Goal: Information Seeking & Learning: Learn about a topic

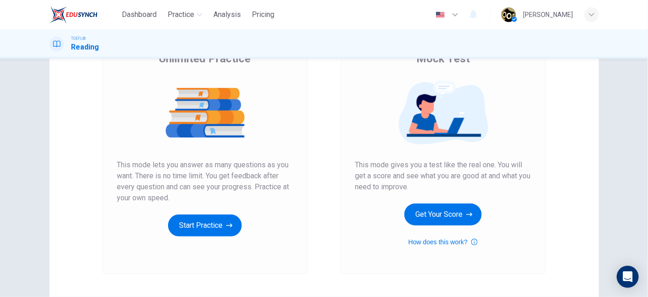
scroll to position [77, 0]
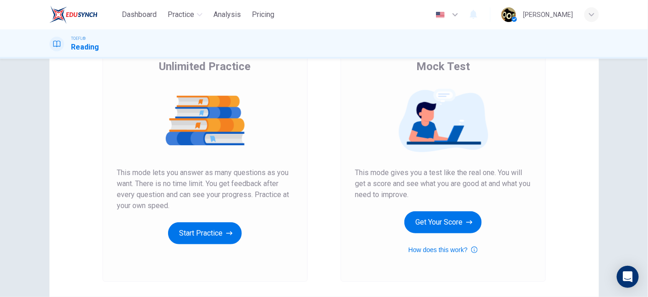
click at [553, 137] on div "Mock Test This mode gives you a test like the real one. You will get a score an…" at bounding box center [443, 159] width 238 height 245
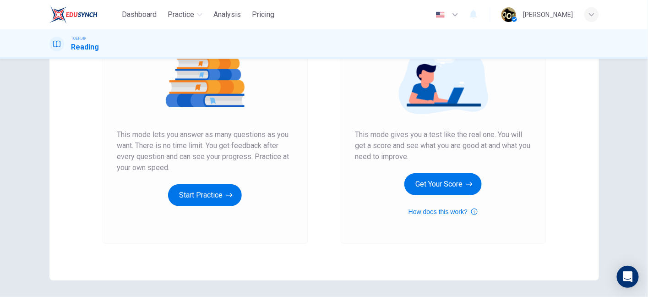
scroll to position [100, 0]
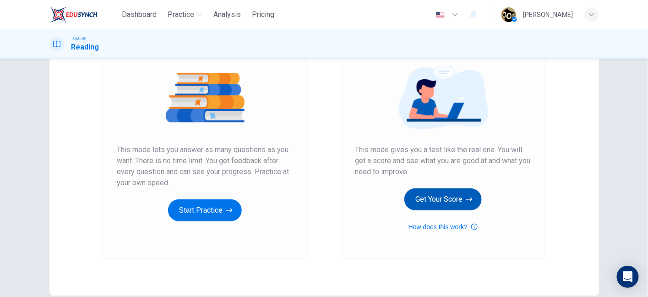
click at [439, 201] on button "Get Your Score" at bounding box center [442, 199] width 77 height 22
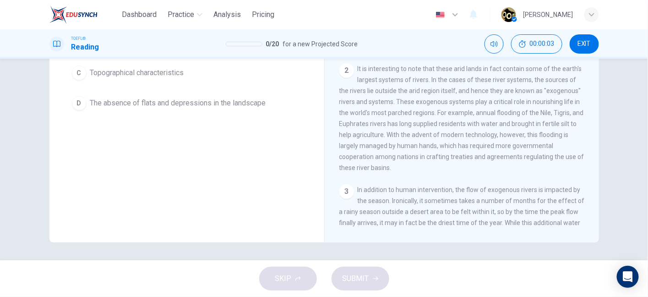
scroll to position [0, 0]
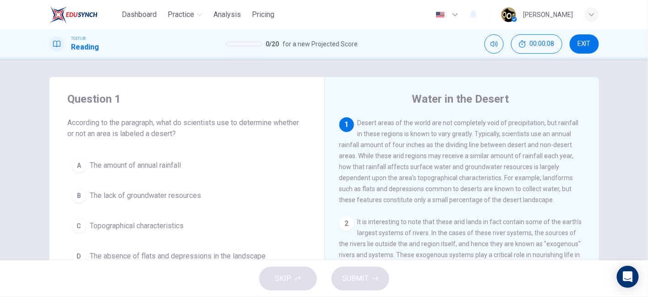
drag, startPoint x: 232, startPoint y: 122, endPoint x: 268, endPoint y: 124, distance: 36.7
click at [268, 124] on span "According to the paragraph, what do scientists use to determine whether or not …" at bounding box center [187, 128] width 238 height 22
click at [100, 139] on div "Question 1 According to the paragraph, what do scientists use to determine whet…" at bounding box center [186, 179] width 275 height 205
drag, startPoint x: 354, startPoint y: 136, endPoint x: 381, endPoint y: 139, distance: 27.1
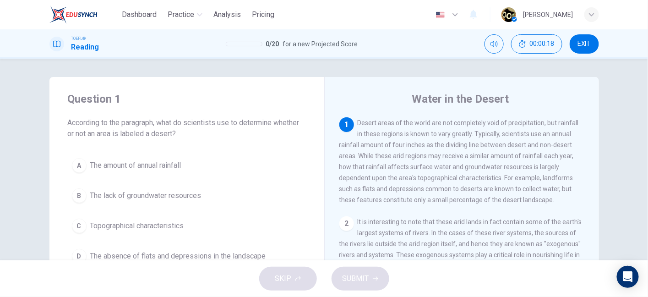
click at [381, 139] on div "1 Desert areas of the world are not completely void of precipitation, but rainf…" at bounding box center [461, 161] width 245 height 88
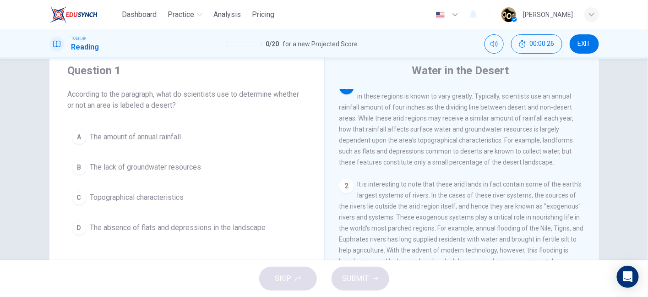
scroll to position [35, 0]
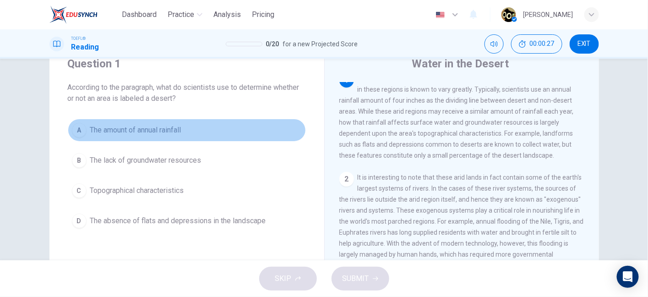
click at [154, 128] on span "The amount of annual rainfall" at bounding box center [135, 130] width 91 height 11
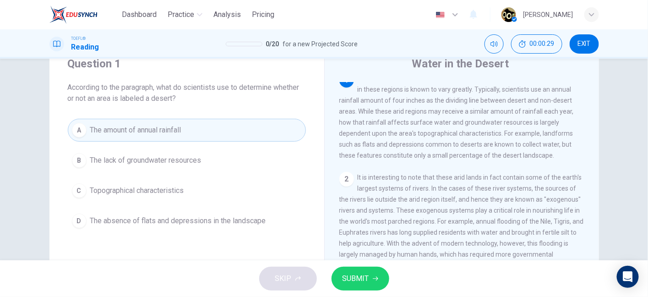
drag, startPoint x: 368, startPoint y: 103, endPoint x: 429, endPoint y: 100, distance: 61.4
click at [429, 100] on span "Desert areas of the world are not completely void of precipitation, but rainfal…" at bounding box center [458, 117] width 239 height 84
click at [357, 281] on span "SUBMIT" at bounding box center [355, 278] width 27 height 13
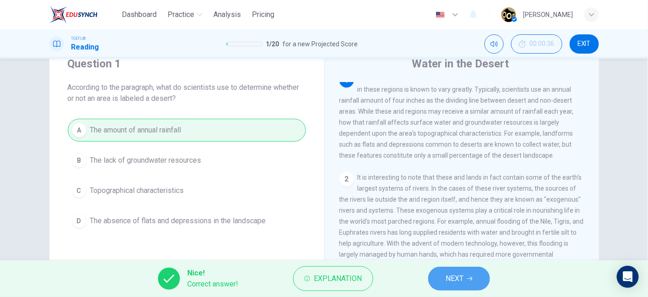
click at [464, 286] on button "NEXT" at bounding box center [459, 278] width 62 height 24
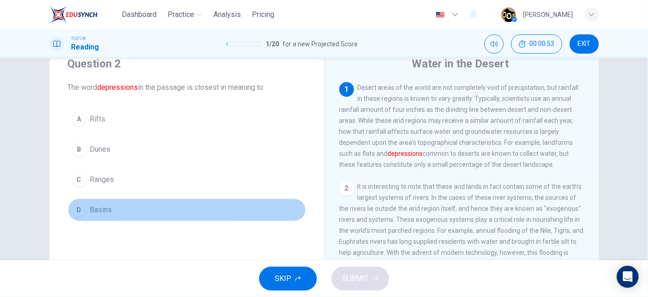
click at [90, 210] on span "Basins" at bounding box center [101, 209] width 22 height 11
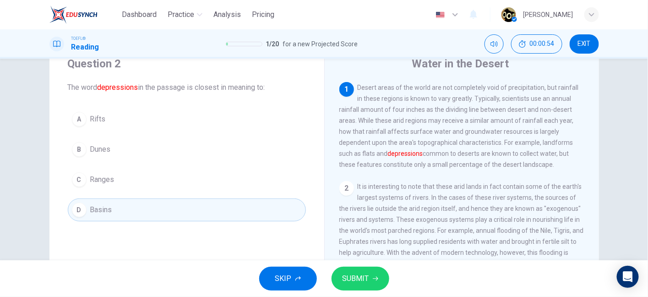
click at [104, 124] on button "A Rifts" at bounding box center [187, 119] width 238 height 23
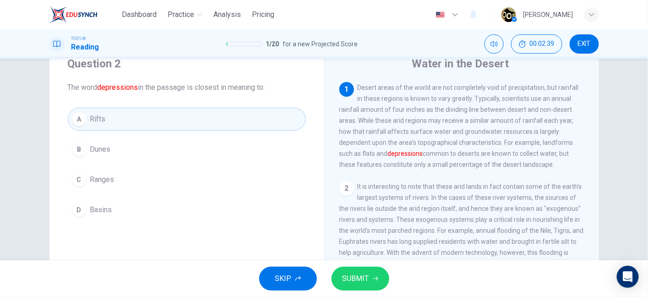
click at [415, 157] on font "depressions" at bounding box center [405, 153] width 35 height 7
click at [111, 201] on button "D Basins" at bounding box center [187, 209] width 238 height 23
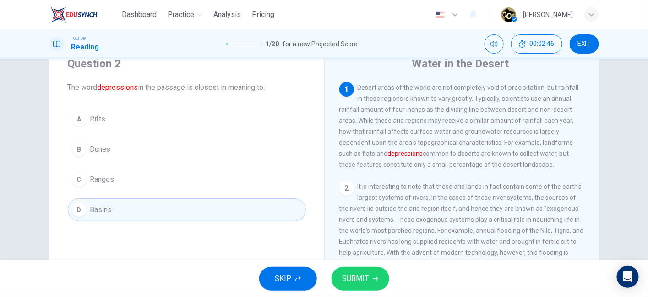
click at [130, 123] on button "A Rifts" at bounding box center [187, 119] width 238 height 23
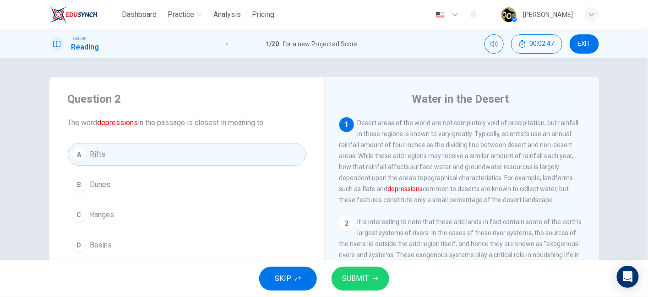
click at [107, 205] on button "C Ranges" at bounding box center [187, 214] width 238 height 23
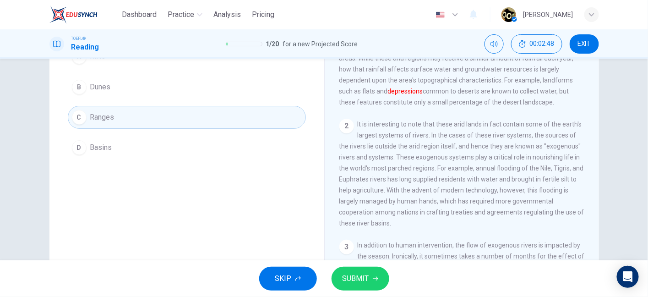
scroll to position [61, 0]
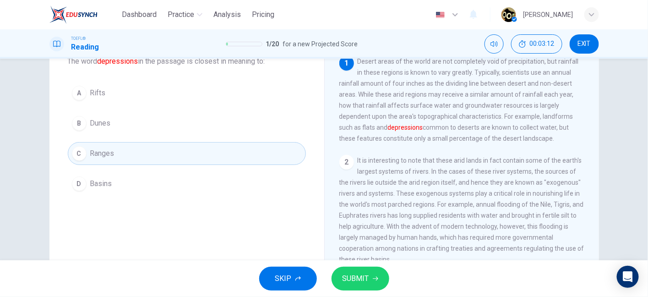
click at [120, 173] on button "D Basins" at bounding box center [187, 183] width 238 height 23
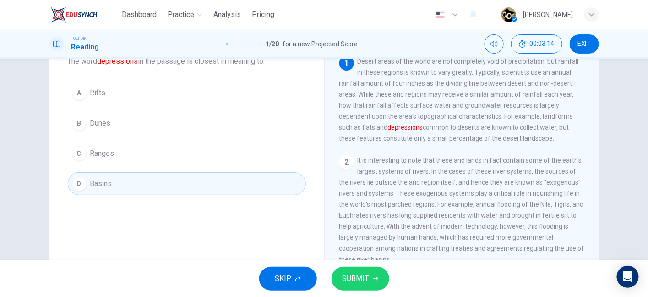
click at [349, 277] on span "SUBMIT" at bounding box center [355, 278] width 27 height 13
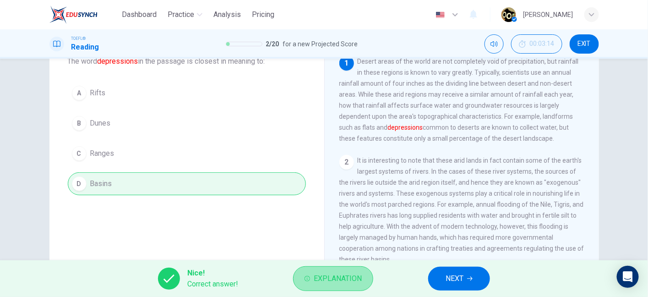
click at [334, 282] on span "Explanation" at bounding box center [338, 278] width 48 height 13
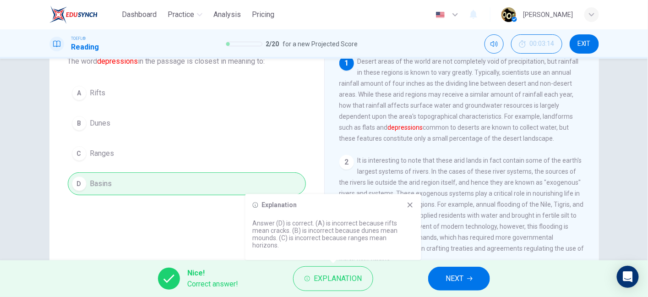
click at [273, 238] on p "Answer (D) is correct. (A) is incorrect because rifts mean cracks. (B) is incor…" at bounding box center [333, 233] width 161 height 29
click at [408, 208] on icon at bounding box center [410, 204] width 7 height 7
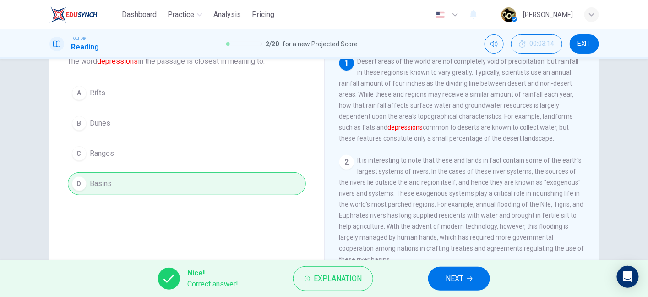
click at [467, 273] on button "NEXT" at bounding box center [459, 278] width 62 height 24
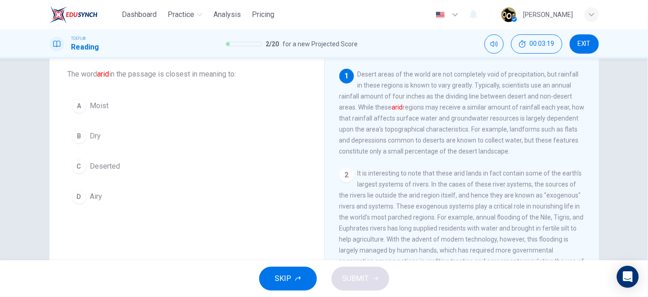
scroll to position [0, 0]
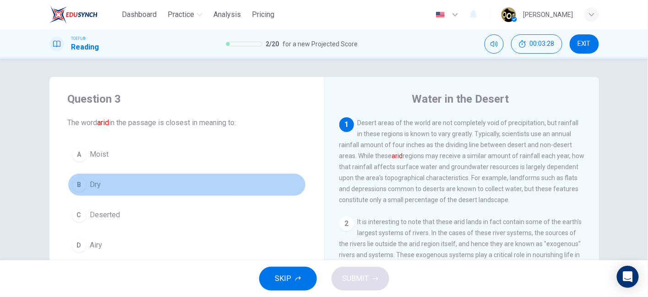
click at [109, 180] on button "B Dry" at bounding box center [187, 184] width 238 height 23
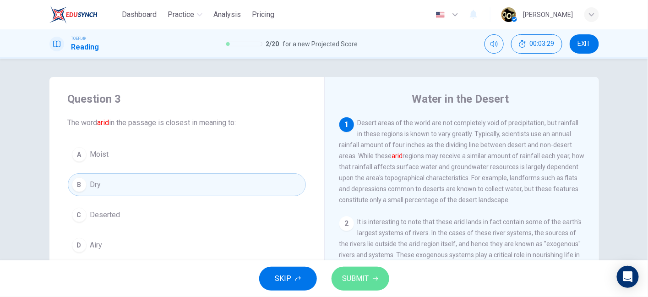
click at [364, 274] on span "SUBMIT" at bounding box center [355, 278] width 27 height 13
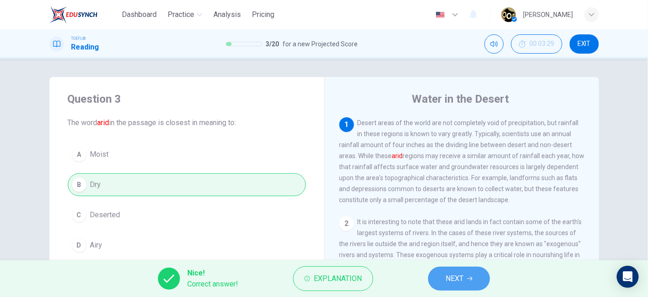
click at [442, 284] on button "NEXT" at bounding box center [459, 278] width 62 height 24
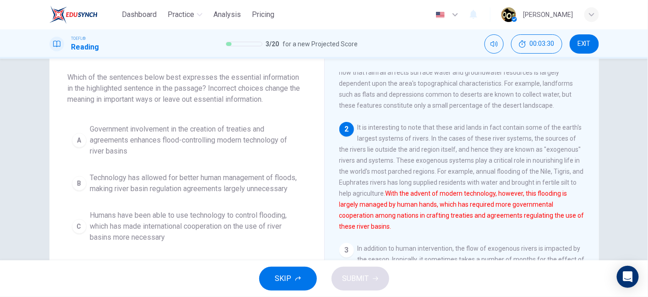
scroll to position [46, 0]
click at [69, 91] on span "Which of the sentences below best expresses the essential information in the hi…" at bounding box center [187, 87] width 238 height 33
click at [116, 88] on span "Which of the sentences below best expresses the essential information in the hi…" at bounding box center [187, 87] width 238 height 33
click at [243, 90] on span "Which of the sentences below best expresses the essential information in the hi…" at bounding box center [187, 87] width 238 height 33
click at [96, 99] on span "Which of the sentences below best expresses the essential information in the hi…" at bounding box center [187, 87] width 238 height 33
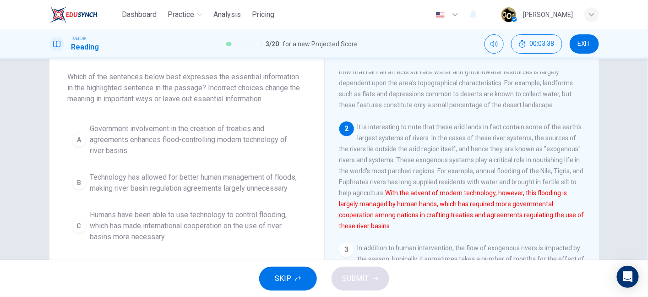
click at [159, 100] on span "Which of the sentences below best expresses the essential information in the hi…" at bounding box center [187, 87] width 238 height 33
click at [180, 100] on span "Which of the sentences below best expresses the essential information in the hi…" at bounding box center [187, 87] width 238 height 33
click at [414, 167] on span "It is interesting to note that these arid lands in fact contain some of the ear…" at bounding box center [461, 176] width 245 height 106
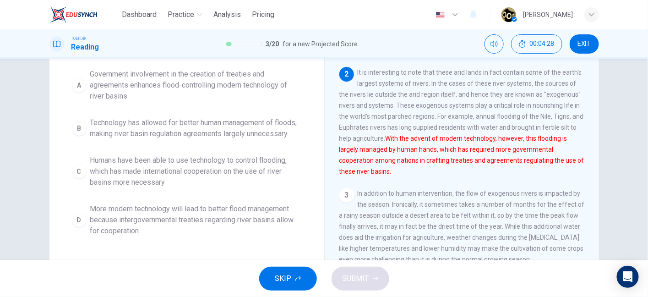
scroll to position [94, 0]
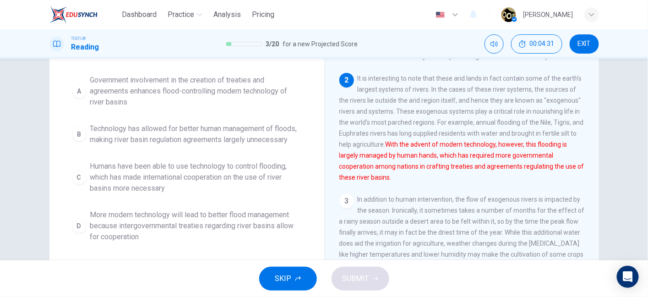
click at [491, 157] on font "With the advent of modern technology, however, this flooding is largely managed…" at bounding box center [461, 161] width 245 height 40
click at [513, 157] on font "With the advent of modern technology, however, this flooding is largely managed…" at bounding box center [461, 161] width 245 height 40
click at [542, 151] on font "With the advent of modern technology, however, this flooding is largely managed…" at bounding box center [461, 161] width 245 height 40
click at [340, 165] on font "With the advent of modern technology, however, this flooding is largely managed…" at bounding box center [461, 161] width 245 height 40
click at [380, 165] on font "With the advent of modern technology, however, this flooding is largely managed…" at bounding box center [461, 161] width 245 height 40
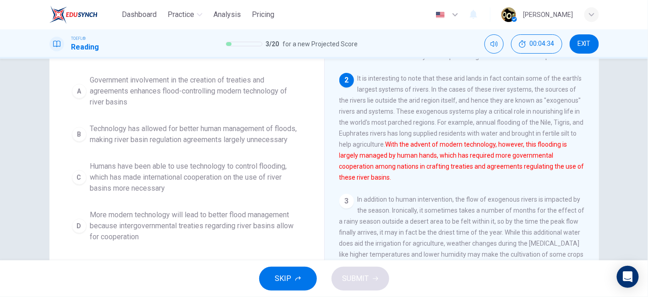
click at [407, 166] on font "With the advent of modern technology, however, this flooding is largely managed…" at bounding box center [461, 161] width 245 height 40
click at [440, 168] on font "With the advent of modern technology, however, this flooding is largely managed…" at bounding box center [461, 161] width 245 height 40
click at [434, 157] on font "With the advent of modern technology, however, this flooding is largely managed…" at bounding box center [461, 161] width 245 height 40
click at [357, 164] on font "With the advent of modern technology, however, this flooding is largely managed…" at bounding box center [461, 161] width 245 height 40
click at [413, 164] on font "With the advent of modern technology, however, this flooding is largely managed…" at bounding box center [461, 161] width 245 height 40
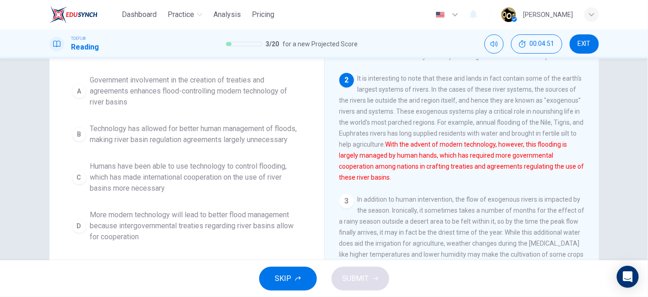
click at [396, 175] on font "With the advent of modern technology, however, this flooding is largely managed…" at bounding box center [461, 161] width 245 height 40
click at [435, 175] on font "With the advent of modern technology, however, this flooding is largely managed…" at bounding box center [461, 161] width 245 height 40
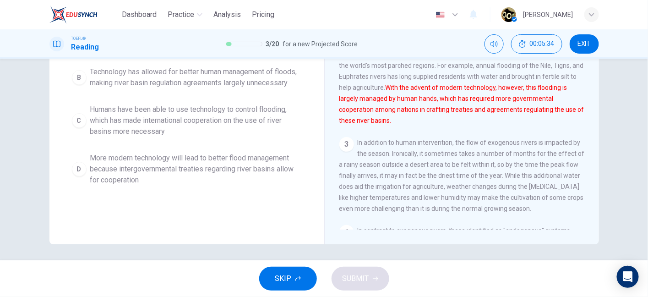
scroll to position [153, 0]
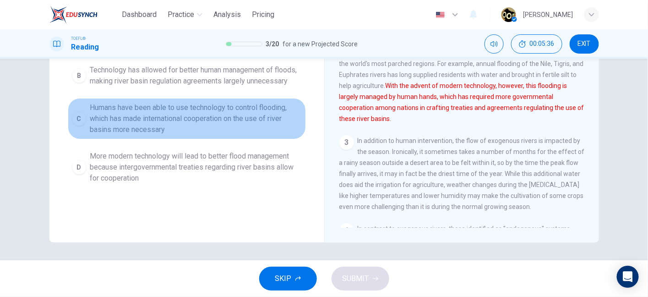
click at [244, 129] on span "Humans have been able to use technology to control flooding, which has made int…" at bounding box center [196, 118] width 212 height 33
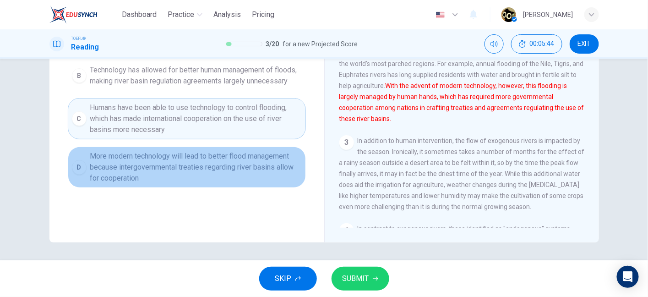
click at [241, 179] on span "More modern technology will lead to better flood management because intergovern…" at bounding box center [196, 167] width 212 height 33
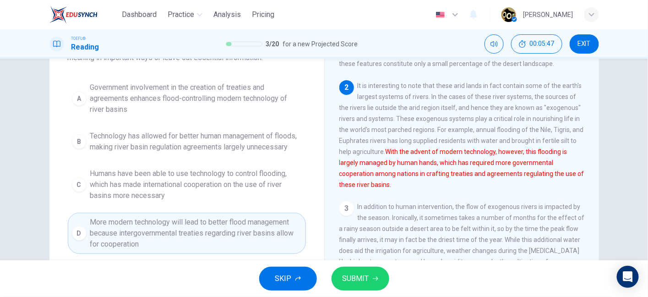
scroll to position [92, 0]
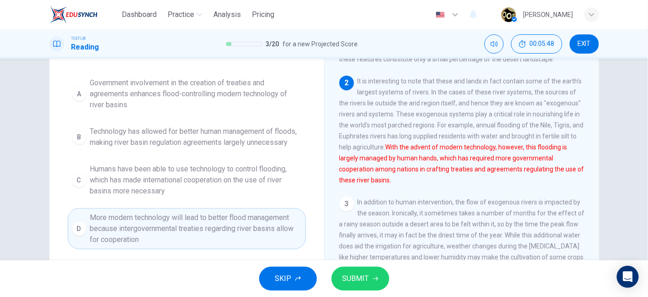
click at [242, 136] on span "Technology has allowed for better human management of floods, making river basi…" at bounding box center [196, 137] width 212 height 22
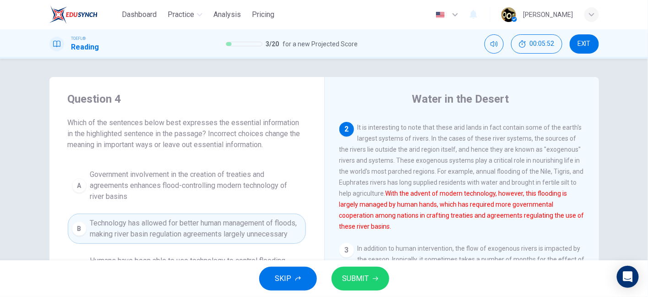
scroll to position [141, 0]
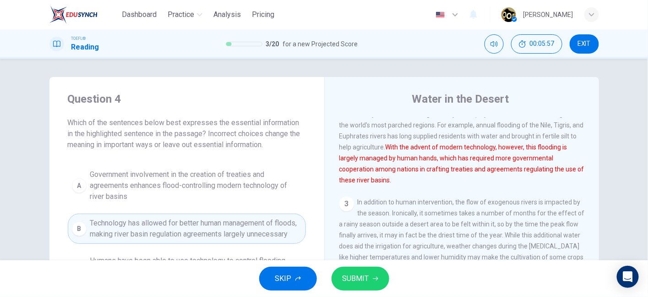
click at [414, 168] on font "With the advent of modern technology, however, this flooding is largely managed…" at bounding box center [461, 163] width 245 height 40
click at [389, 180] on font "With the advent of modern technology, however, this flooding is largely managed…" at bounding box center [461, 163] width 245 height 40
click at [402, 180] on font "With the advent of modern technology, however, this flooding is largely managed…" at bounding box center [461, 163] width 245 height 40
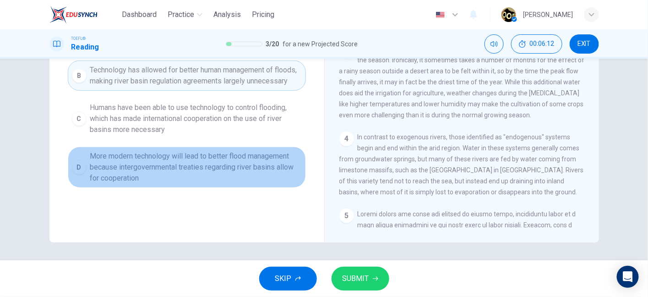
click at [202, 184] on span "More modern technology will lead to better flood management because intergovern…" at bounding box center [196, 167] width 212 height 33
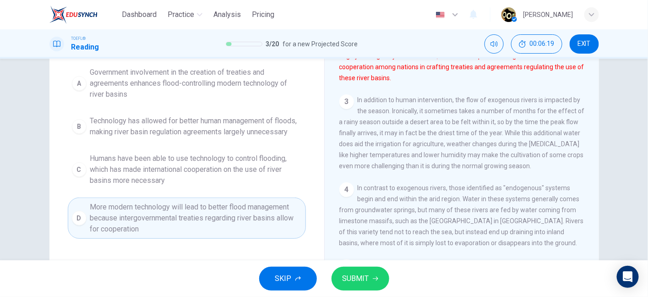
scroll to position [87, 0]
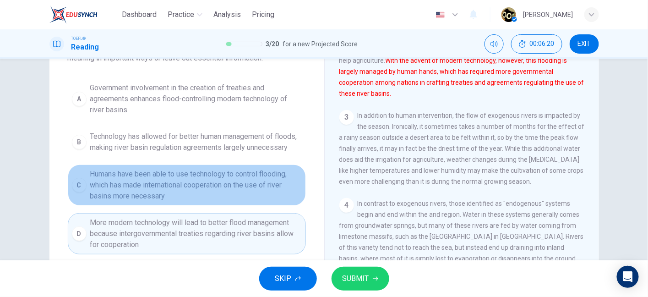
click at [193, 197] on span "Humans have been able to use technology to control flooding, which has made int…" at bounding box center [196, 184] width 212 height 33
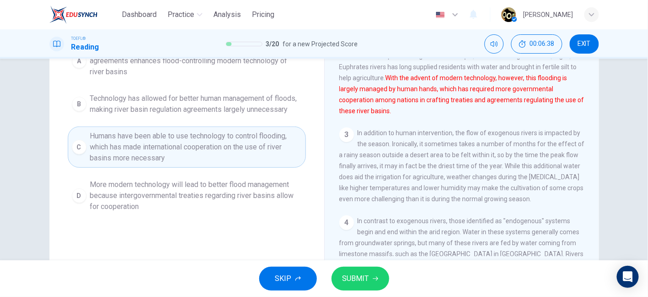
scroll to position [85, 0]
click at [354, 270] on button "SUBMIT" at bounding box center [360, 278] width 58 height 24
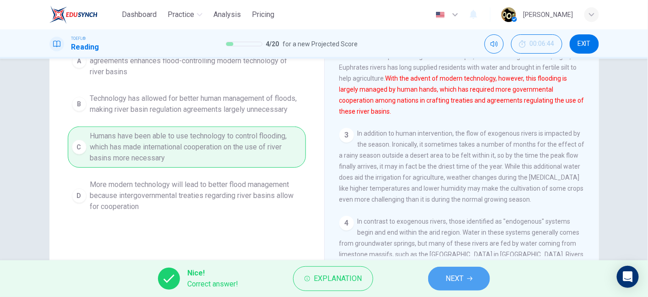
click at [478, 286] on button "NEXT" at bounding box center [459, 278] width 62 height 24
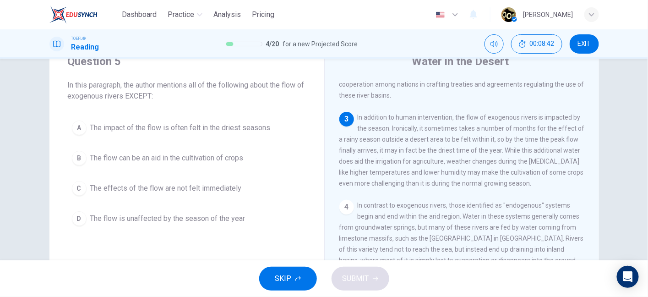
scroll to position [37, 0]
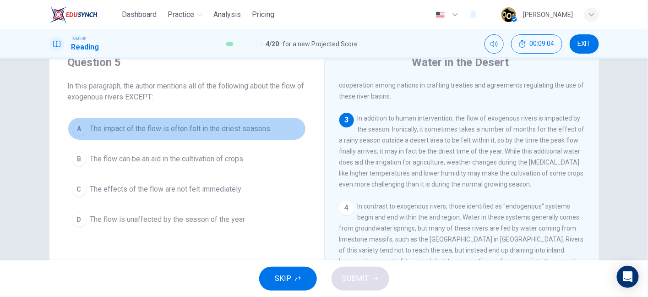
click at [259, 133] on span "The impact of the flow is often felt in the driest seasons" at bounding box center [180, 128] width 180 height 11
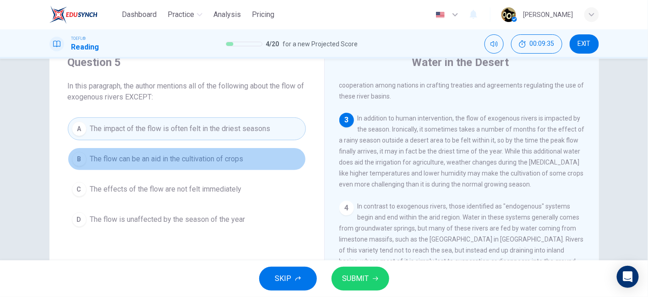
click at [249, 148] on button "B The flow can be an aid in the cultivation of crops" at bounding box center [187, 158] width 238 height 23
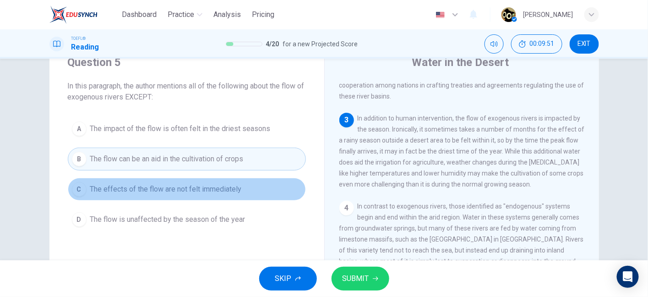
click at [246, 189] on button "C The effects of the flow are not felt immediately" at bounding box center [187, 189] width 238 height 23
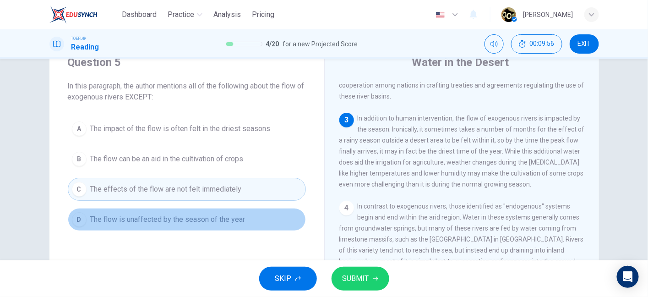
click at [224, 208] on button "D The flow is unaffected by the season of the year" at bounding box center [187, 219] width 238 height 23
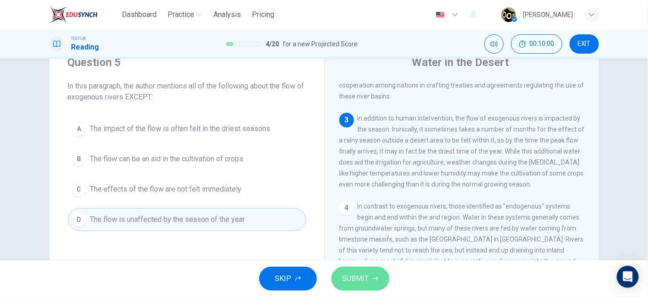
click at [359, 282] on span "SUBMIT" at bounding box center [355, 278] width 27 height 13
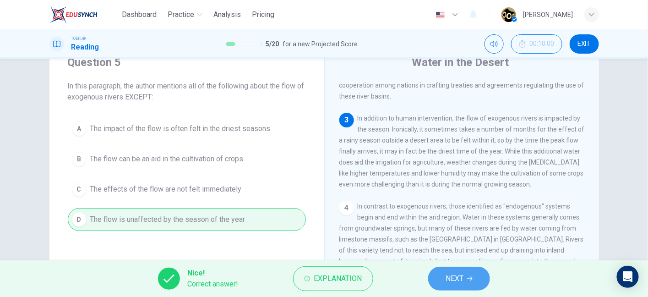
click at [452, 281] on span "NEXT" at bounding box center [455, 278] width 18 height 13
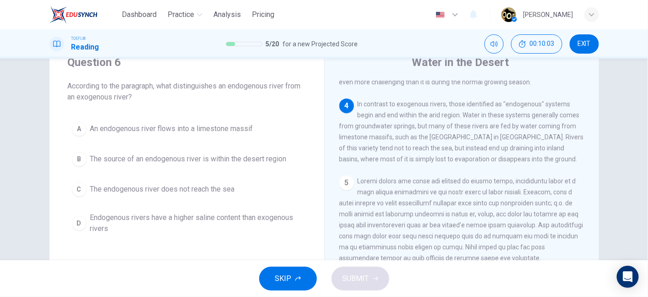
scroll to position [290, 0]
drag, startPoint x: 397, startPoint y: 119, endPoint x: 450, endPoint y: 120, distance: 53.1
click at [450, 120] on span "In contrast to exogenous rivers, those identified as "endogenous" systems begin…" at bounding box center [461, 131] width 245 height 62
drag, startPoint x: 450, startPoint y: 120, endPoint x: 515, endPoint y: 122, distance: 65.0
click at [515, 122] on span "In contrast to exogenous rivers, those identified as "endogenous" systems begin…" at bounding box center [461, 131] width 245 height 62
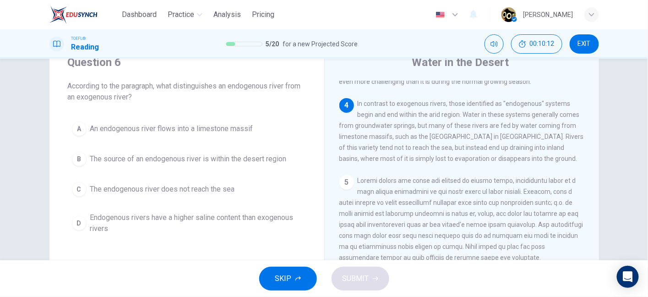
drag, startPoint x: 400, startPoint y: 129, endPoint x: 443, endPoint y: 132, distance: 43.2
click at [443, 132] on span "In contrast to exogenous rivers, those identified as "endogenous" systems begin…" at bounding box center [461, 131] width 245 height 62
drag, startPoint x: 462, startPoint y: 132, endPoint x: 521, endPoint y: 133, distance: 58.6
click at [521, 133] on span "In contrast to exogenous rivers, those identified as "endogenous" systems begin…" at bounding box center [461, 131] width 245 height 62
click at [406, 146] on span "In contrast to exogenous rivers, those identified as "endogenous" systems begin…" at bounding box center [461, 131] width 245 height 62
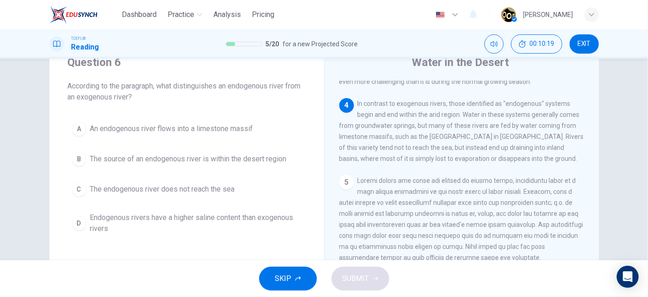
click at [406, 146] on span "In contrast to exogenous rivers, those identified as "endogenous" systems begin…" at bounding box center [461, 131] width 245 height 62
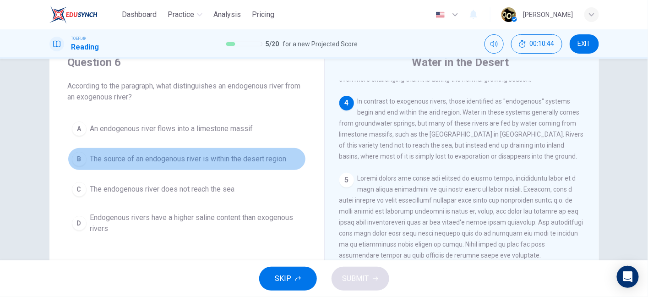
click at [248, 164] on button "B The source of an endogenous river is within the desert region" at bounding box center [187, 158] width 238 height 23
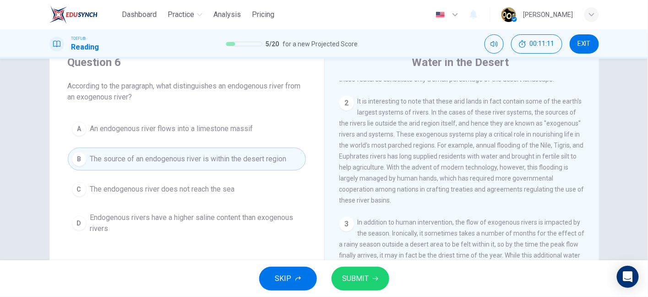
scroll to position [83, 0]
click at [448, 174] on span "It is interesting to note that these arid lands in fact contain some of the ear…" at bounding box center [461, 151] width 245 height 106
click at [360, 267] on button "SUBMIT" at bounding box center [360, 278] width 58 height 24
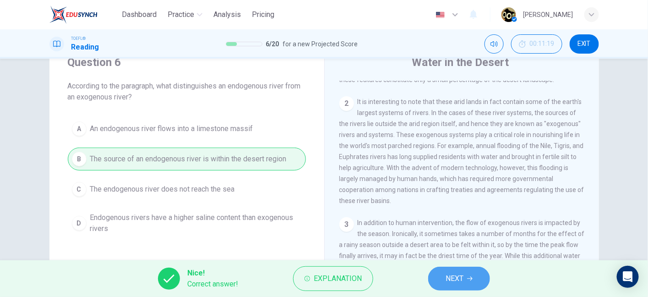
click at [444, 274] on button "NEXT" at bounding box center [459, 278] width 62 height 24
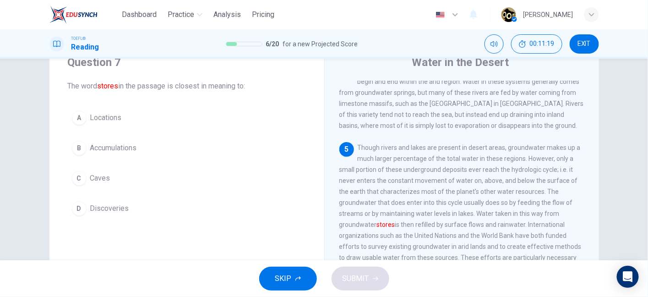
scroll to position [409, 0]
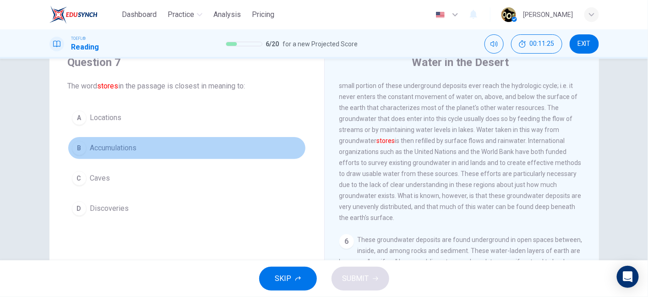
click at [165, 150] on button "B Accumulations" at bounding box center [187, 147] width 238 height 23
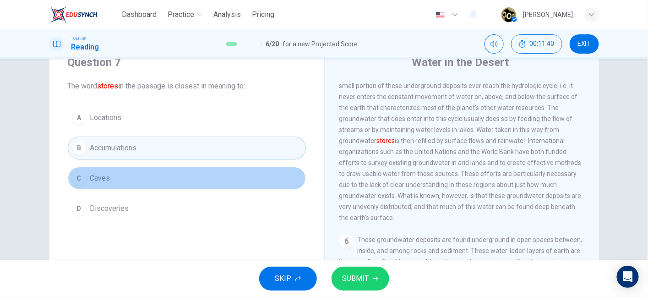
click at [134, 167] on button "C Caves" at bounding box center [187, 178] width 238 height 23
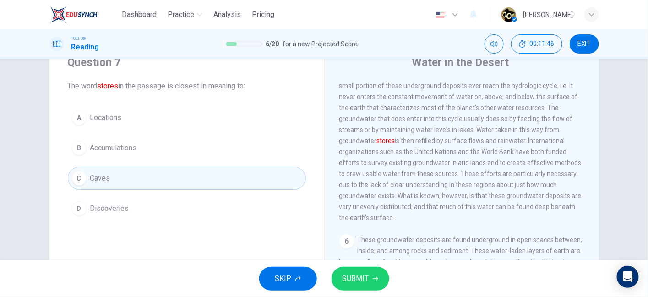
drag, startPoint x: 360, startPoint y: 164, endPoint x: 375, endPoint y: 163, distance: 15.6
click at [375, 163] on span "Though rivers and lakes are present in desert areas, groundwater makes up a muc…" at bounding box center [460, 140] width 242 height 161
drag, startPoint x: 375, startPoint y: 163, endPoint x: 392, endPoint y: 166, distance: 17.2
click at [392, 166] on span "Though rivers and lakes are present in desert areas, groundwater makes up a muc…" at bounding box center [460, 140] width 242 height 161
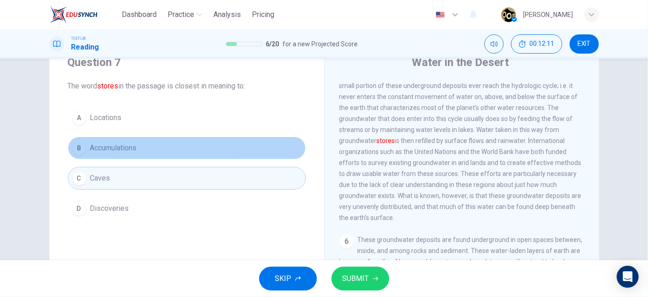
click at [204, 155] on button "B Accumulations" at bounding box center [187, 147] width 238 height 23
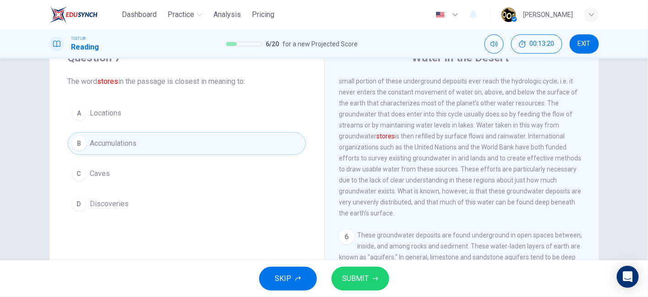
scroll to position [41, 0]
drag, startPoint x: 473, startPoint y: 148, endPoint x: 545, endPoint y: 151, distance: 71.5
click at [545, 151] on span "Though rivers and lakes are present in desert areas, groundwater makes up a muc…" at bounding box center [460, 135] width 242 height 161
click at [378, 140] on font "stores" at bounding box center [386, 135] width 18 height 7
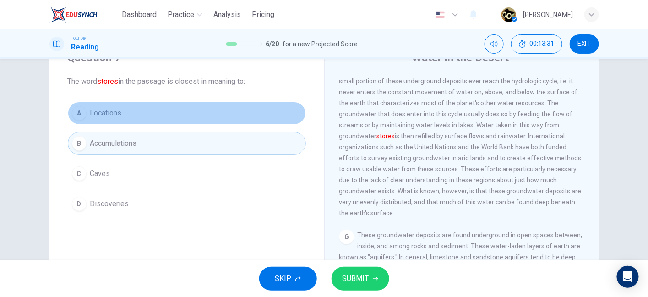
click at [154, 105] on button "A Locations" at bounding box center [187, 113] width 238 height 23
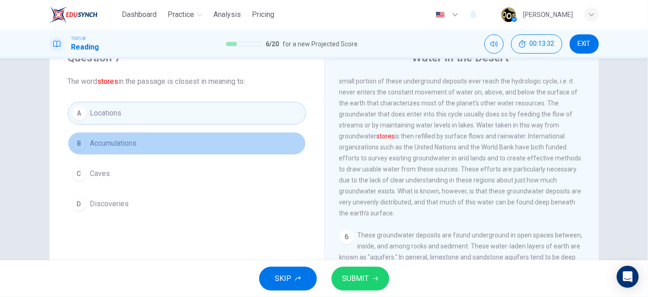
click at [152, 146] on button "B Accumulations" at bounding box center [187, 143] width 238 height 23
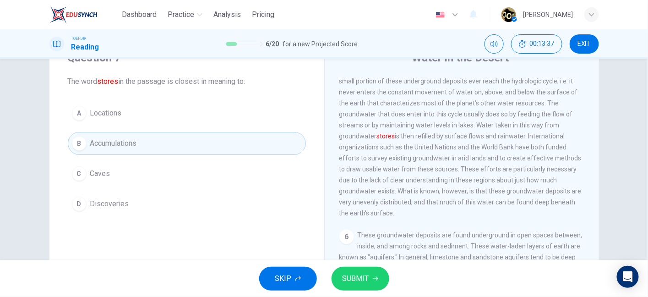
click at [383, 140] on font "stores" at bounding box center [386, 135] width 18 height 7
drag, startPoint x: 380, startPoint y: 160, endPoint x: 385, endPoint y: 160, distance: 5.5
click at [385, 140] on font "stores" at bounding box center [386, 135] width 18 height 7
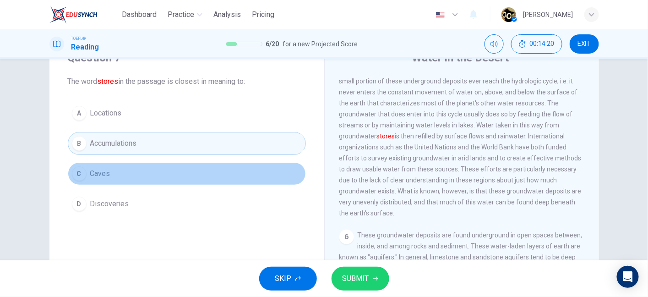
click at [224, 182] on button "C Caves" at bounding box center [187, 173] width 238 height 23
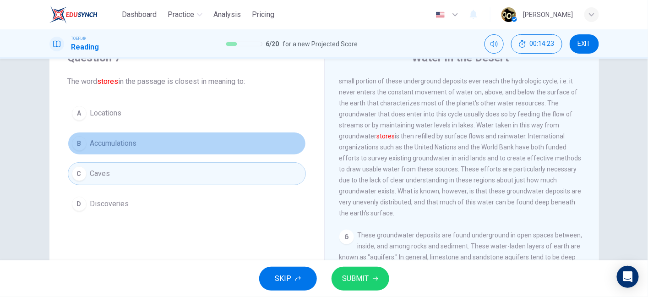
click at [195, 148] on button "B Accumulations" at bounding box center [187, 143] width 238 height 23
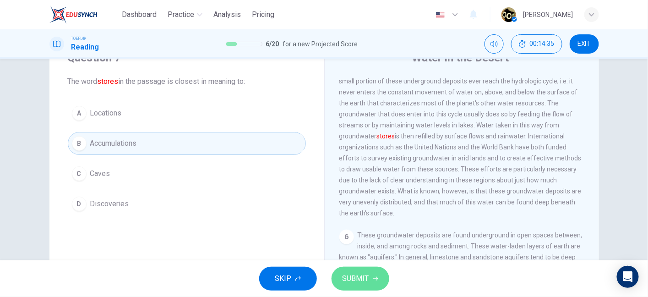
click at [340, 279] on button "SUBMIT" at bounding box center [360, 278] width 58 height 24
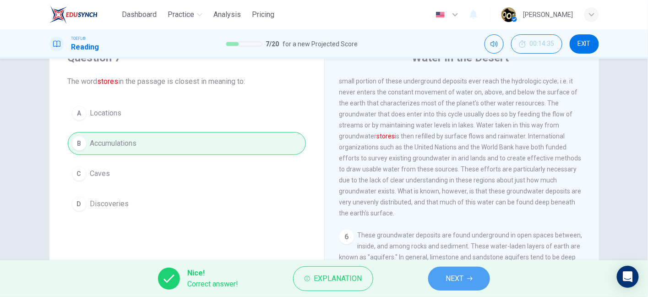
click at [460, 277] on span "NEXT" at bounding box center [455, 278] width 18 height 13
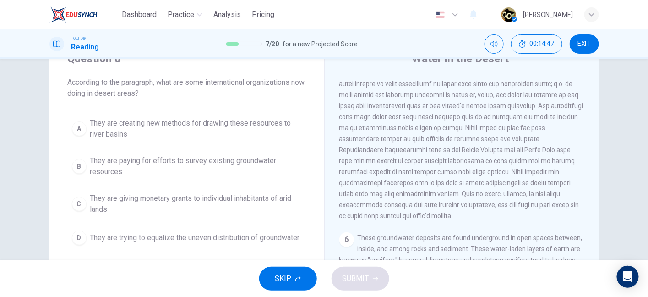
scroll to position [42, 0]
drag, startPoint x: 188, startPoint y: 86, endPoint x: 252, endPoint y: 84, distance: 63.7
click at [252, 84] on span "According to the paragraph, what are some international organizations now doing…" at bounding box center [187, 87] width 238 height 22
drag, startPoint x: 117, startPoint y: 92, endPoint x: 135, endPoint y: 92, distance: 17.4
click at [135, 92] on span "According to the paragraph, what are some international organizations now doing…" at bounding box center [187, 87] width 238 height 22
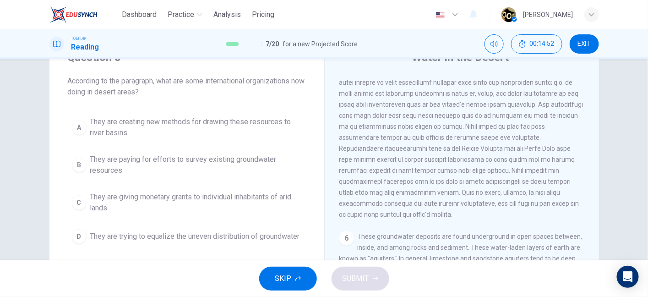
scroll to position [408, 0]
drag, startPoint x: 405, startPoint y: 80, endPoint x: 471, endPoint y: 79, distance: 65.9
click at [471, 79] on span at bounding box center [461, 135] width 244 height 161
drag, startPoint x: 398, startPoint y: 90, endPoint x: 501, endPoint y: 89, distance: 102.6
click at [501, 89] on span at bounding box center [461, 135] width 244 height 161
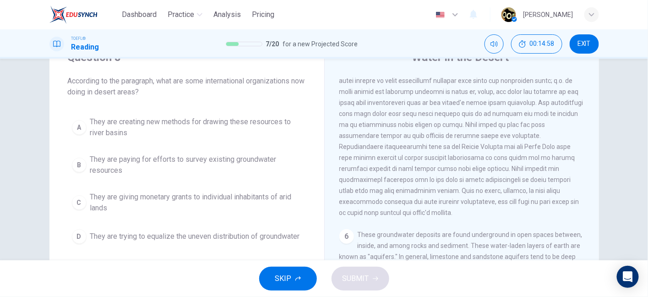
drag, startPoint x: 390, startPoint y: 103, endPoint x: 520, endPoint y: 102, distance: 130.5
click at [520, 102] on span at bounding box center [461, 135] width 244 height 161
drag, startPoint x: 398, startPoint y: 112, endPoint x: 486, endPoint y: 117, distance: 87.6
click at [486, 117] on span at bounding box center [461, 135] width 244 height 161
drag, startPoint x: 365, startPoint y: 136, endPoint x: 427, endPoint y: 140, distance: 62.4
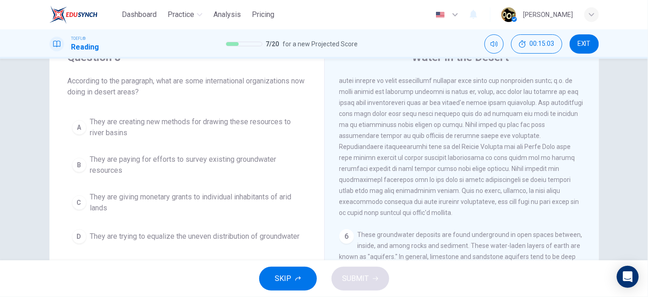
click at [427, 140] on span at bounding box center [461, 135] width 244 height 161
drag, startPoint x: 487, startPoint y: 151, endPoint x: 514, endPoint y: 158, distance: 27.7
click at [514, 158] on span at bounding box center [461, 135] width 244 height 161
drag, startPoint x: 526, startPoint y: 160, endPoint x: 546, endPoint y: 157, distance: 20.5
click at [546, 157] on span at bounding box center [461, 135] width 244 height 161
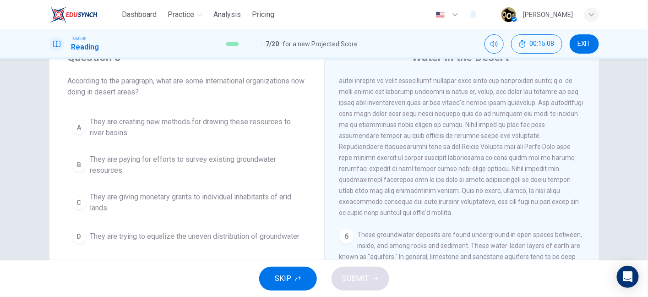
drag, startPoint x: 424, startPoint y: 174, endPoint x: 523, endPoint y: 174, distance: 98.9
click at [523, 174] on span at bounding box center [461, 135] width 244 height 161
drag, startPoint x: 341, startPoint y: 186, endPoint x: 384, endPoint y: 185, distance: 43.5
click at [384, 185] on span at bounding box center [461, 135] width 244 height 161
drag, startPoint x: 373, startPoint y: 191, endPoint x: 434, endPoint y: 190, distance: 60.4
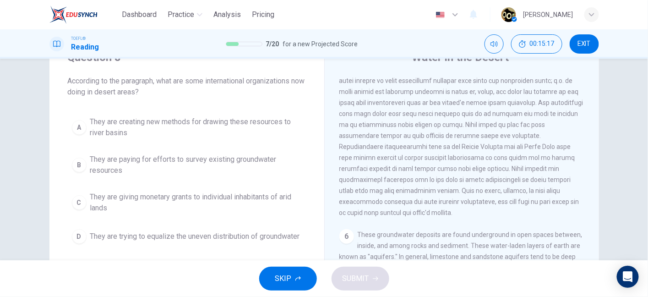
click at [434, 190] on div "5" at bounding box center [461, 135] width 245 height 165
click at [248, 125] on span "They are creating new methods for drawing these resources to river basins" at bounding box center [196, 127] width 212 height 22
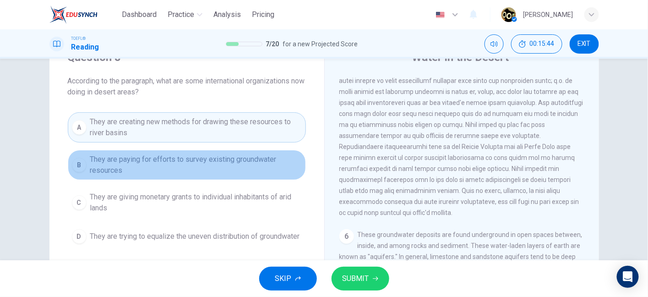
click at [237, 163] on span "They are paying for efforts to survey existing groundwater resources" at bounding box center [196, 165] width 212 height 22
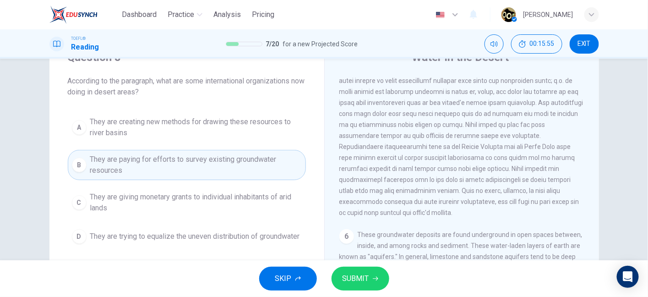
click at [356, 278] on span "SUBMIT" at bounding box center [355, 278] width 27 height 13
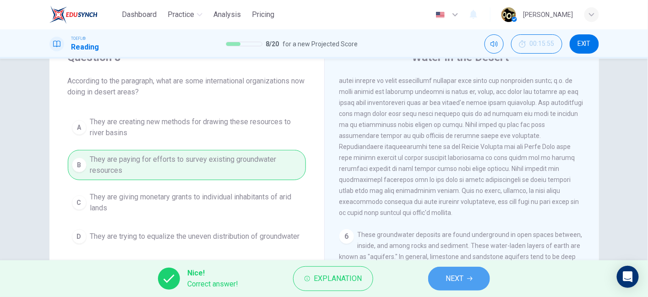
click at [438, 284] on button "NEXT" at bounding box center [459, 278] width 62 height 24
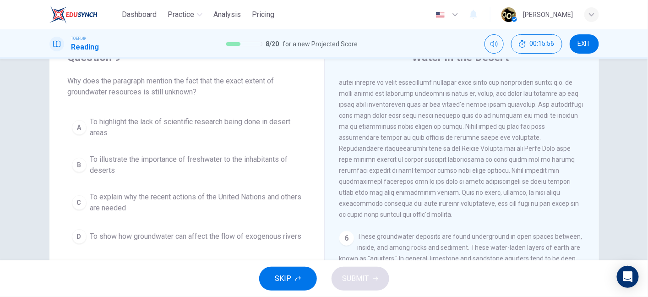
drag, startPoint x: 136, startPoint y: 82, endPoint x: 262, endPoint y: 95, distance: 127.0
click at [262, 95] on span "Why does the paragraph mention the fact that the exact extent of groundwater re…" at bounding box center [187, 87] width 238 height 22
click at [231, 85] on span "Why does the paragraph mention the fact that the exact extent of groundwater re…" at bounding box center [187, 87] width 238 height 22
drag, startPoint x: 103, startPoint y: 98, endPoint x: 130, endPoint y: 100, distance: 26.2
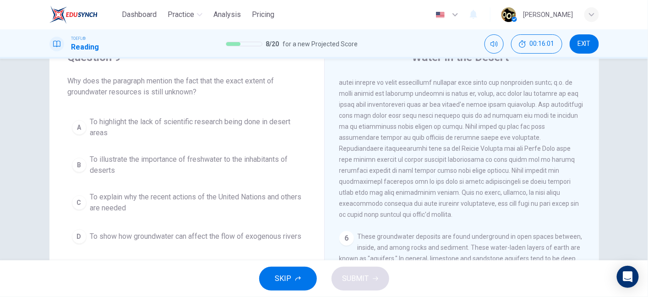
click at [130, 100] on div "Question 9 Why does the paragraph mention the fact that the exact extent of gro…" at bounding box center [186, 148] width 275 height 227
drag, startPoint x: 470, startPoint y: 197, endPoint x: 479, endPoint y: 197, distance: 8.7
click at [479, 197] on span at bounding box center [461, 137] width 244 height 161
drag, startPoint x: 402, startPoint y: 212, endPoint x: 478, endPoint y: 206, distance: 76.3
click at [478, 206] on span at bounding box center [461, 137] width 244 height 161
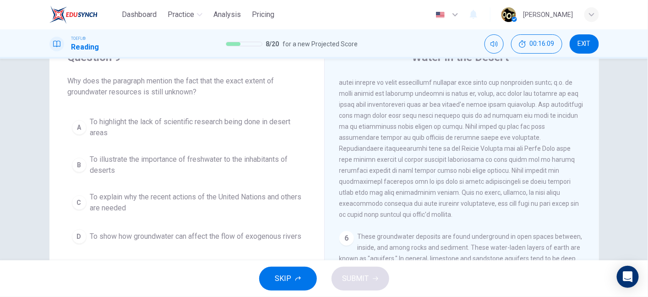
drag, startPoint x: 453, startPoint y: 210, endPoint x: 363, endPoint y: 222, distance: 91.0
click at [363, 218] on span at bounding box center [461, 137] width 244 height 161
click at [381, 218] on span at bounding box center [461, 137] width 244 height 161
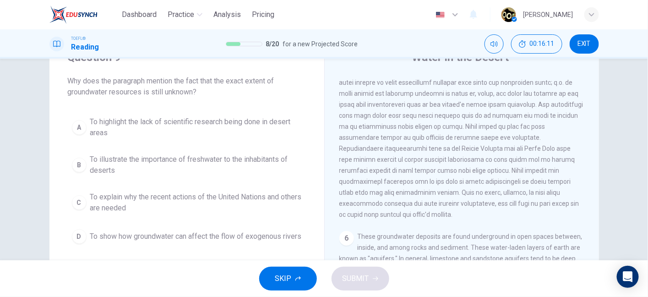
click at [381, 218] on span at bounding box center [461, 137] width 244 height 161
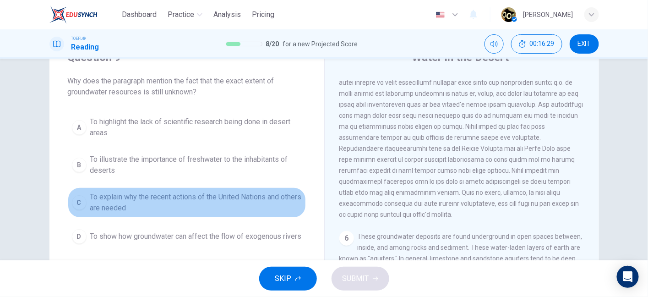
click at [201, 201] on span "To explain why the recent actions of the United Nations and others are needed" at bounding box center [196, 202] width 212 height 22
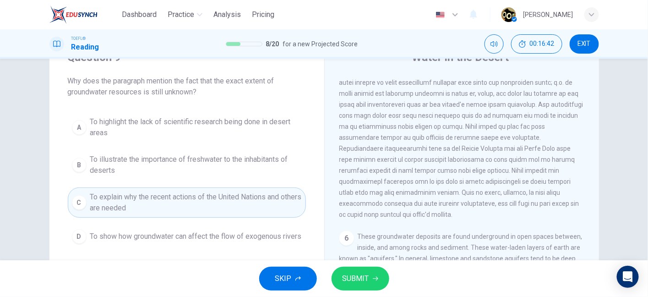
drag, startPoint x: 472, startPoint y: 196, endPoint x: 545, endPoint y: 197, distance: 73.3
click at [545, 197] on span at bounding box center [461, 137] width 244 height 161
drag, startPoint x: 345, startPoint y: 213, endPoint x: 403, endPoint y: 215, distance: 58.2
click at [403, 215] on div "5" at bounding box center [461, 137] width 245 height 165
drag, startPoint x: 403, startPoint y: 215, endPoint x: 456, endPoint y: 218, distance: 52.7
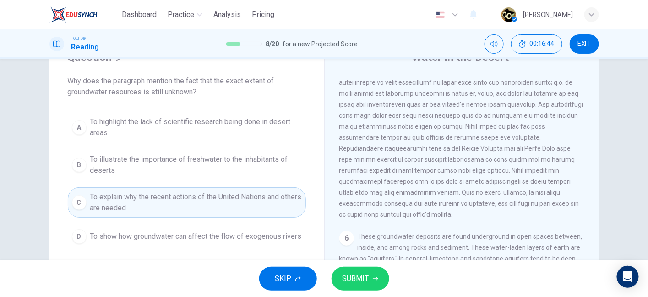
click at [456, 218] on div "5" at bounding box center [461, 137] width 245 height 165
drag, startPoint x: 350, startPoint y: 210, endPoint x: 419, endPoint y: 212, distance: 69.2
click at [419, 212] on span at bounding box center [461, 137] width 244 height 161
drag, startPoint x: 419, startPoint y: 212, endPoint x: 455, endPoint y: 211, distance: 35.7
click at [455, 211] on span at bounding box center [461, 137] width 244 height 161
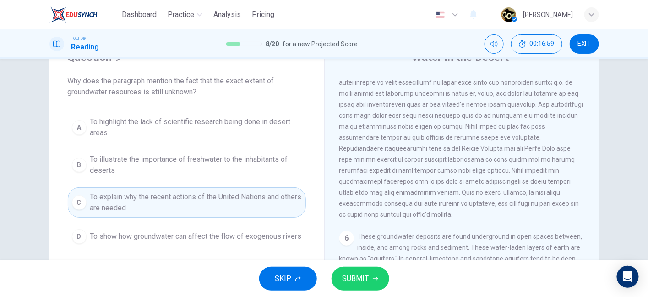
drag, startPoint x: 421, startPoint y: 171, endPoint x: 501, endPoint y: 180, distance: 80.2
click at [501, 180] on div "5" at bounding box center [461, 137] width 245 height 165
drag, startPoint x: 367, startPoint y: 185, endPoint x: 482, endPoint y: 200, distance: 116.3
click at [482, 200] on span at bounding box center [461, 137] width 244 height 161
drag, startPoint x: 377, startPoint y: 210, endPoint x: 399, endPoint y: 211, distance: 22.0
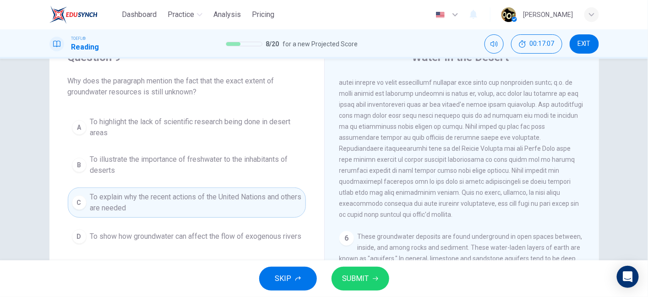
click at [399, 211] on span at bounding box center [461, 137] width 244 height 161
click at [347, 210] on span at bounding box center [461, 137] width 244 height 161
drag, startPoint x: 347, startPoint y: 210, endPoint x: 440, endPoint y: 212, distance: 93.0
click at [440, 212] on span at bounding box center [461, 137] width 244 height 161
click at [364, 271] on button "SUBMIT" at bounding box center [360, 278] width 58 height 24
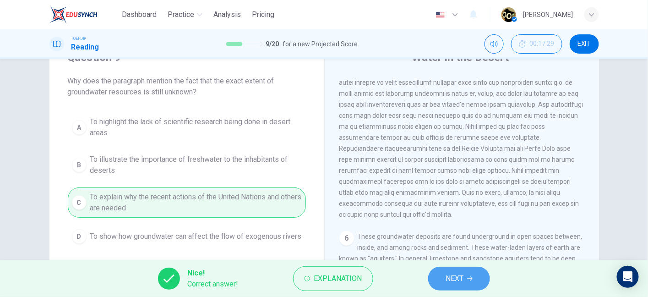
click at [458, 281] on span "NEXT" at bounding box center [455, 278] width 18 height 13
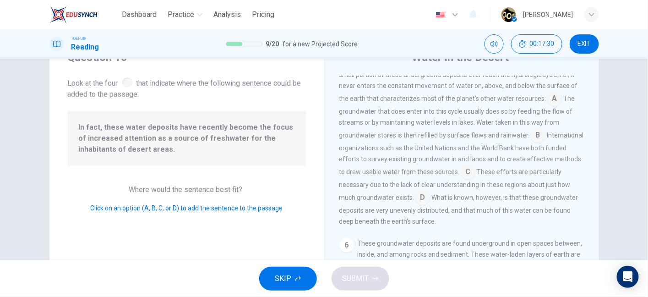
scroll to position [392, 0]
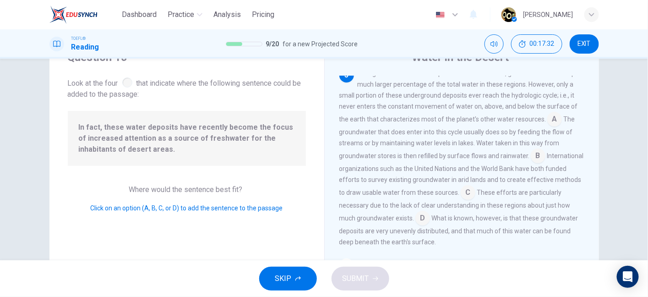
click at [550, 127] on input at bounding box center [554, 120] width 15 height 15
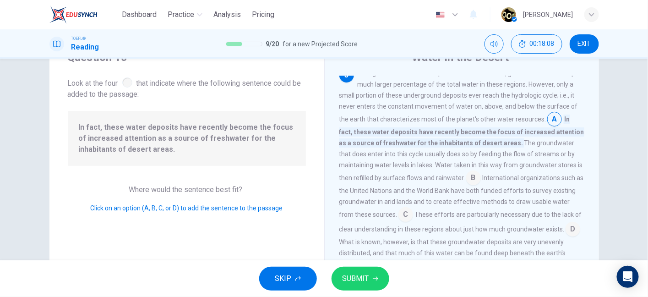
drag, startPoint x: 410, startPoint y: 127, endPoint x: 473, endPoint y: 130, distance: 62.8
click at [473, 123] on span "Though rivers and lakes are present in desert areas, groundwater makes up a muc…" at bounding box center [459, 96] width 241 height 53
drag, startPoint x: 476, startPoint y: 130, endPoint x: 505, endPoint y: 127, distance: 29.9
click at [505, 123] on span "Though rivers and lakes are present in desert areas, groundwater makes up a muc…" at bounding box center [459, 96] width 241 height 53
drag, startPoint x: 527, startPoint y: 127, endPoint x: 559, endPoint y: 122, distance: 32.4
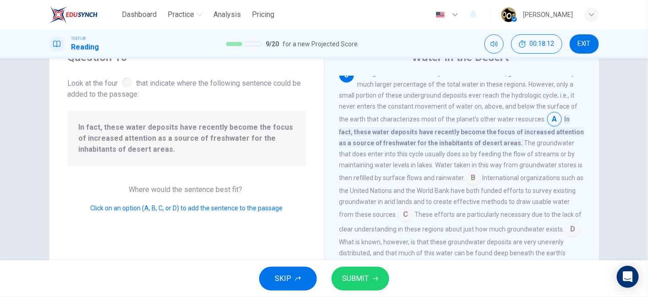
click at [559, 122] on span "Though rivers and lakes are present in desert areas, groundwater makes up a muc…" at bounding box center [459, 96] width 241 height 53
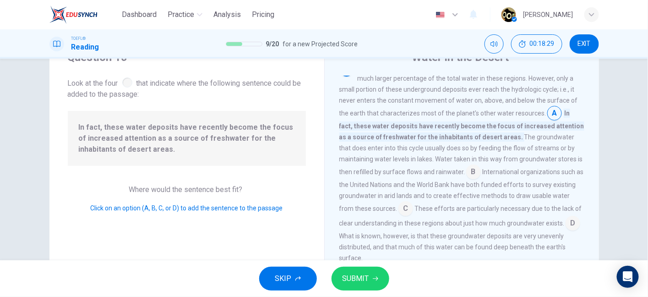
scroll to position [399, 0]
click at [467, 168] on span "The groundwater that does enter into this cycle usually does so by feeding the …" at bounding box center [461, 154] width 244 height 42
click at [471, 179] on input at bounding box center [473, 172] width 15 height 15
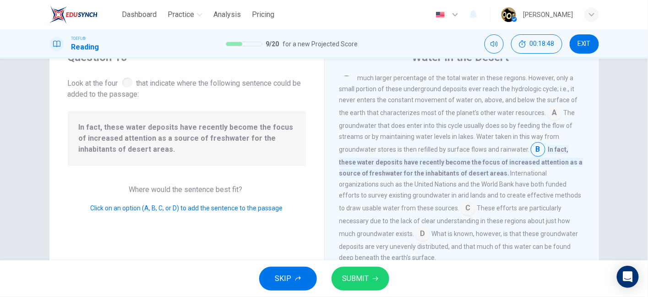
drag, startPoint x: 355, startPoint y: 197, endPoint x: 418, endPoint y: 200, distance: 62.8
click at [418, 200] on div "Though rivers and lakes are present in desert areas, groundwater makes up a muc…" at bounding box center [461, 161] width 245 height 201
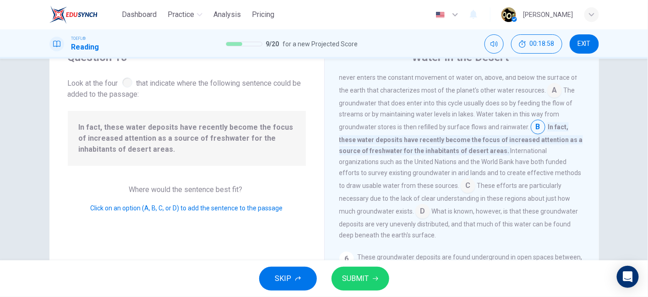
scroll to position [425, 0]
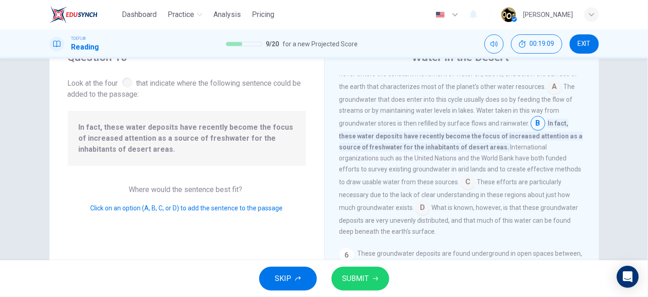
click at [415, 216] on input at bounding box center [422, 208] width 15 height 15
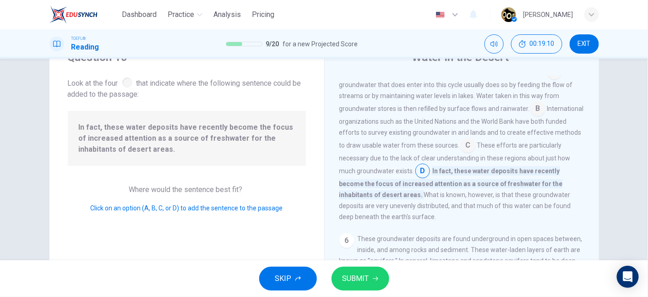
scroll to position [440, 0]
drag, startPoint x: 441, startPoint y: 206, endPoint x: 477, endPoint y: 205, distance: 35.7
click at [477, 198] on span "In fact, these water deposits have recently become the focus of increased atten…" at bounding box center [450, 181] width 223 height 33
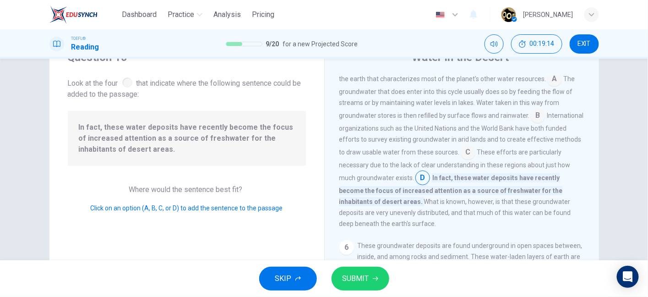
scroll to position [430, 0]
drag, startPoint x: 440, startPoint y: 227, endPoint x: 488, endPoint y: 234, distance: 48.1
click at [488, 230] on span "What is known, however, is that these groundwater deposits are very unevenly di…" at bounding box center [455, 215] width 232 height 29
click at [534, 126] on input at bounding box center [538, 119] width 15 height 15
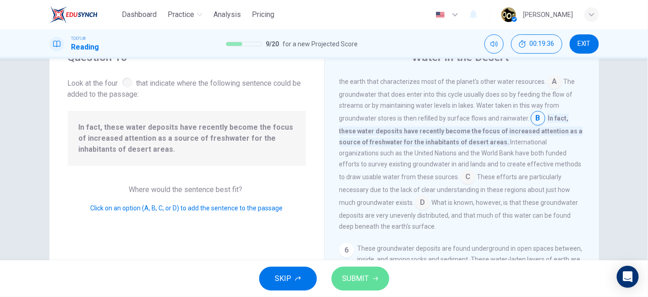
click at [364, 275] on span "SUBMIT" at bounding box center [355, 278] width 27 height 13
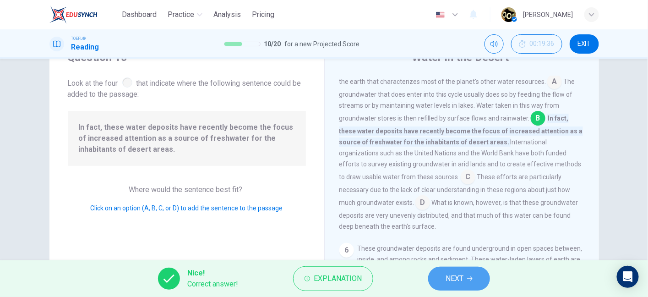
click at [443, 287] on button "NEXT" at bounding box center [459, 278] width 62 height 24
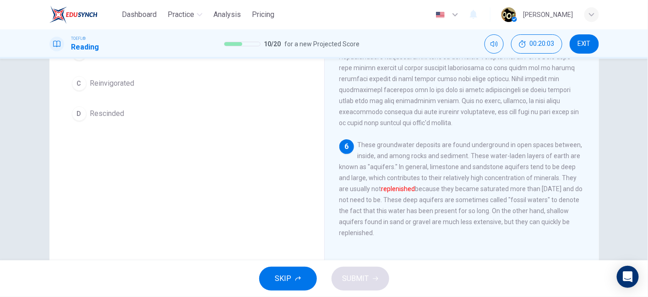
scroll to position [130, 0]
click at [358, 188] on span "These groundwater deposits are found underground in open spaces between, inside…" at bounding box center [461, 189] width 244 height 95
click at [391, 190] on font "replenished" at bounding box center [398, 189] width 34 height 7
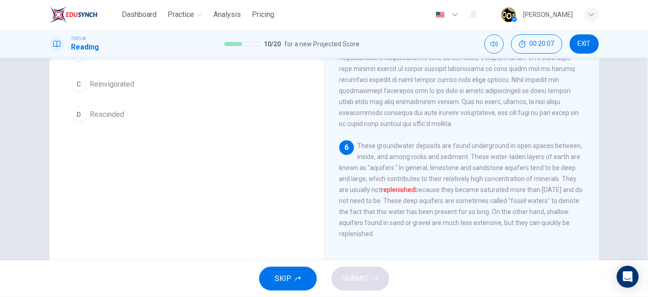
click at [451, 185] on span "These groundwater deposits are found underground in open spaces between, inside…" at bounding box center [461, 189] width 244 height 95
click at [489, 186] on span "These groundwater deposits are found underground in open spaces between, inside…" at bounding box center [461, 189] width 244 height 95
click at [345, 196] on span "These groundwater deposits are found underground in open spaces between, inside…" at bounding box center [461, 189] width 244 height 95
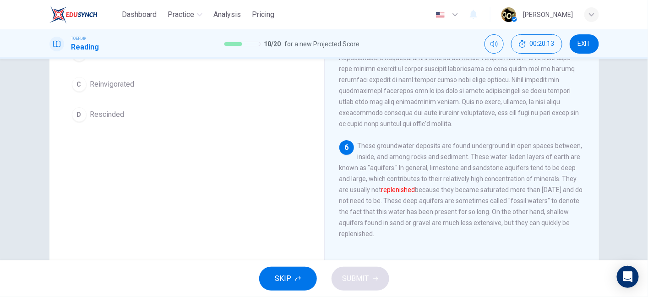
click at [345, 196] on span "These groundwater deposits are found underground in open spaces between, inside…" at bounding box center [461, 189] width 244 height 95
click at [443, 162] on span "These groundwater deposits are found underground in open spaces between, inside…" at bounding box center [461, 189] width 244 height 95
click at [478, 162] on span "These groundwater deposits are found underground in open spaces between, inside…" at bounding box center [461, 189] width 244 height 95
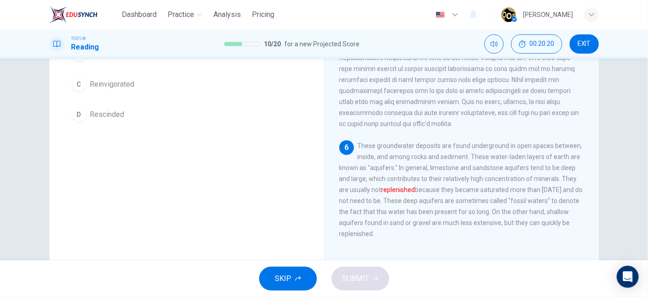
click at [515, 162] on span "These groundwater deposits are found underground in open spaces between, inside…" at bounding box center [461, 189] width 244 height 95
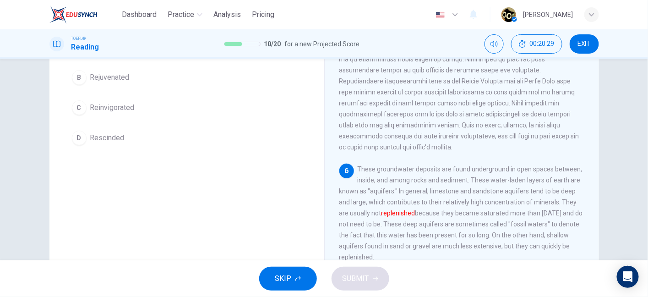
scroll to position [108, 0]
drag, startPoint x: 352, startPoint y: 223, endPoint x: 409, endPoint y: 220, distance: 57.8
click at [409, 220] on span "These groundwater deposits are found underground in open spaces between, inside…" at bounding box center [461, 211] width 244 height 95
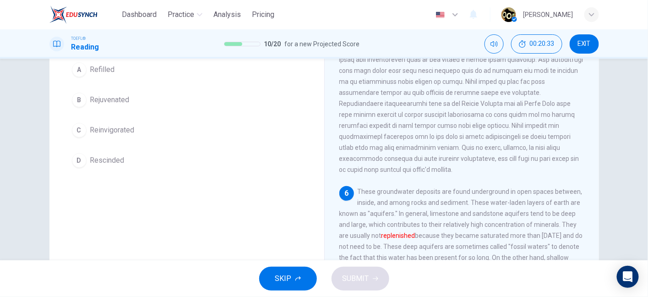
scroll to position [81, 0]
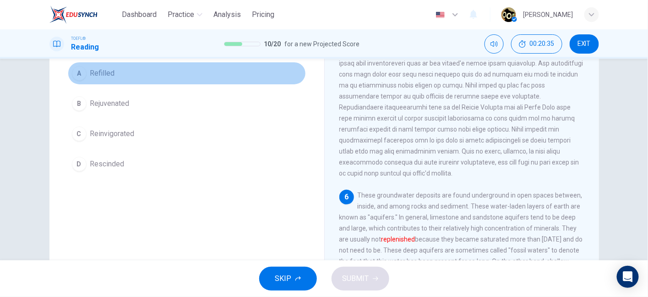
click at [117, 74] on button "A Refilled" at bounding box center [187, 73] width 238 height 23
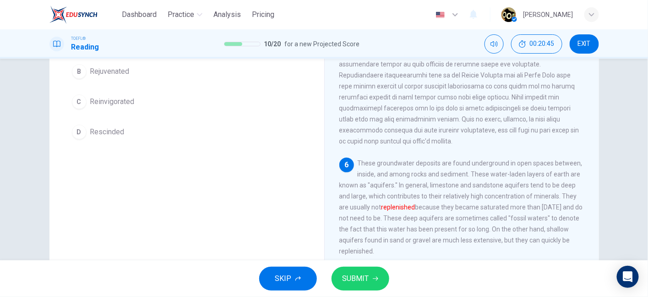
scroll to position [441, 0]
click at [369, 275] on button "SUBMIT" at bounding box center [360, 278] width 58 height 24
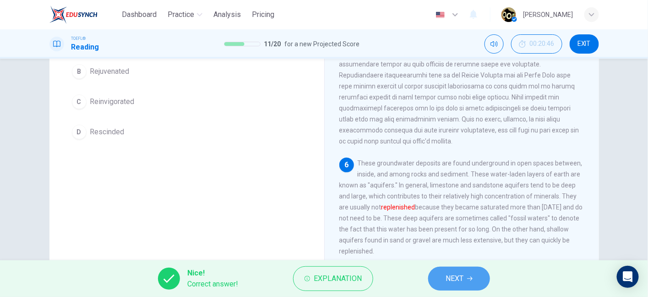
click at [448, 270] on button "NEXT" at bounding box center [459, 278] width 62 height 24
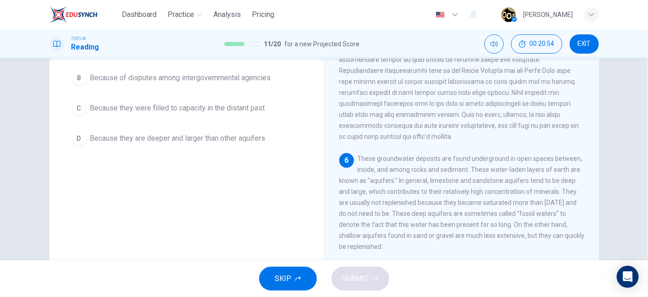
scroll to position [129, 0]
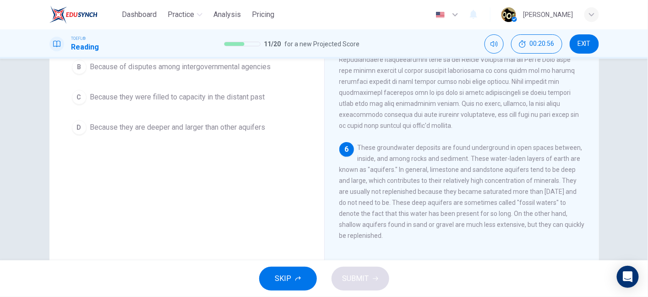
drag, startPoint x: 430, startPoint y: 190, endPoint x: 476, endPoint y: 196, distance: 46.1
click at [476, 196] on div "6 These groundwater deposits are found underground in open spaces between, insi…" at bounding box center [461, 191] width 245 height 99
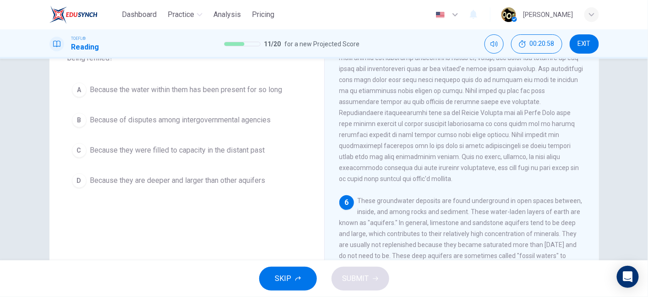
scroll to position [74, 0]
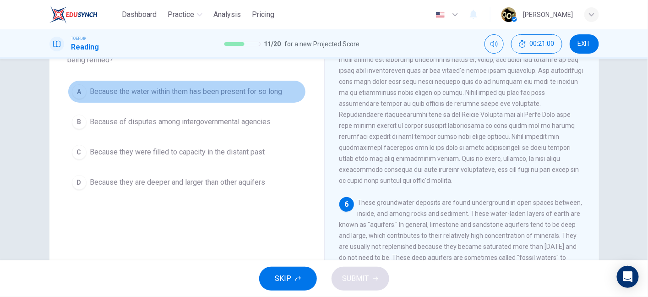
click at [252, 96] on span "Because the water within them has been present for so long" at bounding box center [186, 91] width 192 height 11
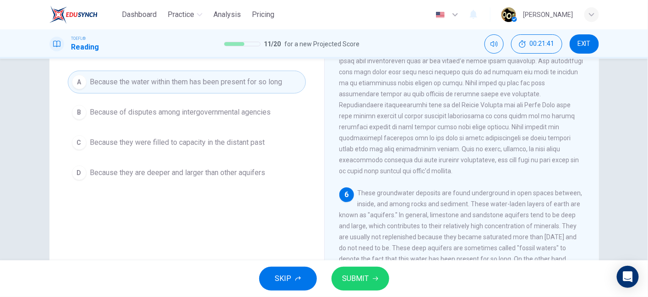
scroll to position [92, 0]
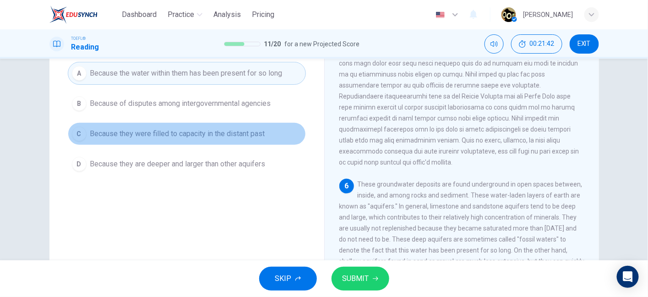
click at [232, 130] on span "Because they were filled to capacity in the distant past" at bounding box center [177, 133] width 175 height 11
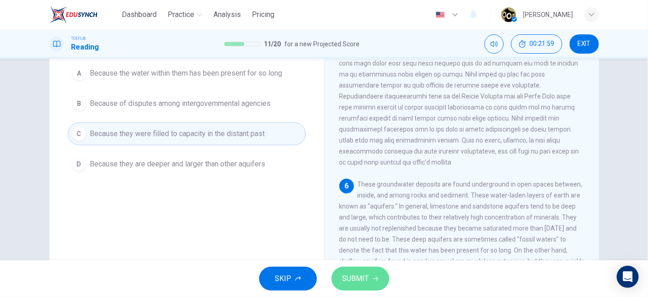
click at [373, 269] on button "SUBMIT" at bounding box center [360, 278] width 58 height 24
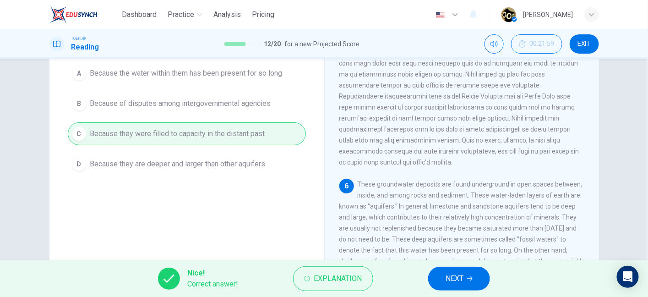
click at [446, 275] on span "NEXT" at bounding box center [455, 278] width 18 height 13
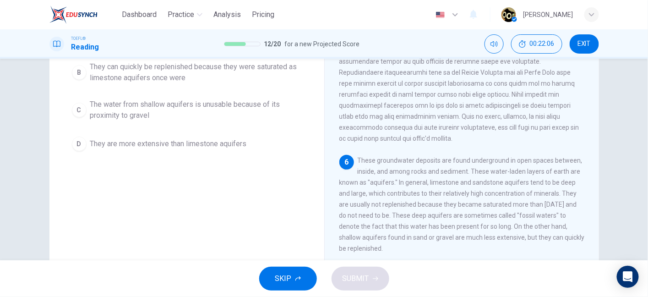
scroll to position [116, 0]
drag, startPoint x: 393, startPoint y: 223, endPoint x: 490, endPoint y: 227, distance: 97.1
click at [490, 227] on span "These groundwater deposits are found underground in open spaces between, inside…" at bounding box center [461, 203] width 245 height 95
drag, startPoint x: 347, startPoint y: 234, endPoint x: 422, endPoint y: 236, distance: 75.1
click at [422, 236] on span "These groundwater deposits are found underground in open spaces between, inside…" at bounding box center [461, 203] width 245 height 95
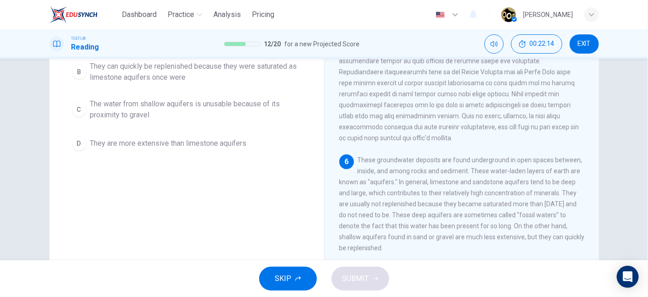
click at [444, 235] on span "These groundwater deposits are found underground in open spaces between, inside…" at bounding box center [461, 203] width 245 height 95
click at [502, 236] on span "These groundwater deposits are found underground in open spaces between, inside…" at bounding box center [461, 203] width 245 height 95
drag, startPoint x: 365, startPoint y: 250, endPoint x: 387, endPoint y: 249, distance: 22.0
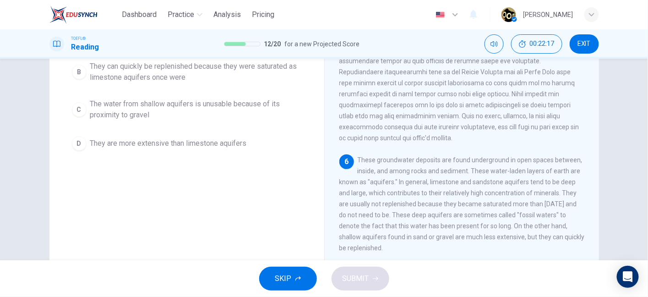
click at [387, 249] on span "These groundwater deposits are found underground in open spaces between, inside…" at bounding box center [461, 203] width 245 height 95
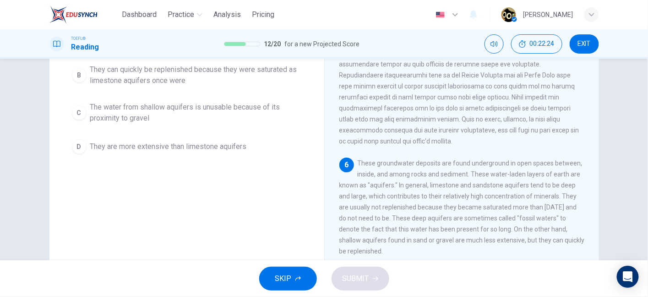
scroll to position [113, 0]
click at [473, 169] on span "These groundwater deposits are found underground in open spaces between, inside…" at bounding box center [461, 207] width 245 height 95
drag, startPoint x: 473, startPoint y: 169, endPoint x: 503, endPoint y: 173, distance: 30.4
click at [503, 173] on span "These groundwater deposits are found underground in open spaces between, inside…" at bounding box center [461, 207] width 245 height 95
click at [386, 179] on span "These groundwater deposits are found underground in open spaces between, inside…" at bounding box center [461, 207] width 245 height 95
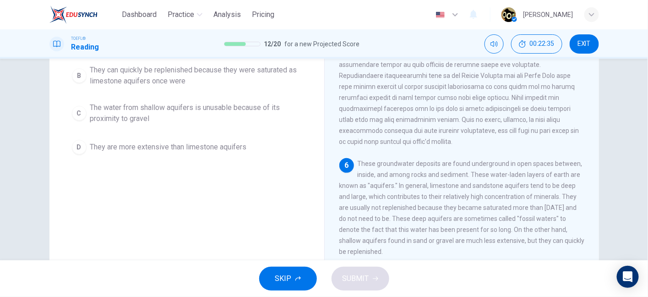
click at [386, 179] on span "These groundwater deposits are found underground in open spaces between, inside…" at bounding box center [461, 207] width 245 height 95
drag, startPoint x: 443, startPoint y: 178, endPoint x: 527, endPoint y: 188, distance: 83.9
click at [527, 188] on div "6 These groundwater deposits are found underground in open spaces between, insi…" at bounding box center [461, 207] width 245 height 99
drag, startPoint x: 340, startPoint y: 197, endPoint x: 456, endPoint y: 200, distance: 115.4
click at [456, 200] on div "6 These groundwater deposits are found underground in open spaces between, insi…" at bounding box center [461, 207] width 245 height 99
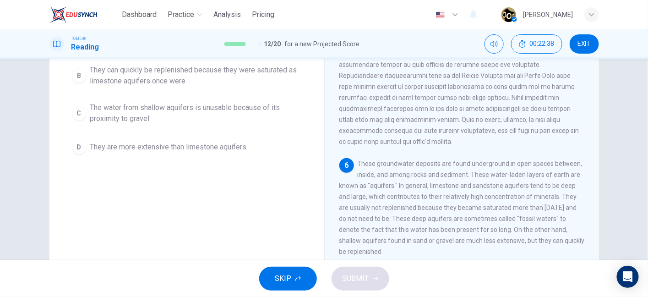
drag, startPoint x: 469, startPoint y: 196, endPoint x: 505, endPoint y: 201, distance: 36.6
click at [505, 201] on span "These groundwater deposits are found underground in open spaces between, inside…" at bounding box center [461, 207] width 245 height 95
drag, startPoint x: 508, startPoint y: 228, endPoint x: 494, endPoint y: 243, distance: 20.4
click at [494, 243] on span "These groundwater deposits are found underground in open spaces between, inside…" at bounding box center [461, 207] width 245 height 95
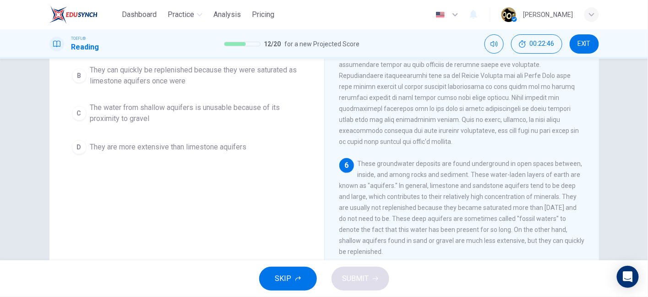
click at [494, 243] on span "These groundwater deposits are found underground in open spaces between, inside…" at bounding box center [461, 207] width 245 height 95
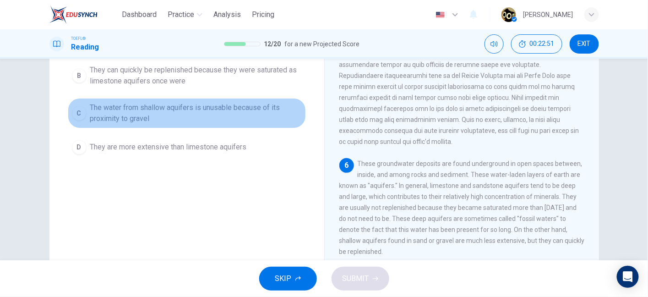
click at [193, 116] on span "The water from shallow aquifers is unusable because of its proximity to gravel" at bounding box center [196, 113] width 212 height 22
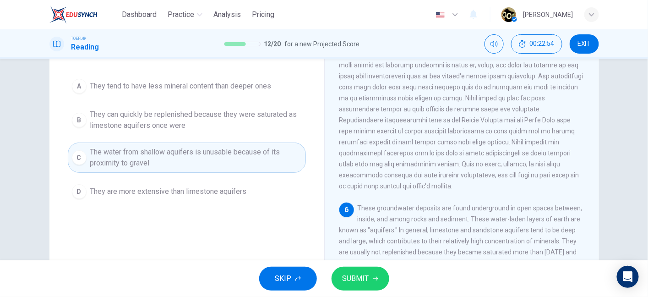
scroll to position [67, 0]
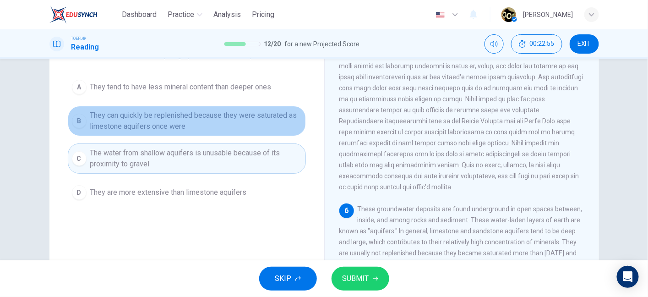
click at [198, 111] on span "They can quickly be replenished because they were saturated as limestone aquife…" at bounding box center [196, 121] width 212 height 22
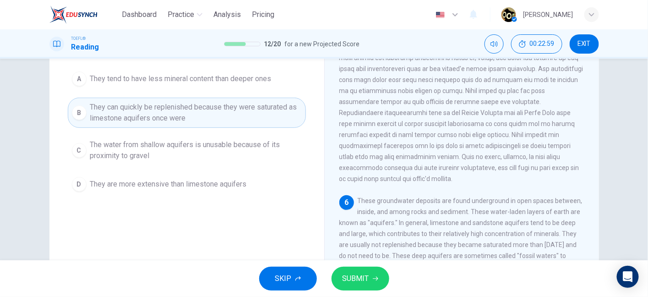
scroll to position [72, 0]
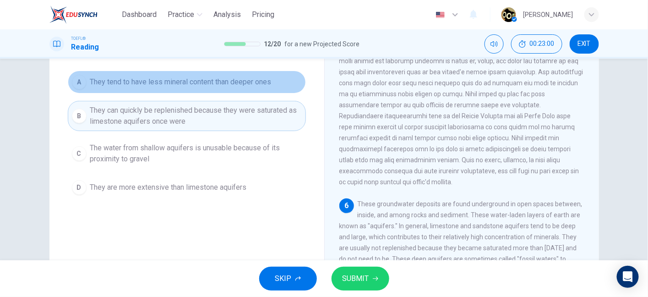
click at [232, 84] on span "They tend to have less mineral content than deeper ones" at bounding box center [180, 81] width 181 height 11
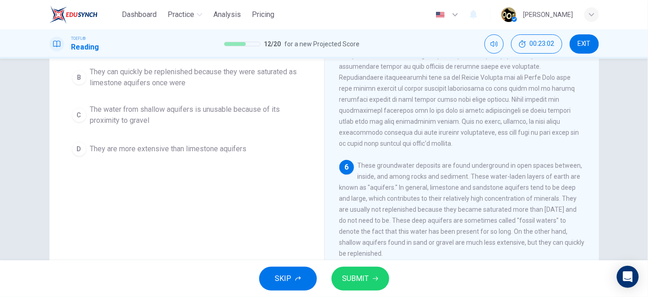
scroll to position [117, 0]
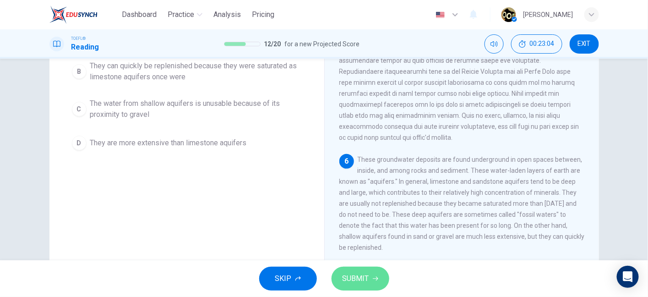
click at [353, 272] on span "SUBMIT" at bounding box center [355, 278] width 27 height 13
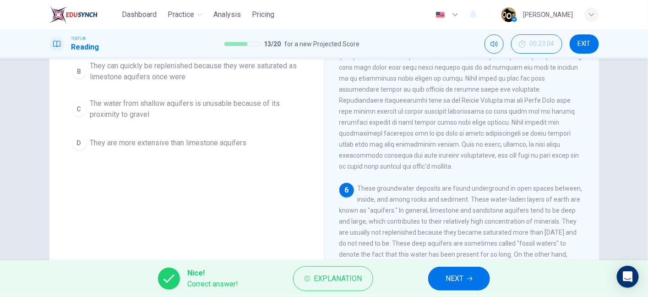
scroll to position [375, 0]
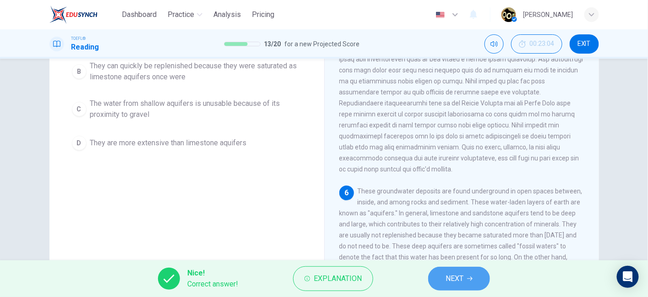
click at [457, 277] on span "NEXT" at bounding box center [455, 278] width 18 height 13
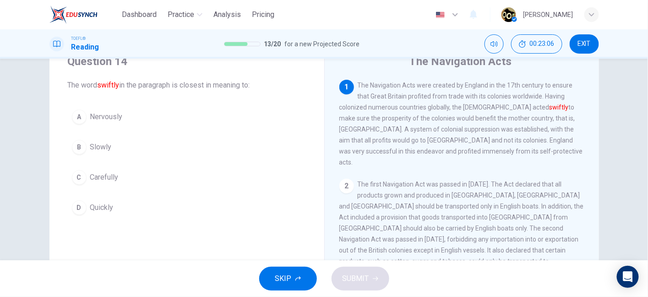
scroll to position [39, 0]
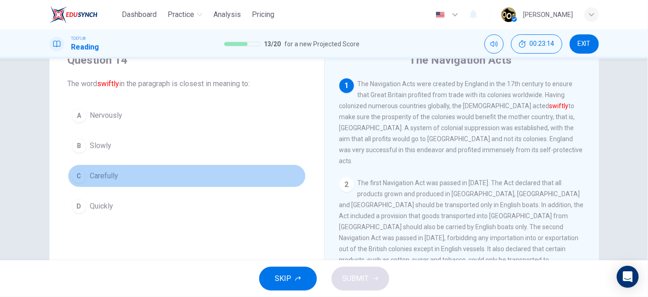
click at [119, 180] on button "C Carefully" at bounding box center [187, 175] width 238 height 23
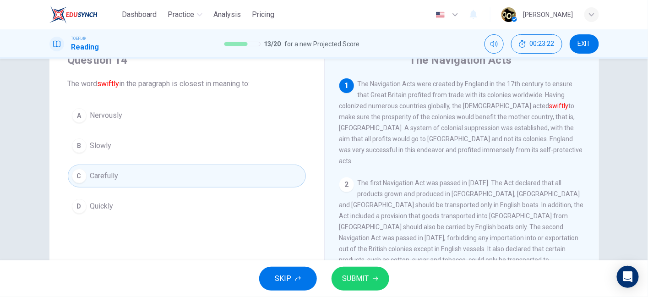
drag, startPoint x: 449, startPoint y: 108, endPoint x: 361, endPoint y: 123, distance: 89.7
click at [361, 123] on div "1 The Navigation Acts were created by England in the 17th century to ensure tha…" at bounding box center [461, 122] width 245 height 88
drag, startPoint x: 361, startPoint y: 123, endPoint x: 445, endPoint y: 120, distance: 83.9
click at [445, 120] on div "1 The Navigation Acts were created by England in the 17th century to ensure tha…" at bounding box center [461, 122] width 245 height 88
drag, startPoint x: 445, startPoint y: 120, endPoint x: 477, endPoint y: 122, distance: 32.6
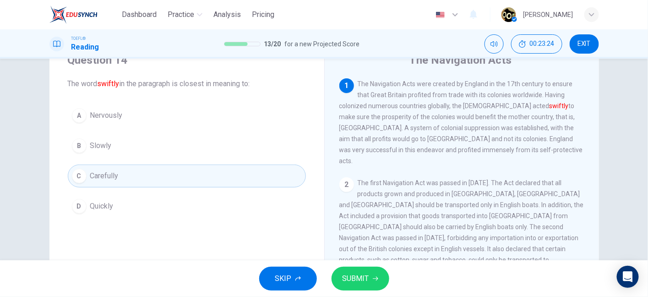
click at [477, 122] on span "The Navigation Acts were created by England in the 17th century to ensure that …" at bounding box center [461, 122] width 244 height 84
drag, startPoint x: 477, startPoint y: 122, endPoint x: 516, endPoint y: 120, distance: 39.0
click at [516, 120] on span "The Navigation Acts were created by England in the 17th century to ensure that …" at bounding box center [461, 122] width 244 height 84
click at [364, 277] on span "SUBMIT" at bounding box center [355, 278] width 27 height 13
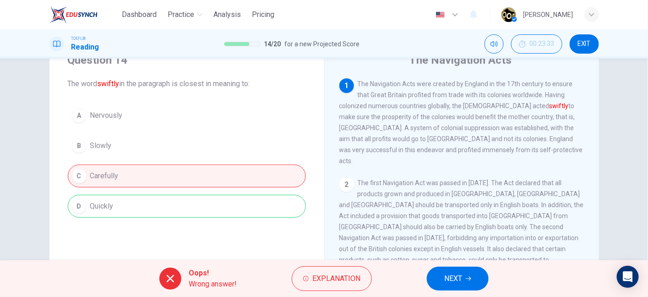
drag, startPoint x: 437, startPoint y: 111, endPoint x: 490, endPoint y: 106, distance: 53.3
click at [490, 106] on span "The Navigation Acts were created by England in the 17th century to ensure that …" at bounding box center [461, 122] width 244 height 84
drag, startPoint x: 396, startPoint y: 136, endPoint x: 458, endPoint y: 134, distance: 62.3
click at [458, 134] on div "1 The Navigation Acts were created by England in the 17th century to ensure tha…" at bounding box center [461, 122] width 245 height 88
drag, startPoint x: 464, startPoint y: 133, endPoint x: 479, endPoint y: 133, distance: 15.1
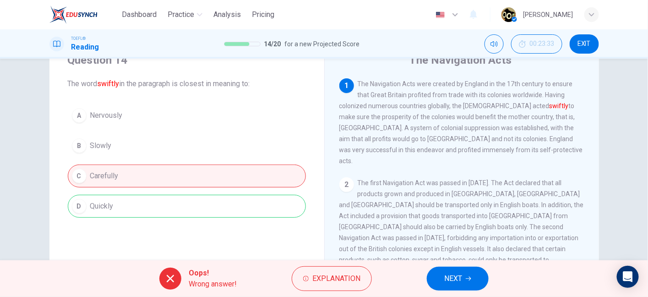
click at [479, 133] on span "The Navigation Acts were created by England in the 17th century to ensure that …" at bounding box center [461, 122] width 244 height 84
drag, startPoint x: 479, startPoint y: 133, endPoint x: 510, endPoint y: 130, distance: 30.8
click at [510, 130] on span "The Navigation Acts were created by England in the 17th century to ensure that …" at bounding box center [461, 122] width 244 height 84
drag, startPoint x: 376, startPoint y: 148, endPoint x: 462, endPoint y: 158, distance: 87.1
click at [462, 158] on div "1 The Navigation Acts were created by England in the 17th century to ensure tha…" at bounding box center [461, 122] width 245 height 88
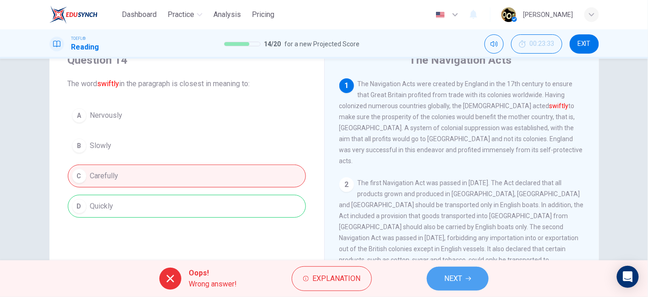
click at [456, 285] on button "NEXT" at bounding box center [458, 278] width 62 height 24
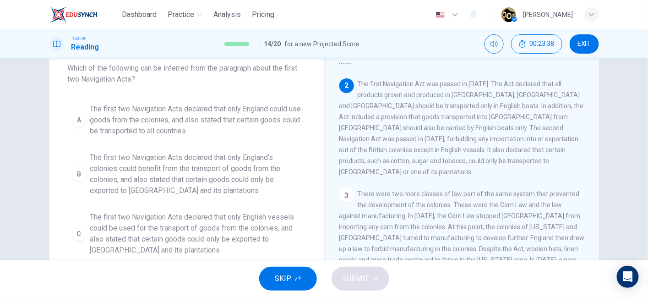
scroll to position [85, 0]
drag, startPoint x: 477, startPoint y: 78, endPoint x: 548, endPoint y: 74, distance: 71.1
click at [548, 79] on span "The first Navigation Act was passed in 1651. The Act declared that all products…" at bounding box center [461, 126] width 245 height 95
drag, startPoint x: 363, startPoint y: 86, endPoint x: 424, endPoint y: 89, distance: 61.5
click at [424, 89] on span "The first Navigation Act was passed in 1651. The Act declared that all products…" at bounding box center [461, 126] width 245 height 95
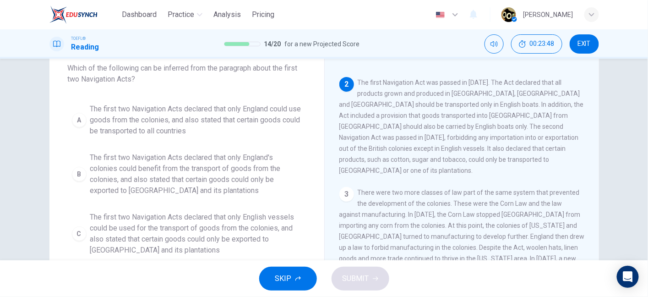
drag, startPoint x: 460, startPoint y: 88, endPoint x: 504, endPoint y: 89, distance: 44.4
click at [504, 89] on span "The first Navigation Act was passed in 1651. The Act declared that all products…" at bounding box center [461, 126] width 245 height 95
drag, startPoint x: 370, startPoint y: 101, endPoint x: 427, endPoint y: 107, distance: 57.0
click at [427, 107] on div "2 The first Navigation Act was passed in 1651. The Act declared that all produc…" at bounding box center [461, 126] width 245 height 99
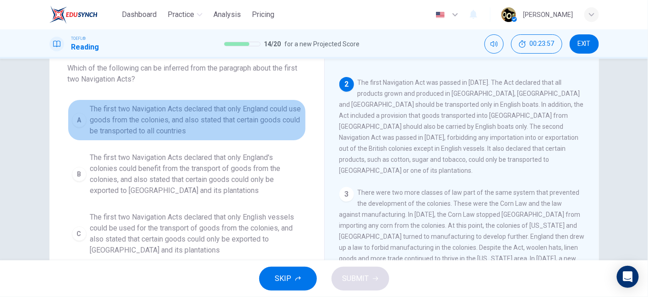
click at [250, 117] on span "The first two Navigation Acts declared that only England could use goods from t…" at bounding box center [196, 119] width 212 height 33
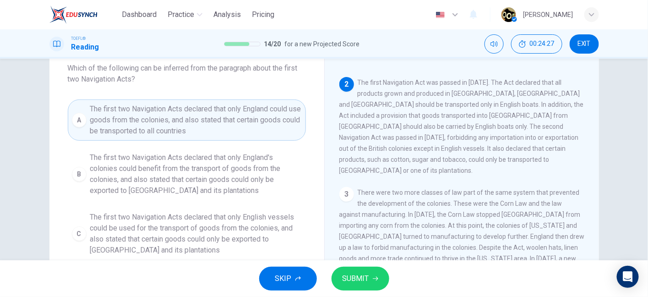
drag, startPoint x: 358, startPoint y: 137, endPoint x: 459, endPoint y: 132, distance: 101.3
click at [459, 132] on span "The first Navigation Act was passed in 1651. The Act declared that all products…" at bounding box center [461, 126] width 245 height 95
click at [259, 172] on span "The first two Navigation Acts declared that only England's colonies could benef…" at bounding box center [196, 174] width 212 height 44
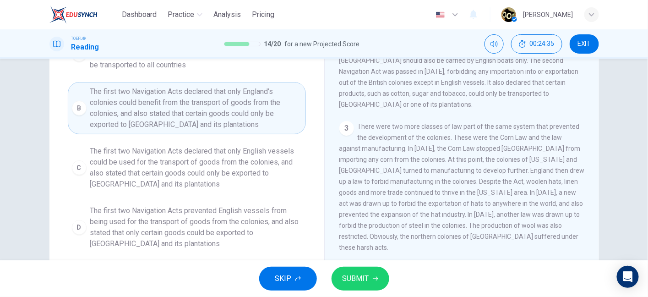
scroll to position [121, 0]
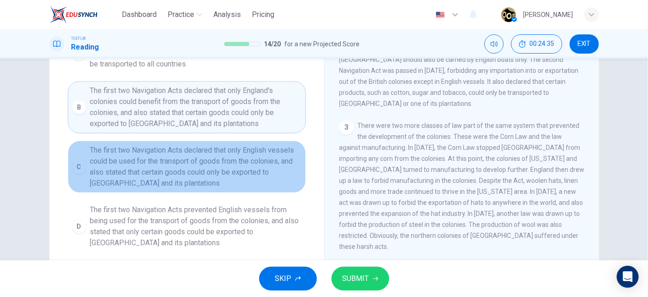
click at [190, 169] on span "The first two Navigation Acts declared that only English vessels could be used …" at bounding box center [196, 167] width 212 height 44
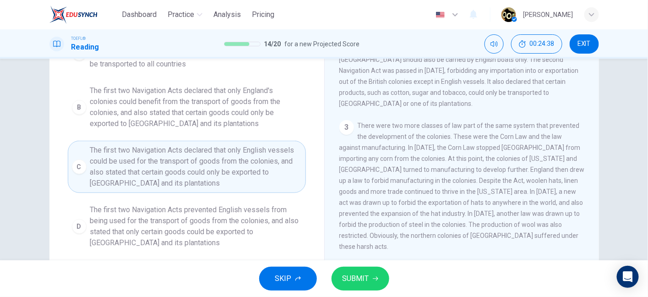
drag, startPoint x: 188, startPoint y: 199, endPoint x: 176, endPoint y: 167, distance: 34.0
click at [176, 167] on div "A The first two Navigation Acts declared that only England could use goods from…" at bounding box center [187, 143] width 238 height 220
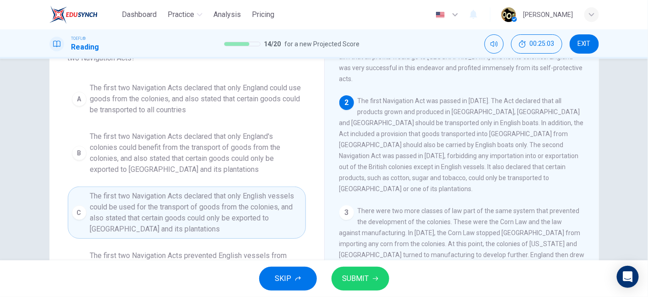
scroll to position [44, 0]
click at [422, 180] on span "The first Navigation Act was passed in 1651. The Act declared that all products…" at bounding box center [461, 145] width 245 height 95
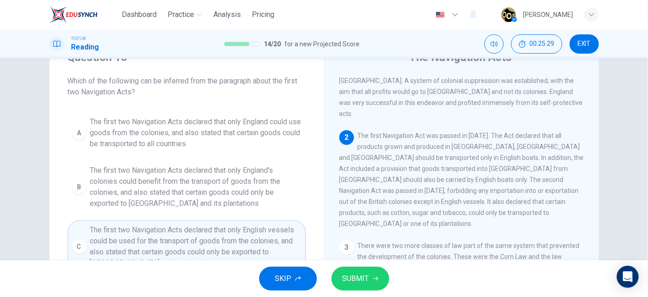
scroll to position [41, 0]
drag, startPoint x: 345, startPoint y: 279, endPoint x: 279, endPoint y: 192, distance: 109.5
click at [279, 192] on div "Dashboard Practice Analysis Pricing English en ​ Fernanda Milanez Brugnari TOEF…" at bounding box center [324, 148] width 648 height 297
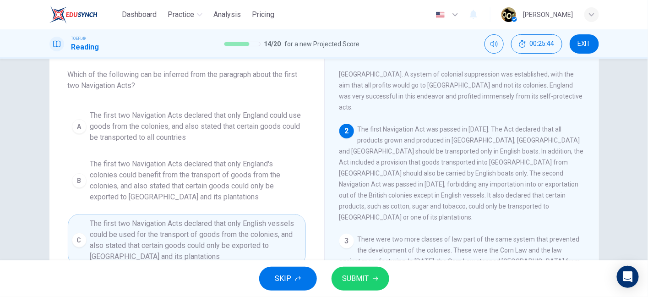
scroll to position [49, 0]
click at [364, 271] on button "SUBMIT" at bounding box center [360, 278] width 58 height 24
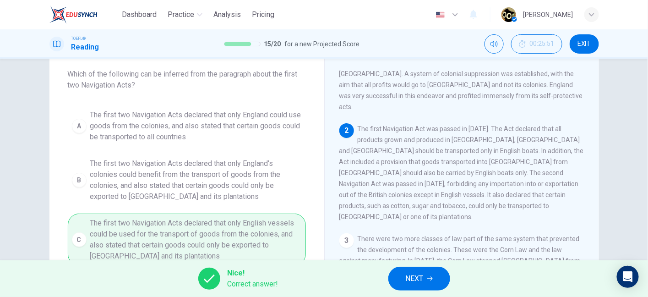
click at [428, 282] on button "NEXT" at bounding box center [419, 278] width 62 height 24
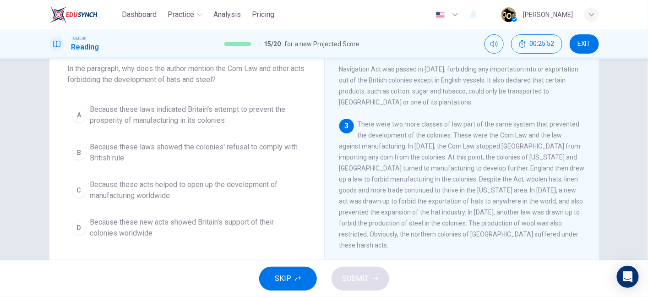
scroll to position [54, 0]
drag, startPoint x: 219, startPoint y: 71, endPoint x: 281, endPoint y: 74, distance: 61.9
click at [281, 74] on span "In the paragraph, why does the author mention the Corn Law and other acts forbi…" at bounding box center [187, 75] width 238 height 22
drag, startPoint x: 74, startPoint y: 79, endPoint x: 239, endPoint y: 76, distance: 164.4
click at [239, 76] on span "In the paragraph, why does the author mention the Corn Law and other acts forbi…" at bounding box center [187, 75] width 238 height 22
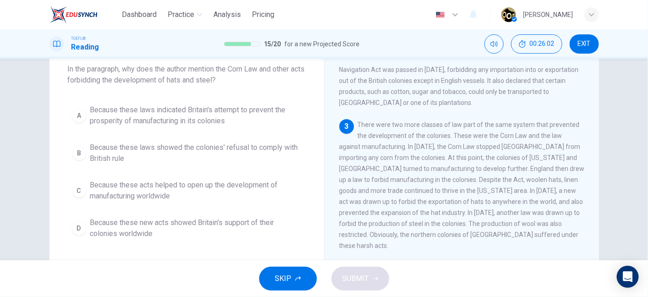
click at [428, 136] on span "There were two more classes of law part of the same system that prevented the d…" at bounding box center [461, 185] width 245 height 128
drag, startPoint x: 381, startPoint y: 113, endPoint x: 435, endPoint y: 113, distance: 53.1
click at [435, 121] on span "There were two more classes of law part of the same system that prevented the d…" at bounding box center [461, 185] width 245 height 128
drag, startPoint x: 435, startPoint y: 113, endPoint x: 467, endPoint y: 116, distance: 33.2
click at [467, 121] on span "There were two more classes of law part of the same system that prevented the d…" at bounding box center [461, 185] width 245 height 128
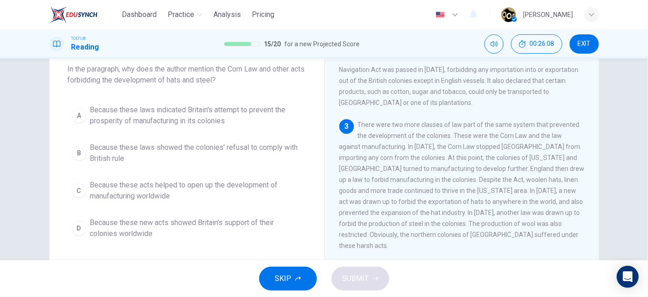
drag, startPoint x: 493, startPoint y: 116, endPoint x: 512, endPoint y: 114, distance: 19.3
click at [512, 121] on span "There were two more classes of law part of the same system that prevented the d…" at bounding box center [461, 185] width 245 height 128
drag, startPoint x: 363, startPoint y: 123, endPoint x: 435, endPoint y: 122, distance: 71.9
click at [435, 122] on span "There were two more classes of law part of the same system that prevented the d…" at bounding box center [461, 185] width 245 height 128
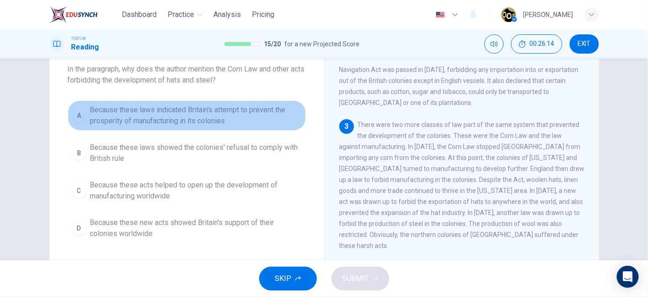
click at [250, 121] on span "Because these laws indicated Britain's attempt to prevent the prosperity of man…" at bounding box center [196, 115] width 212 height 22
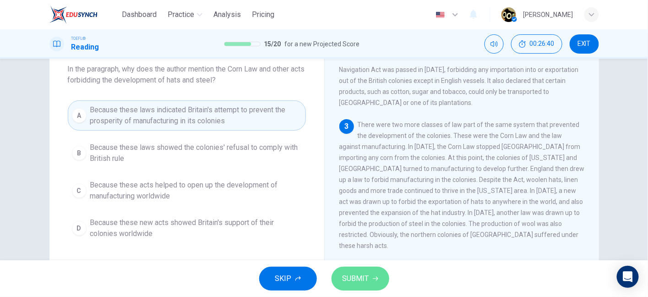
click at [362, 277] on span "SUBMIT" at bounding box center [355, 278] width 27 height 13
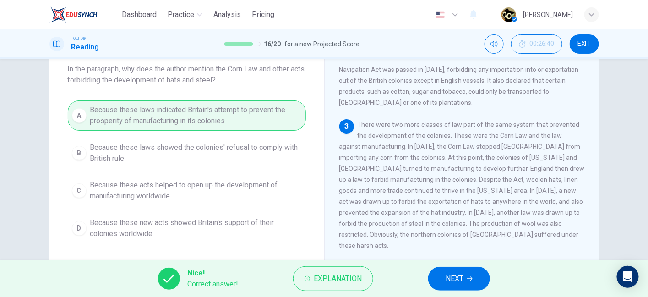
click at [457, 277] on span "NEXT" at bounding box center [455, 278] width 18 height 13
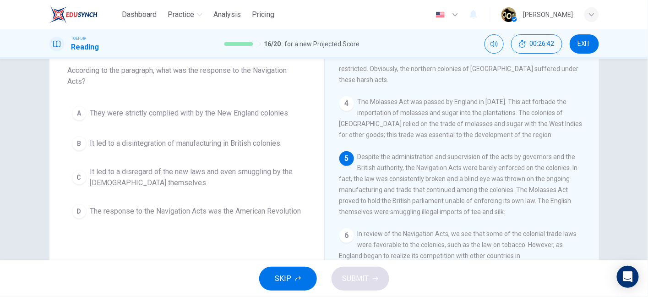
scroll to position [327, 0]
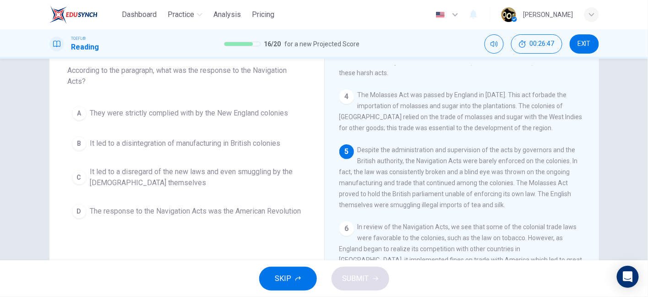
drag, startPoint x: 354, startPoint y: 136, endPoint x: 398, endPoint y: 141, distance: 44.2
click at [398, 144] on div "5 Despite the administration and supervision of the acts by governors and the B…" at bounding box center [461, 177] width 245 height 66
drag, startPoint x: 407, startPoint y: 138, endPoint x: 465, endPoint y: 140, distance: 58.2
click at [465, 146] on span "Despite the administration and supervision of the acts by governors and the Bri…" at bounding box center [458, 177] width 239 height 62
drag, startPoint x: 402, startPoint y: 172, endPoint x: 456, endPoint y: 172, distance: 54.5
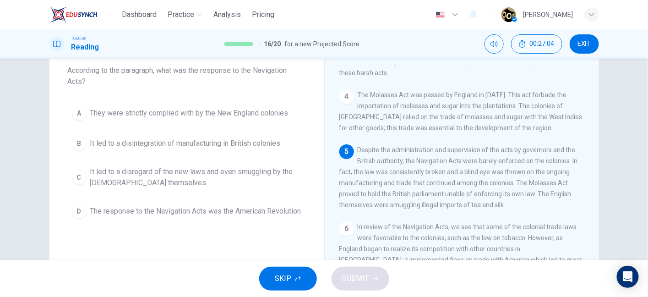
click at [456, 172] on span "Despite the administration and supervision of the acts by governors and the Bri…" at bounding box center [458, 177] width 239 height 62
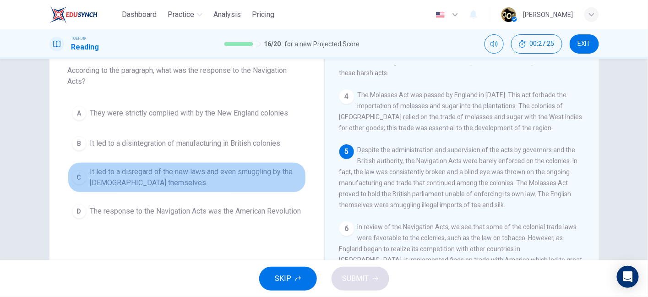
click at [189, 173] on span "It led to a disregard of the new laws and even smuggling by the British themsel…" at bounding box center [196, 177] width 212 height 22
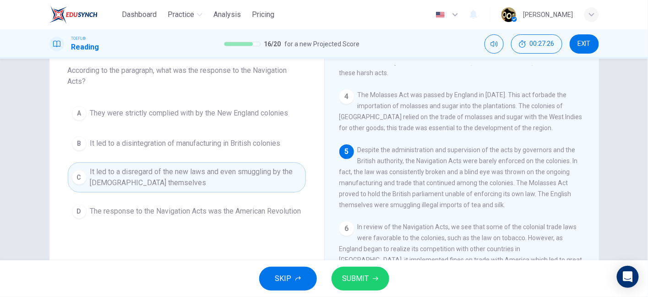
click at [342, 272] on button "SUBMIT" at bounding box center [360, 278] width 58 height 24
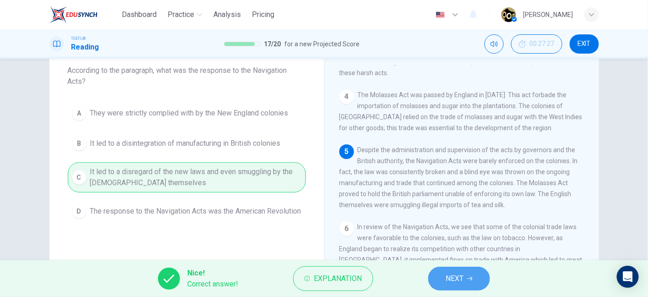
click at [457, 282] on span "NEXT" at bounding box center [455, 278] width 18 height 13
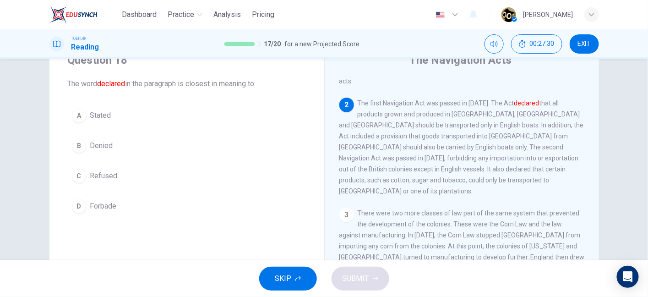
scroll to position [38, 0]
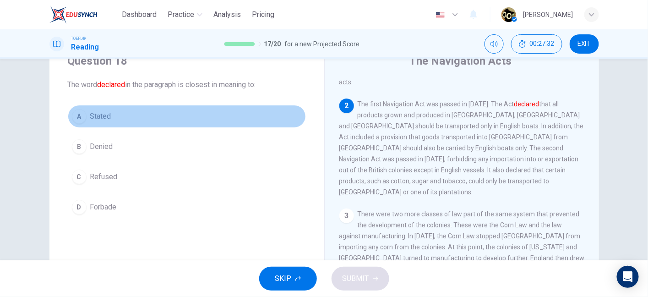
click at [96, 118] on span "Stated" at bounding box center [100, 116] width 21 height 11
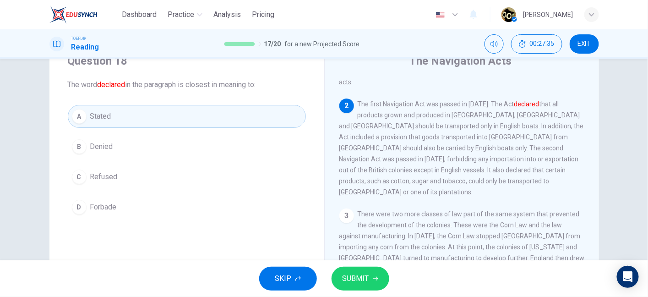
drag, startPoint x: 380, startPoint y: 104, endPoint x: 388, endPoint y: 108, distance: 9.2
click at [388, 108] on div "2 The first Navigation Act was passed in 1651. The Act declared that all produc…" at bounding box center [461, 147] width 245 height 99
drag, startPoint x: 388, startPoint y: 108, endPoint x: 438, endPoint y: 111, distance: 50.0
click at [438, 111] on span "The first Navigation Act was passed in 1651. The Act declared that all products…" at bounding box center [461, 147] width 245 height 95
drag, startPoint x: 467, startPoint y: 110, endPoint x: 488, endPoint y: 110, distance: 21.5
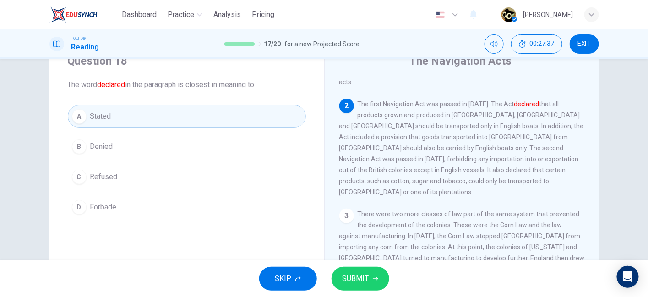
click at [488, 110] on span "The first Navigation Act was passed in 1651. The Act declared that all products…" at bounding box center [461, 147] width 245 height 95
click at [359, 278] on span "SUBMIT" at bounding box center [355, 278] width 27 height 13
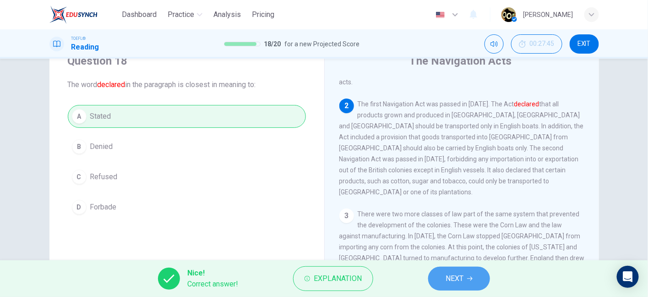
click at [465, 271] on button "NEXT" at bounding box center [459, 278] width 62 height 24
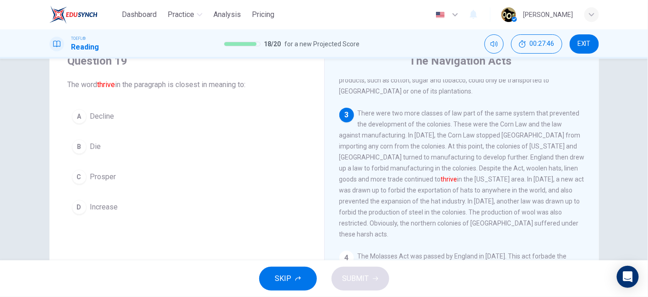
scroll to position [183, 0]
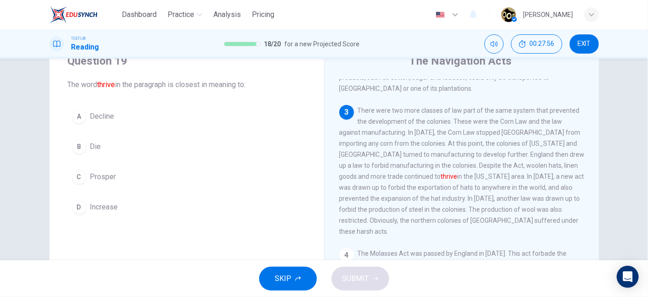
drag, startPoint x: 351, startPoint y: 171, endPoint x: 392, endPoint y: 165, distance: 41.6
click at [392, 165] on span "There were two more classes of law part of the same system that prevented the d…" at bounding box center [461, 171] width 245 height 128
drag, startPoint x: 471, startPoint y: 171, endPoint x: 522, endPoint y: 177, distance: 51.6
click at [522, 177] on span "There were two more classes of law part of the same system that prevented the d…" at bounding box center [461, 171] width 245 height 128
drag, startPoint x: 339, startPoint y: 179, endPoint x: 386, endPoint y: 181, distance: 47.2
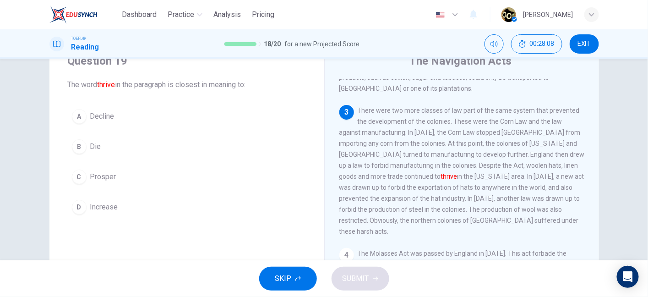
click at [386, 181] on span "There were two more classes of law part of the same system that prevented the d…" at bounding box center [461, 171] width 245 height 128
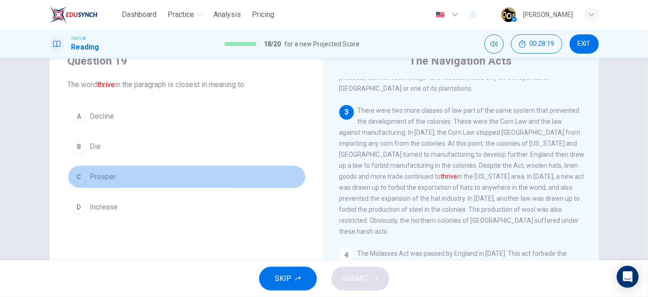
click at [156, 182] on button "C Prosper" at bounding box center [187, 176] width 238 height 23
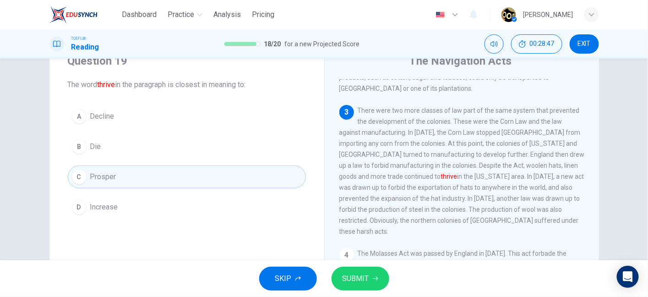
drag, startPoint x: 419, startPoint y: 144, endPoint x: 456, endPoint y: 147, distance: 36.8
click at [456, 147] on span "There were two more classes of law part of the same system that prevented the d…" at bounding box center [461, 171] width 245 height 128
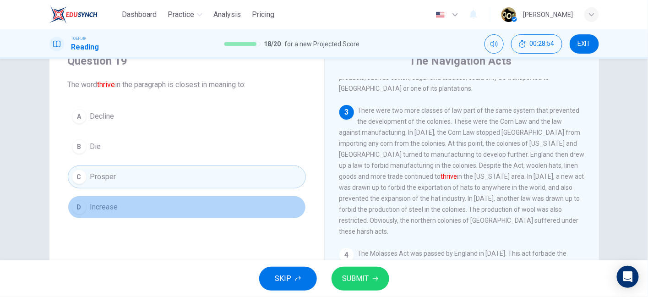
click at [252, 212] on button "D Increase" at bounding box center [187, 207] width 238 height 23
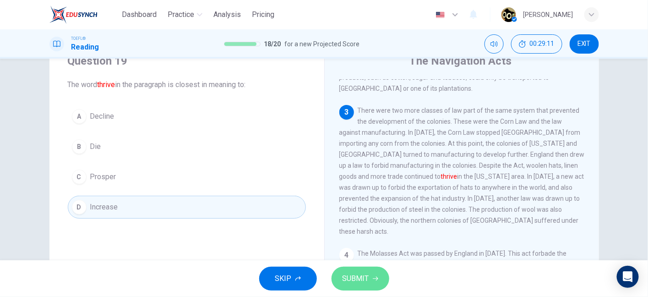
click at [353, 273] on span "SUBMIT" at bounding box center [355, 278] width 27 height 13
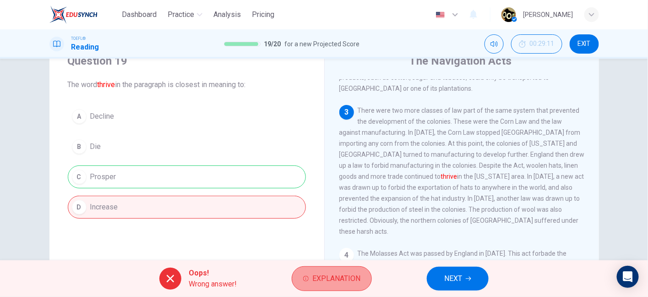
click at [349, 275] on span "Explanation" at bounding box center [336, 278] width 48 height 13
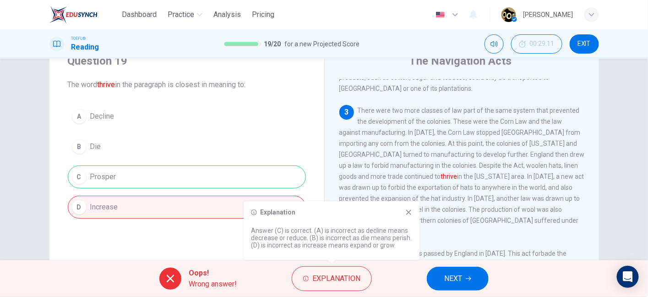
drag, startPoint x: 348, startPoint y: 244, endPoint x: 385, endPoint y: 245, distance: 36.7
click at [385, 245] on p "Answer (C) is correct. (A) is incorrect as decline means decrease or reduce. (B…" at bounding box center [331, 238] width 161 height 22
click at [383, 164] on div "3 There were two more classes of law part of the same system that prevented the…" at bounding box center [461, 171] width 245 height 132
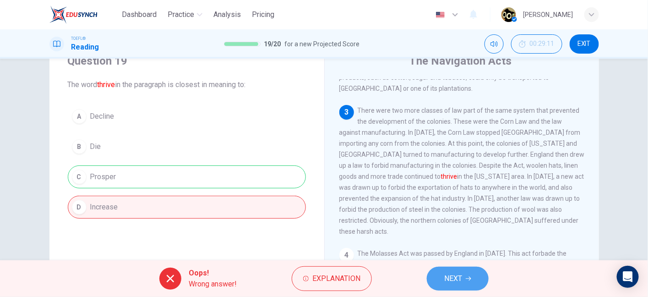
click at [467, 277] on icon "button" at bounding box center [468, 278] width 5 height 5
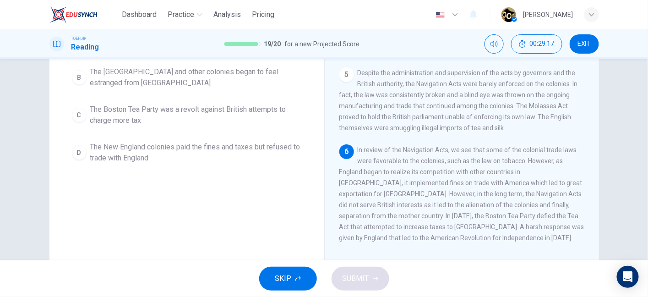
scroll to position [128, 0]
drag, startPoint x: 428, startPoint y: 147, endPoint x: 455, endPoint y: 151, distance: 27.2
click at [455, 151] on div "6 In review of the Navigation Acts, we see that some of the colonial trade laws…" at bounding box center [461, 194] width 245 height 99
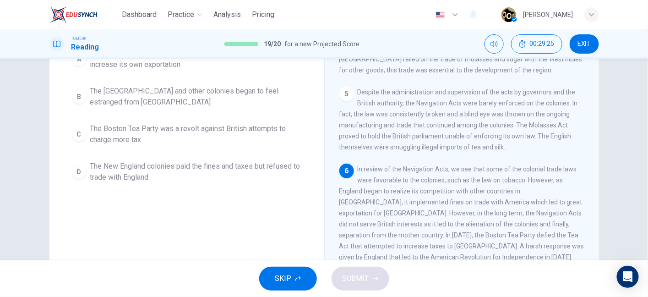
scroll to position [111, 0]
drag, startPoint x: 353, startPoint y: 188, endPoint x: 403, endPoint y: 184, distance: 49.6
click at [403, 184] on div "6 In review of the Navigation Acts, we see that some of the colonial trade laws…" at bounding box center [461, 212] width 245 height 99
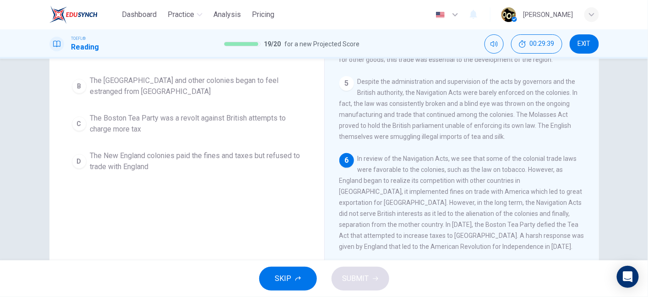
scroll to position [120, 0]
drag, startPoint x: 338, startPoint y: 220, endPoint x: 354, endPoint y: 220, distance: 16.0
click at [354, 220] on span "In review of the Navigation Acts, we see that some of the colonial trade laws w…" at bounding box center [461, 203] width 245 height 95
drag, startPoint x: 354, startPoint y: 220, endPoint x: 423, endPoint y: 224, distance: 68.8
click at [423, 224] on span "In review of the Navigation Acts, we see that some of the colonial trade laws w…" at bounding box center [461, 203] width 245 height 95
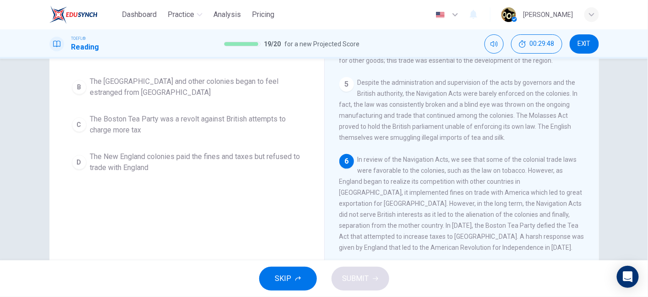
click at [353, 234] on span "In review of the Navigation Acts, we see that some of the colonial trade laws w…" at bounding box center [461, 203] width 245 height 95
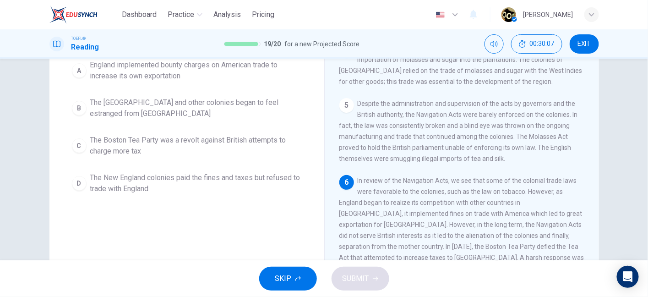
scroll to position [99, 0]
drag, startPoint x: 422, startPoint y: 217, endPoint x: 509, endPoint y: 209, distance: 87.8
click at [509, 209] on span "In review of the Navigation Acts, we see that some of the colonial trade laws w…" at bounding box center [461, 223] width 245 height 95
drag, startPoint x: 524, startPoint y: 218, endPoint x: 559, endPoint y: 218, distance: 34.8
click at [559, 218] on span "In review of the Navigation Acts, we see that some of the colonial trade laws w…" at bounding box center [461, 223] width 245 height 95
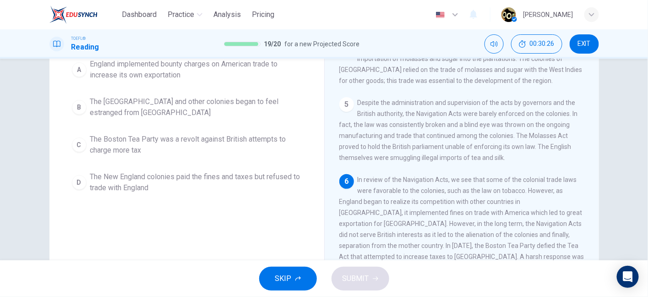
drag, startPoint x: 340, startPoint y: 229, endPoint x: 459, endPoint y: 233, distance: 119.1
click at [459, 233] on span "In review of the Navigation Acts, we see that some of the colonial trade laws w…" at bounding box center [461, 223] width 245 height 95
drag, startPoint x: 459, startPoint y: 233, endPoint x: 554, endPoint y: 238, distance: 94.5
click at [554, 238] on span "In review of the Navigation Acts, we see that some of the colonial trade laws w…" at bounding box center [461, 223] width 245 height 95
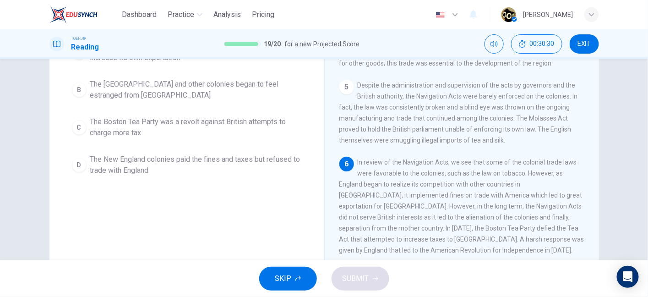
scroll to position [118, 0]
drag, startPoint x: 460, startPoint y: 224, endPoint x: 534, endPoint y: 228, distance: 74.7
click at [534, 228] on div "6 In review of the Navigation Acts, we see that some of the colonial trade laws…" at bounding box center [461, 205] width 245 height 99
drag, startPoint x: 340, startPoint y: 236, endPoint x: 362, endPoint y: 241, distance: 22.5
click at [362, 241] on div "6 In review of the Navigation Acts, we see that some of the colonial trade laws…" at bounding box center [461, 205] width 245 height 99
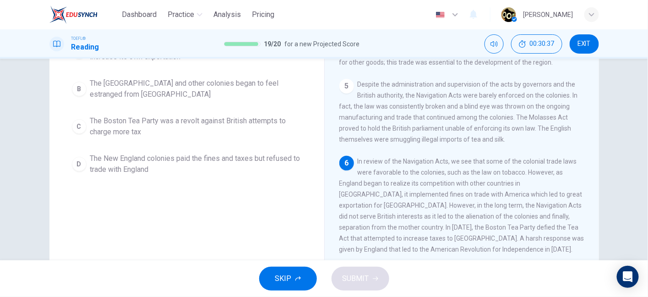
drag, startPoint x: 365, startPoint y: 237, endPoint x: 446, endPoint y: 243, distance: 80.3
click at [446, 243] on div "6 In review of the Navigation Acts, we see that some of the colonial trade laws…" at bounding box center [461, 205] width 245 height 99
drag, startPoint x: 470, startPoint y: 239, endPoint x: 491, endPoint y: 235, distance: 21.4
click at [491, 235] on div "6 In review of the Navigation Acts, we see that some of the colonial trade laws…" at bounding box center [461, 205] width 245 height 99
drag, startPoint x: 363, startPoint y: 246, endPoint x: 422, endPoint y: 240, distance: 59.0
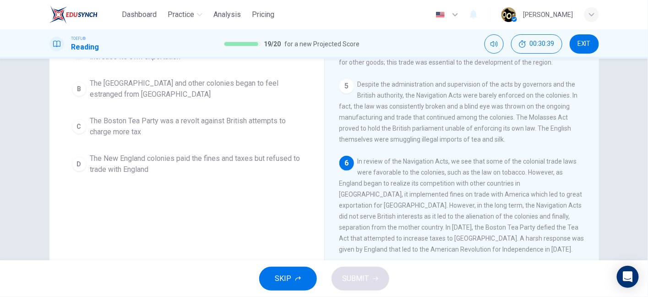
click at [422, 240] on div "6 In review of the Navigation Acts, we see that some of the colonial trade laws…" at bounding box center [461, 205] width 245 height 99
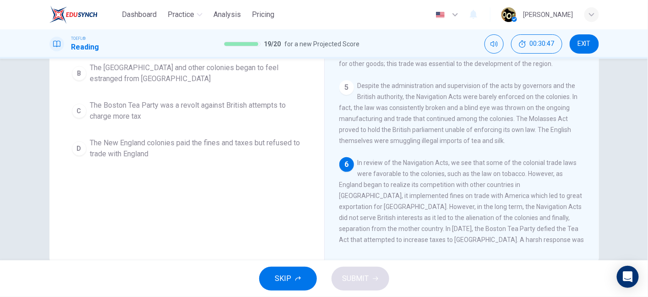
scroll to position [327, 0]
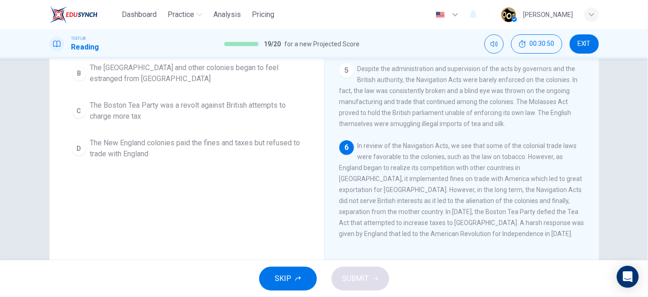
click at [212, 178] on div "Question 20 According to the paragraph, all of the following statements are tru…" at bounding box center [186, 61] width 275 height 234
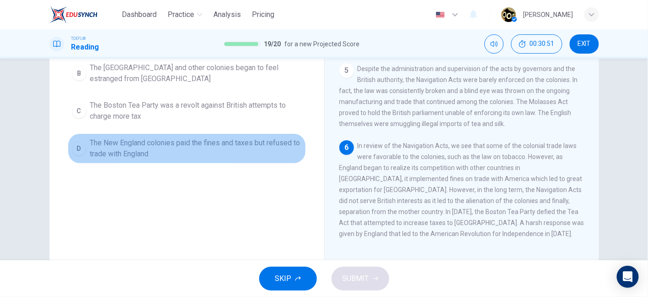
click at [212, 163] on button "D The New England colonies paid the fines and taxes but refused to trade with E…" at bounding box center [187, 148] width 238 height 30
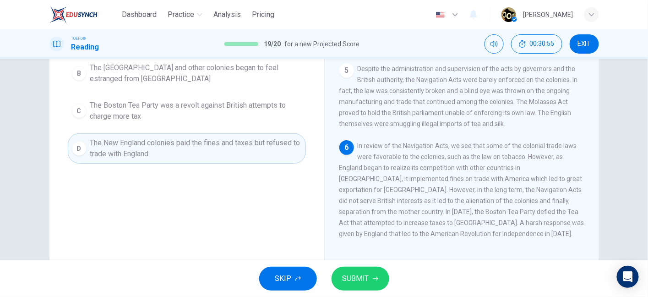
drag, startPoint x: 360, startPoint y: 205, endPoint x: 449, endPoint y: 209, distance: 88.9
click at [449, 209] on span "In review of the Navigation Acts, we see that some of the colonial trade laws w…" at bounding box center [461, 189] width 245 height 95
drag, startPoint x: 449, startPoint y: 209, endPoint x: 505, endPoint y: 202, distance: 56.3
click at [505, 202] on div "6 In review of the Navigation Acts, we see that some of the colonial trade laws…" at bounding box center [461, 189] width 245 height 99
drag, startPoint x: 364, startPoint y: 217, endPoint x: 361, endPoint y: 221, distance: 5.5
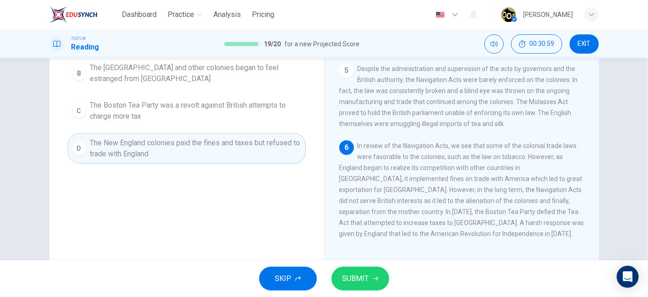
click at [361, 221] on span "In review of the Navigation Acts, we see that some of the colonial trade laws w…" at bounding box center [461, 189] width 245 height 95
drag, startPoint x: 361, startPoint y: 221, endPoint x: 478, endPoint y: 211, distance: 117.6
click at [478, 211] on span "In review of the Navigation Acts, we see that some of the colonial trade laws w…" at bounding box center [461, 189] width 245 height 95
drag, startPoint x: 482, startPoint y: 215, endPoint x: 527, endPoint y: 212, distance: 45.0
click at [527, 212] on div "6 In review of the Navigation Acts, we see that some of the colonial trade laws…" at bounding box center [461, 189] width 245 height 99
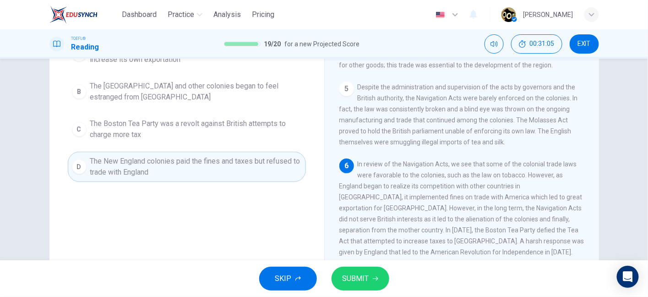
scroll to position [114, 0]
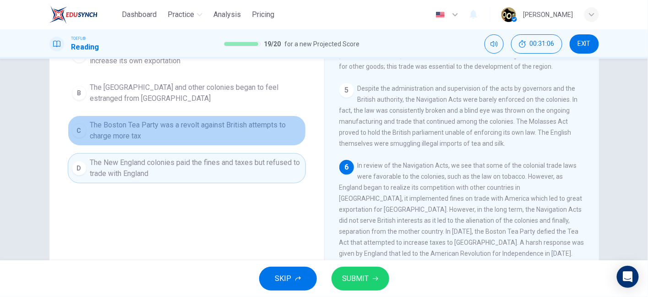
click at [233, 141] on span "The Boston Tea Party was a revolt against British attempts to charge more tax" at bounding box center [196, 131] width 212 height 22
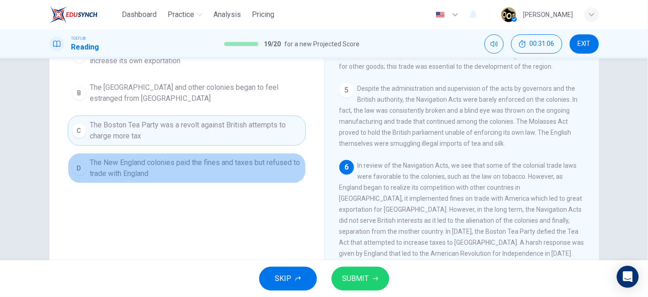
click at [231, 172] on span "The New England colonies paid the fines and taxes but refused to trade with Eng…" at bounding box center [196, 168] width 212 height 22
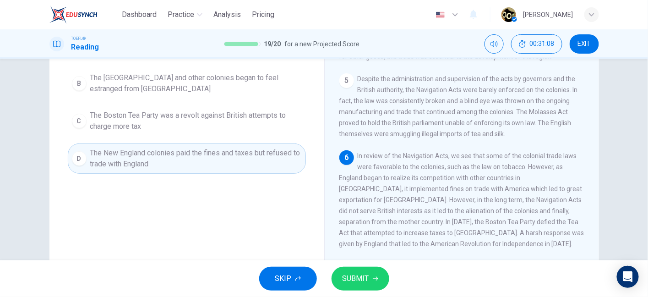
scroll to position [128, 0]
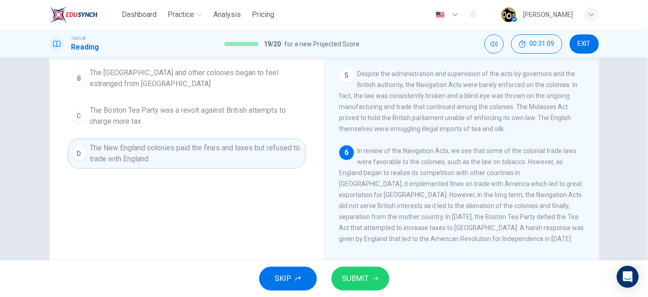
click at [228, 127] on span "The Boston Tea Party was a revolt against British attempts to charge more tax" at bounding box center [196, 116] width 212 height 22
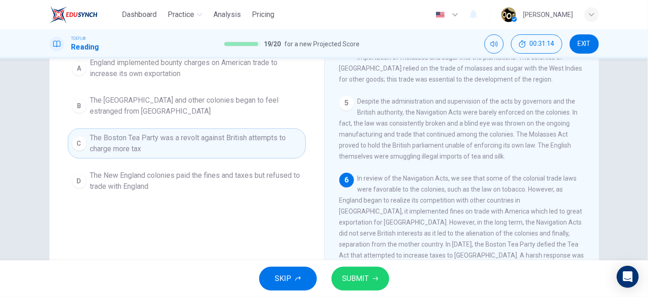
scroll to position [99, 0]
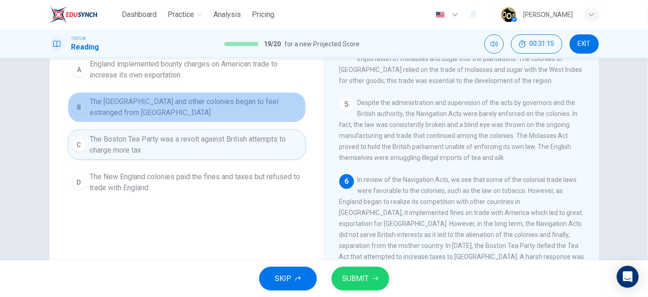
click at [243, 118] on span "The New England and other colonies began to feel estranged from Britain" at bounding box center [196, 107] width 212 height 22
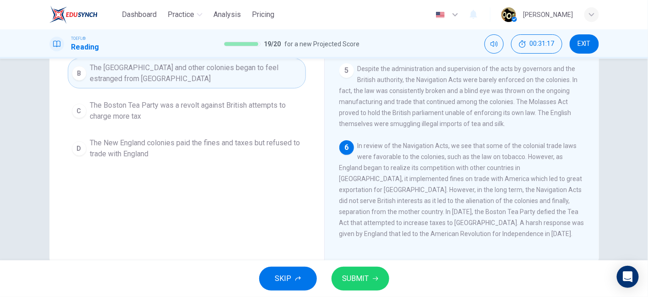
scroll to position [136, 0]
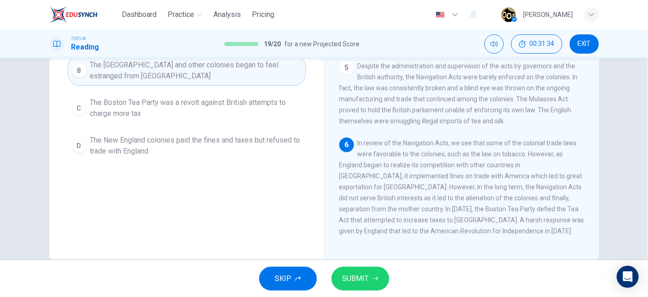
drag, startPoint x: 420, startPoint y: 160, endPoint x: 437, endPoint y: 160, distance: 16.9
click at [437, 160] on span "In review of the Navigation Acts, we see that some of the colonial trade laws w…" at bounding box center [461, 186] width 245 height 95
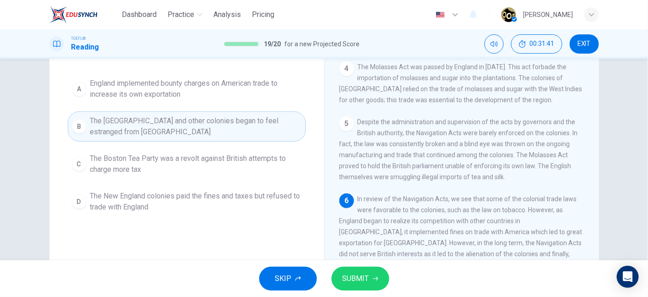
scroll to position [80, 0]
click at [239, 99] on span "England implemented bounty charges on American trade to increase its own export…" at bounding box center [196, 89] width 212 height 22
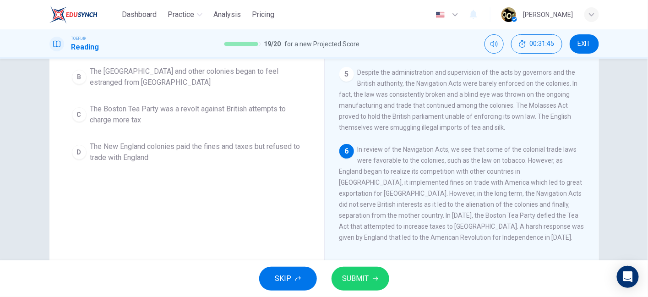
scroll to position [132, 0]
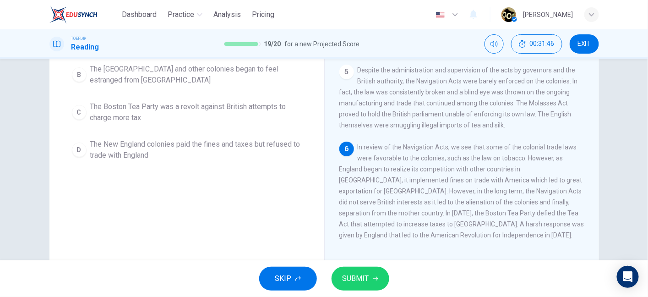
click at [234, 161] on span "The New England colonies paid the fines and taxes but refused to trade with Eng…" at bounding box center [196, 150] width 212 height 22
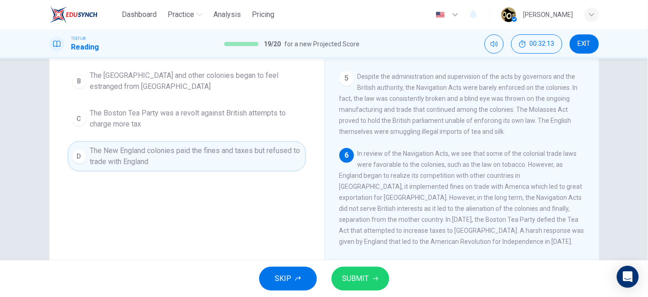
scroll to position [126, 0]
drag, startPoint x: 368, startPoint y: 215, endPoint x: 515, endPoint y: 216, distance: 147.0
click at [515, 216] on span "In review of the Navigation Acts, we see that some of the colonial trade laws w…" at bounding box center [461, 196] width 245 height 95
drag, startPoint x: 515, startPoint y: 216, endPoint x: 532, endPoint y: 212, distance: 18.2
click at [532, 212] on span "In review of the Navigation Acts, we see that some of the colonial trade laws w…" at bounding box center [461, 196] width 245 height 95
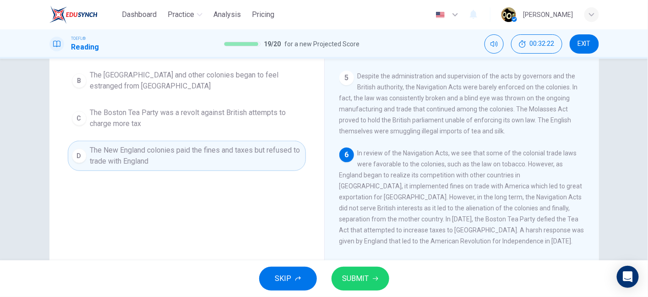
drag, startPoint x: 380, startPoint y: 225, endPoint x: 439, endPoint y: 241, distance: 60.8
click at [439, 241] on div "6 In review of the Navigation Acts, we see that some of the colonial trade laws…" at bounding box center [461, 196] width 245 height 99
click at [362, 275] on span "SUBMIT" at bounding box center [355, 278] width 27 height 13
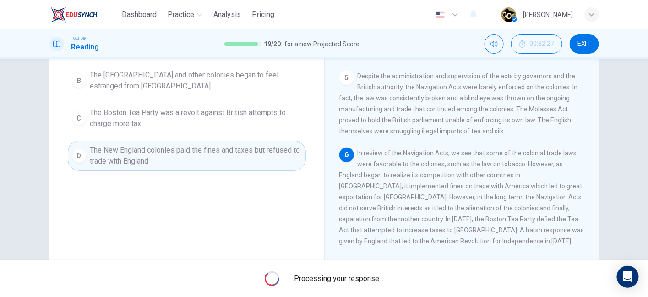
scroll to position [0, 0]
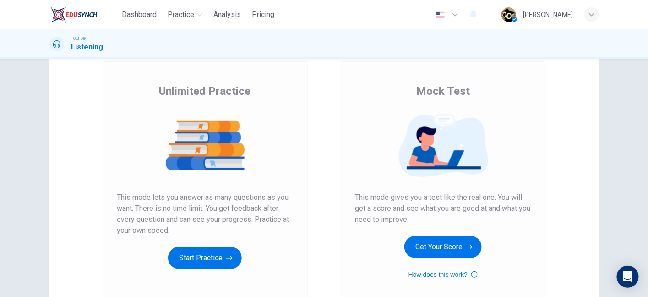
scroll to position [54, 0]
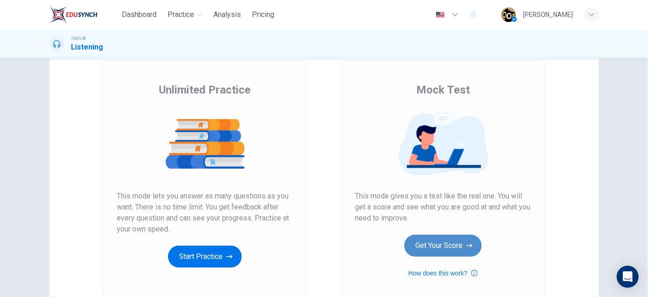
click at [454, 241] on button "Get Your Score" at bounding box center [442, 245] width 77 height 22
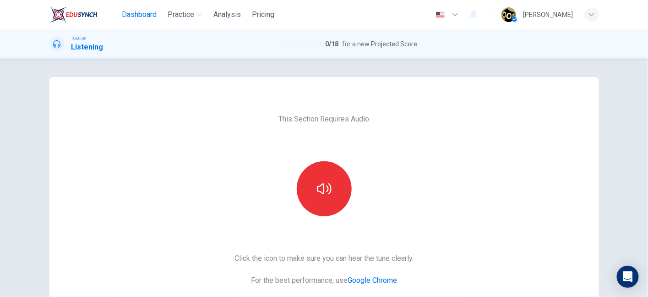
click at [138, 15] on span "Dashboard" at bounding box center [139, 14] width 35 height 11
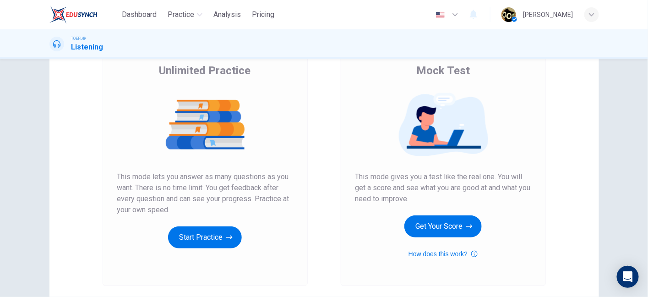
scroll to position [78, 0]
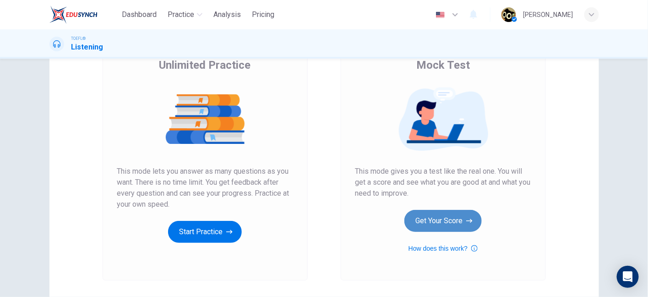
click at [439, 218] on button "Get Your Score" at bounding box center [442, 221] width 77 height 22
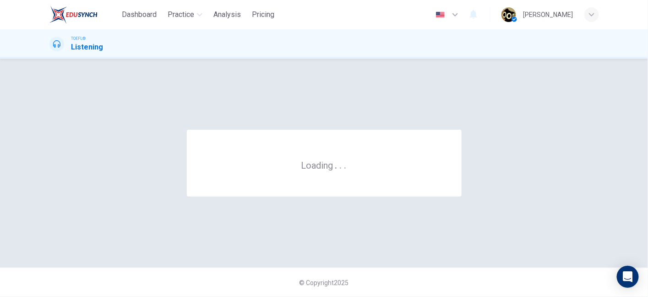
scroll to position [0, 0]
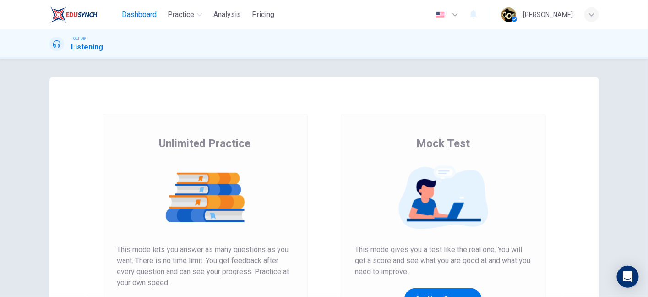
click at [136, 20] on button "Dashboard" at bounding box center [139, 14] width 42 height 16
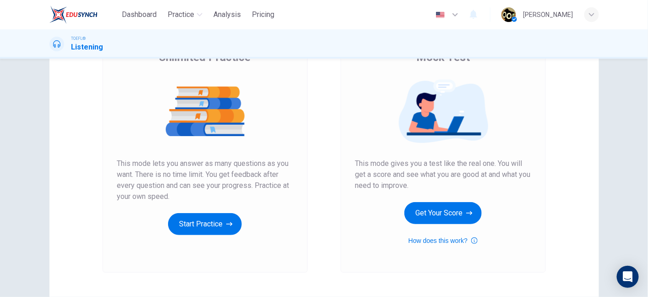
scroll to position [98, 0]
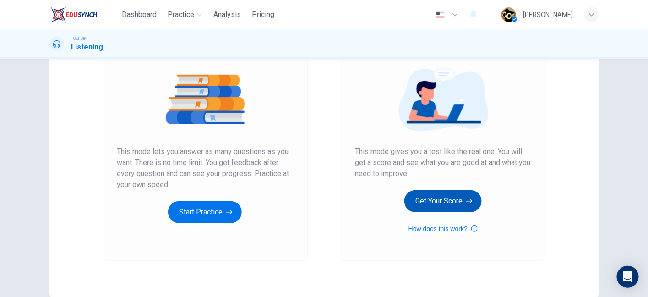
click at [428, 201] on button "Get Your Score" at bounding box center [442, 201] width 77 height 22
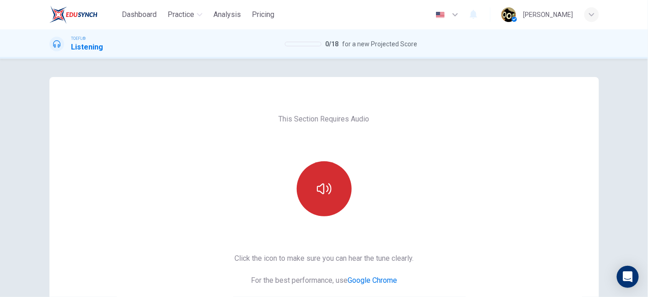
click at [332, 197] on button "button" at bounding box center [324, 188] width 55 height 55
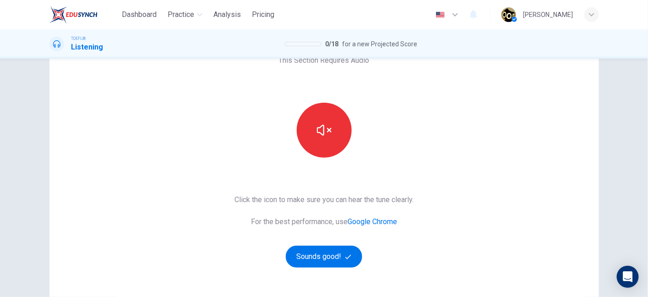
scroll to position [61, 0]
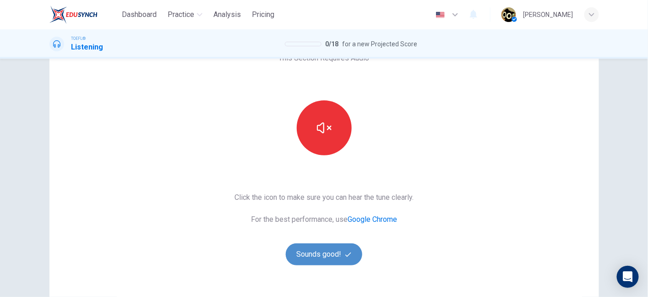
click at [348, 255] on icon "button" at bounding box center [348, 254] width 6 height 6
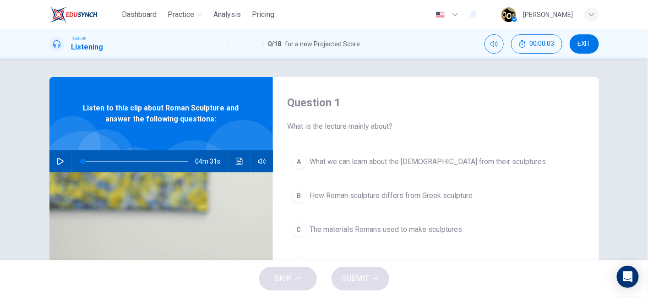
scroll to position [0, 0]
click at [61, 158] on icon "button" at bounding box center [60, 161] width 7 height 7
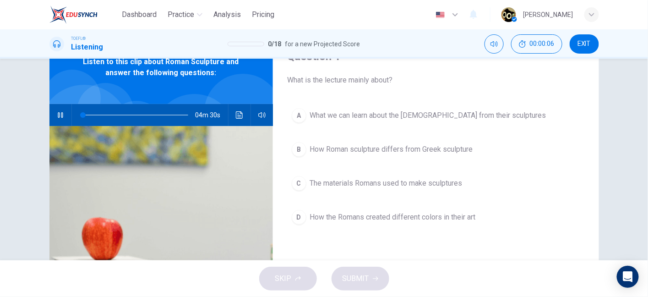
type input "1"
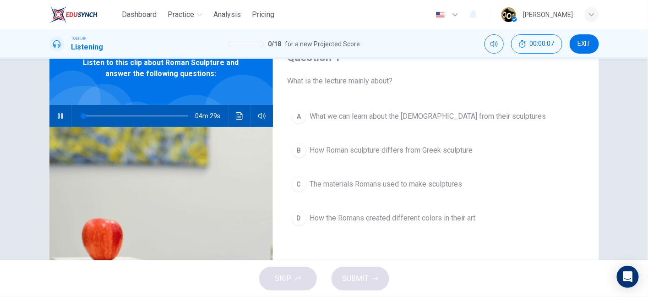
scroll to position [44, 0]
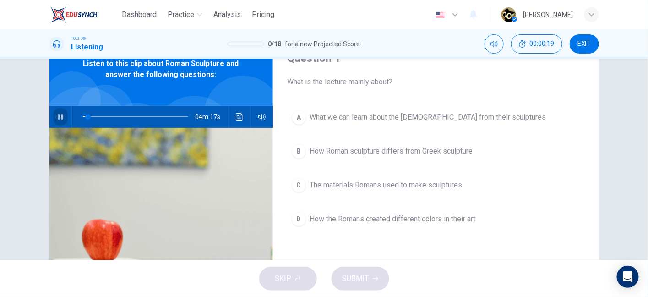
click at [60, 113] on icon "button" at bounding box center [60, 116] width 7 height 7
drag, startPoint x: 83, startPoint y: 114, endPoint x: 52, endPoint y: 117, distance: 31.3
click at [52, 117] on div "04m 26s" at bounding box center [160, 117] width 223 height 22
drag, startPoint x: 90, startPoint y: 117, endPoint x: 64, endPoint y: 124, distance: 27.3
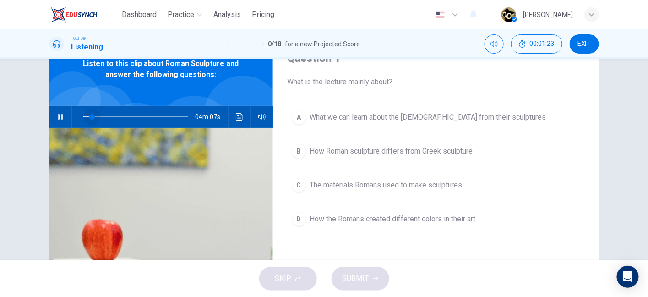
click at [64, 124] on div "04m 07s" at bounding box center [160, 117] width 223 height 22
click at [58, 116] on icon "button" at bounding box center [60, 116] width 7 height 7
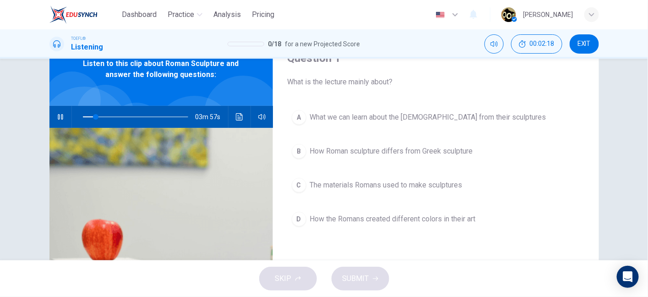
click at [58, 116] on icon "button" at bounding box center [60, 116] width 7 height 7
click at [100, 116] on span at bounding box center [101, 116] width 5 height 5
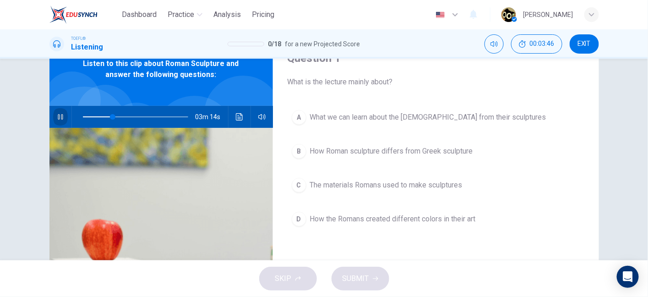
click at [61, 119] on icon "button" at bounding box center [60, 116] width 7 height 7
click at [62, 118] on button "button" at bounding box center [60, 117] width 15 height 22
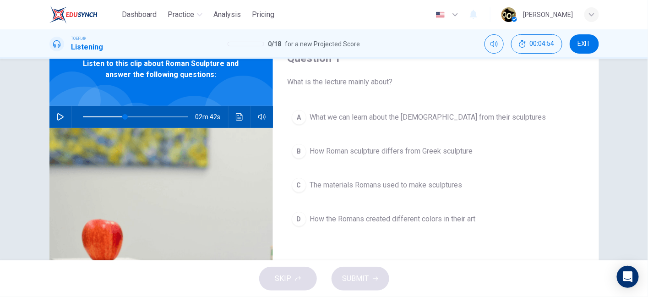
click at [61, 120] on icon "button" at bounding box center [60, 116] width 7 height 7
click at [61, 121] on button "button" at bounding box center [60, 117] width 15 height 22
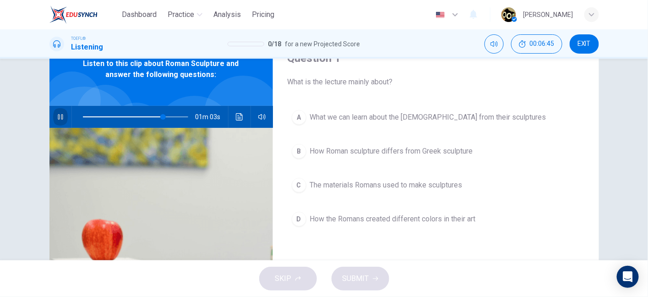
click at [61, 121] on button "button" at bounding box center [60, 117] width 15 height 22
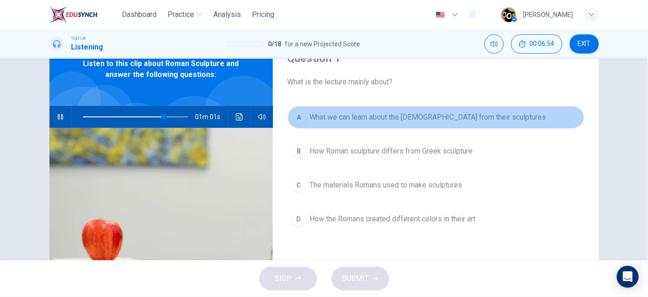
click at [369, 113] on span "What we can learn about the Romans from their sculptures" at bounding box center [428, 117] width 236 height 11
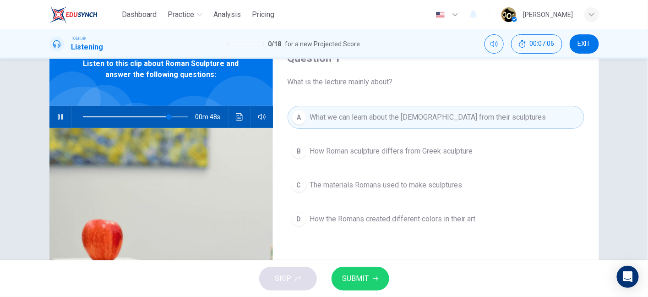
click at [56, 109] on button "button" at bounding box center [60, 117] width 15 height 22
click at [374, 272] on button "SUBMIT" at bounding box center [360, 278] width 58 height 24
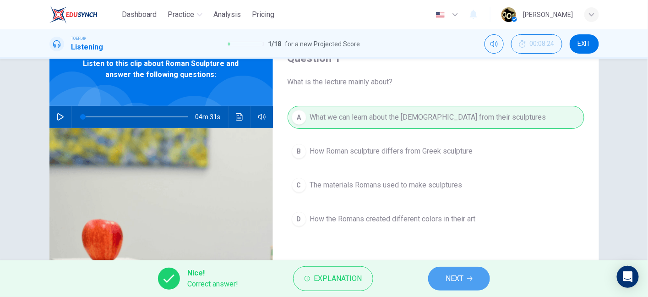
click at [455, 287] on button "NEXT" at bounding box center [459, 278] width 62 height 24
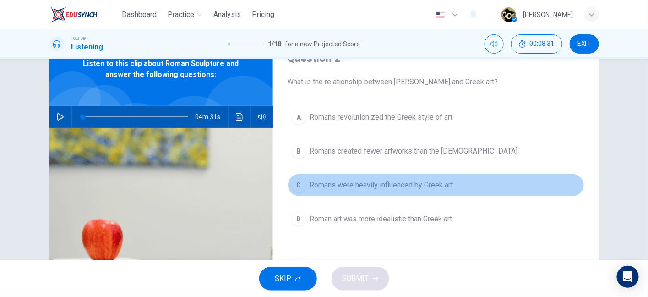
click at [400, 188] on span "Romans were heavily influenced by Greek art" at bounding box center [381, 184] width 143 height 11
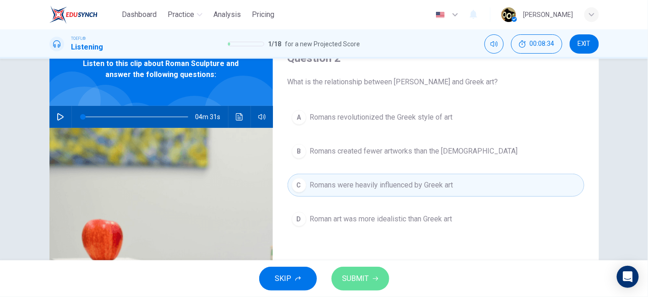
click at [364, 276] on span "SUBMIT" at bounding box center [355, 278] width 27 height 13
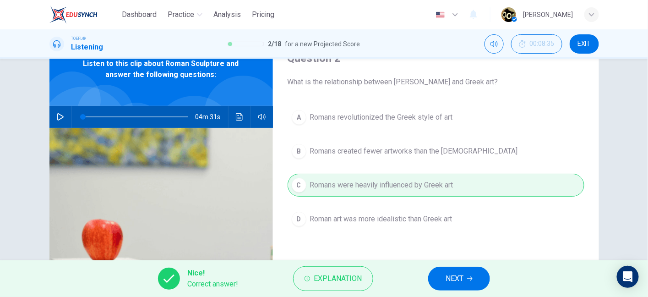
click at [452, 281] on span "NEXT" at bounding box center [455, 278] width 18 height 13
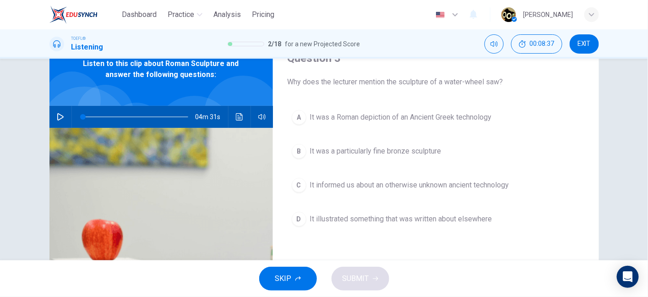
drag, startPoint x: 348, startPoint y: 84, endPoint x: 470, endPoint y: 84, distance: 122.3
click at [470, 84] on span "Why does the lecturer mention the sculpture of a water-wheel saw?" at bounding box center [436, 81] width 297 height 11
drag, startPoint x: 439, startPoint y: 82, endPoint x: 517, endPoint y: 81, distance: 78.8
click at [517, 81] on span "Why does the lecturer mention the sculpture of a water-wheel saw?" at bounding box center [436, 81] width 297 height 11
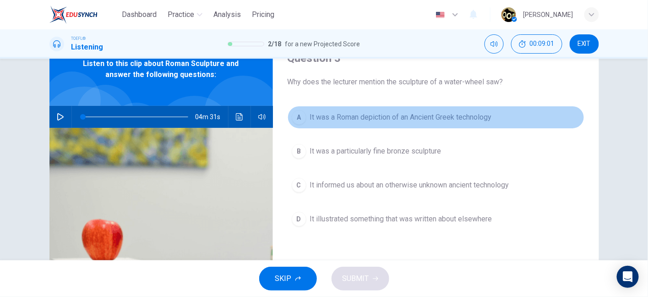
click at [428, 117] on span "It was a Roman depiction of an Ancient Greek technology" at bounding box center [401, 117] width 182 height 11
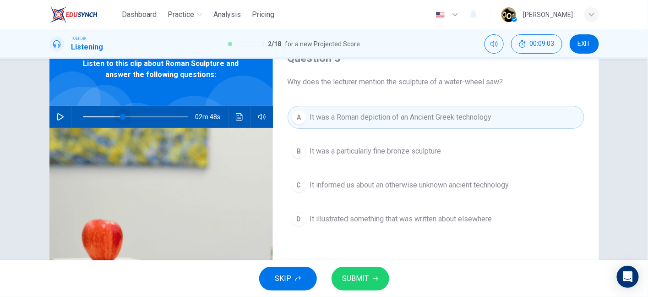
click at [120, 116] on span at bounding box center [135, 116] width 105 height 13
click at [66, 115] on div "02m 48s" at bounding box center [160, 117] width 223 height 22
click at [60, 113] on icon "button" at bounding box center [60, 116] width 7 height 7
click at [111, 115] on span at bounding box center [135, 116] width 105 height 13
click at [114, 116] on span at bounding box center [116, 116] width 5 height 5
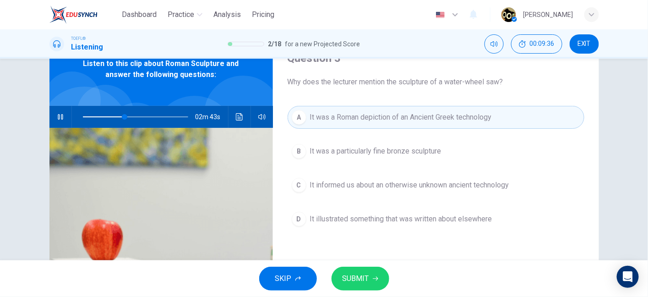
click at [59, 120] on button "button" at bounding box center [60, 117] width 15 height 22
drag, startPoint x: 313, startPoint y: 83, endPoint x: 439, endPoint y: 77, distance: 126.0
click at [439, 77] on span "Why does the lecturer mention the sculpture of a water-wheel saw?" at bounding box center [436, 81] width 297 height 11
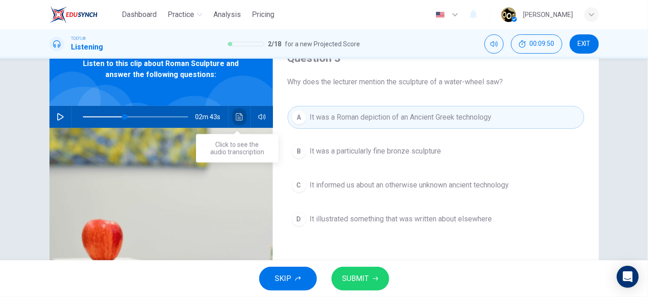
click at [241, 115] on button "Click to see the audio transcription" at bounding box center [239, 117] width 15 height 22
type input "40"
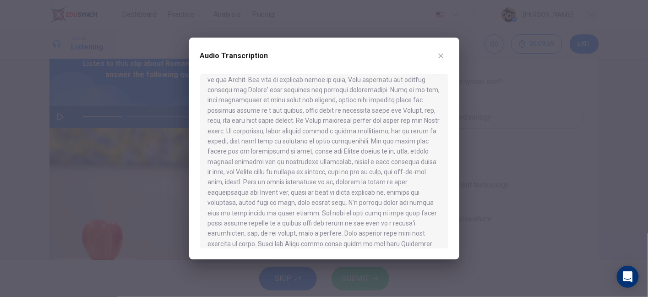
scroll to position [51, 0]
drag, startPoint x: 310, startPoint y: 192, endPoint x: 375, endPoint y: 189, distance: 65.1
click at [375, 189] on div at bounding box center [324, 161] width 248 height 174
drag, startPoint x: 220, startPoint y: 203, endPoint x: 326, endPoint y: 198, distance: 105.4
click at [326, 198] on div at bounding box center [324, 161] width 248 height 174
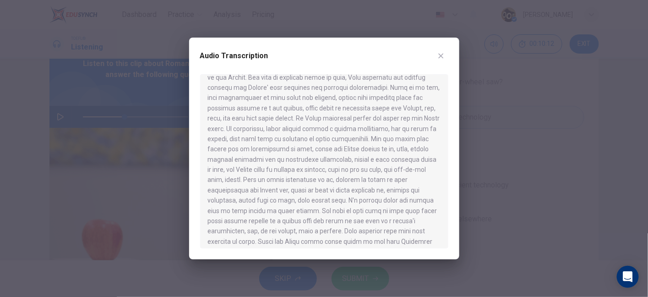
click at [358, 150] on div at bounding box center [324, 161] width 248 height 174
drag, startPoint x: 310, startPoint y: 171, endPoint x: 379, endPoint y: 164, distance: 68.6
click at [379, 164] on div at bounding box center [324, 161] width 248 height 174
drag, startPoint x: 218, startPoint y: 177, endPoint x: 243, endPoint y: 182, distance: 24.8
click at [243, 182] on div at bounding box center [324, 161] width 248 height 174
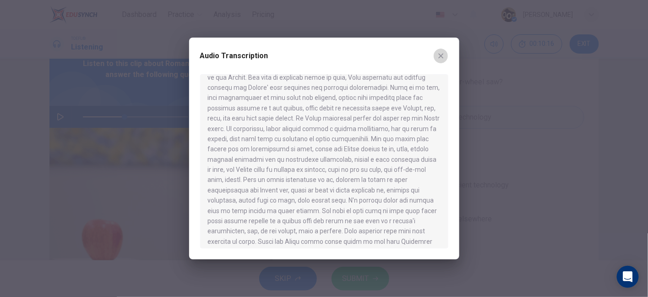
click at [440, 53] on icon "button" at bounding box center [440, 55] width 7 height 7
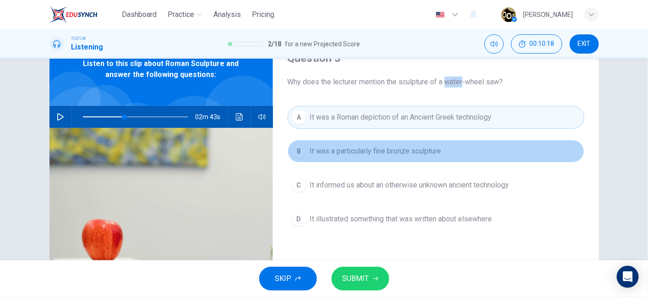
click at [393, 148] on span "It was a particularly fine bronze sculpture" at bounding box center [375, 151] width 131 height 11
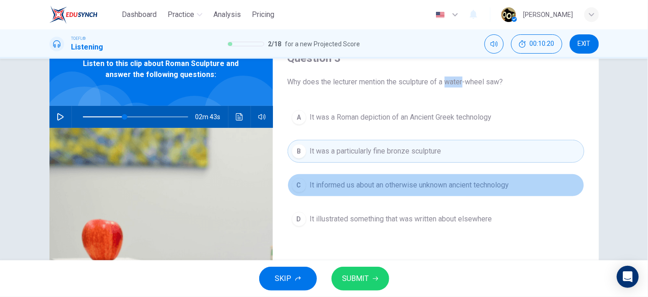
click at [402, 182] on span "It informed us about an otherwise unknown ancient technology" at bounding box center [409, 184] width 199 height 11
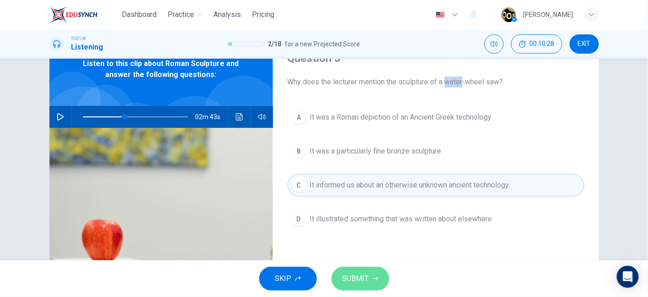
click at [366, 275] on span "SUBMIT" at bounding box center [355, 278] width 27 height 13
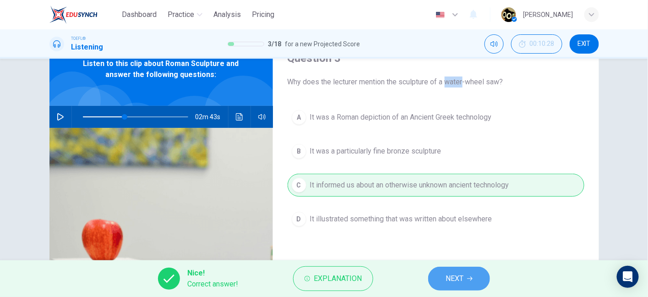
click at [448, 273] on span "NEXT" at bounding box center [455, 278] width 18 height 13
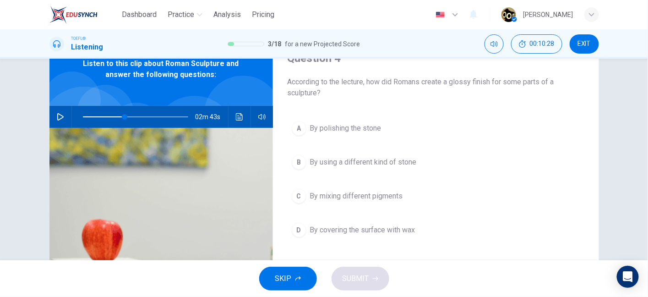
scroll to position [39, 0]
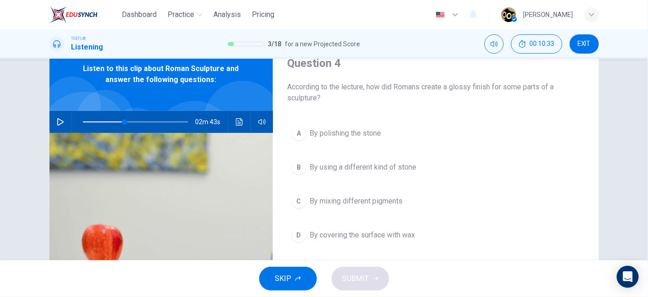
drag, startPoint x: 464, startPoint y: 90, endPoint x: 495, endPoint y: 90, distance: 31.1
click at [495, 90] on span "According to the lecture, how did Romans create a glossy finish for some parts …" at bounding box center [436, 93] width 297 height 22
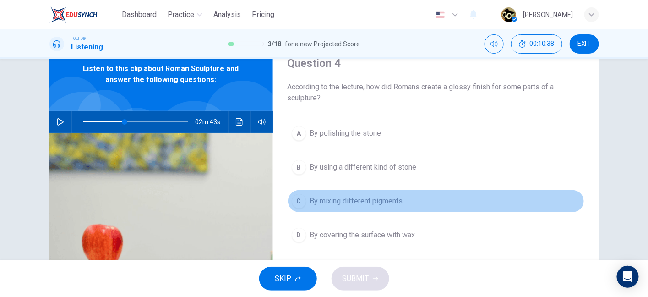
click at [386, 196] on span "By mixing different pigments" at bounding box center [356, 201] width 93 height 11
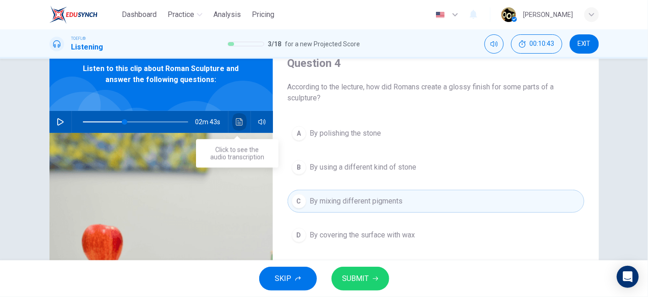
click at [240, 125] on button "Click to see the audio transcription" at bounding box center [239, 122] width 15 height 22
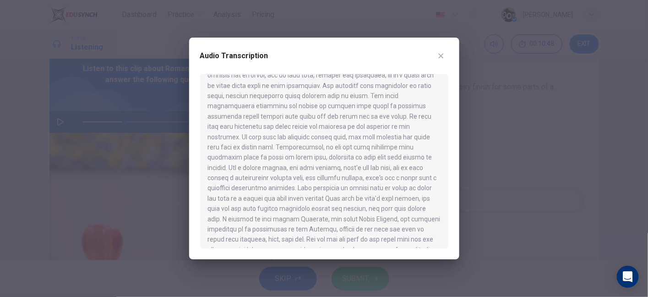
scroll to position [279, 0]
drag, startPoint x: 235, startPoint y: 167, endPoint x: 299, endPoint y: 168, distance: 64.6
click at [299, 168] on div at bounding box center [324, 161] width 248 height 174
drag, startPoint x: 299, startPoint y: 168, endPoint x: 310, endPoint y: 169, distance: 10.2
click at [310, 169] on div at bounding box center [324, 161] width 248 height 174
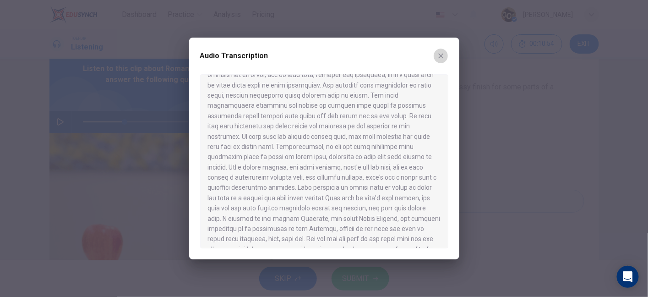
click at [441, 55] on icon "button" at bounding box center [440, 56] width 5 height 5
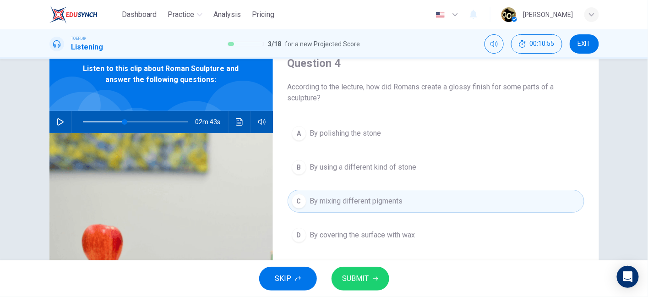
click at [359, 277] on span "SUBMIT" at bounding box center [355, 278] width 27 height 13
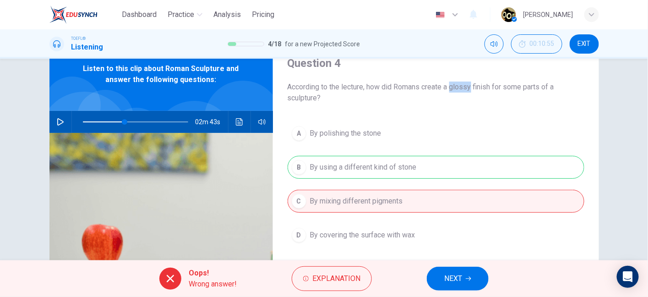
drag, startPoint x: 386, startPoint y: 164, endPoint x: 406, endPoint y: 165, distance: 19.7
click at [406, 165] on div "A By polishing the stone B By using a different kind of stone C By mixing diffe…" at bounding box center [436, 193] width 297 height 143
click at [469, 271] on button "NEXT" at bounding box center [458, 278] width 62 height 24
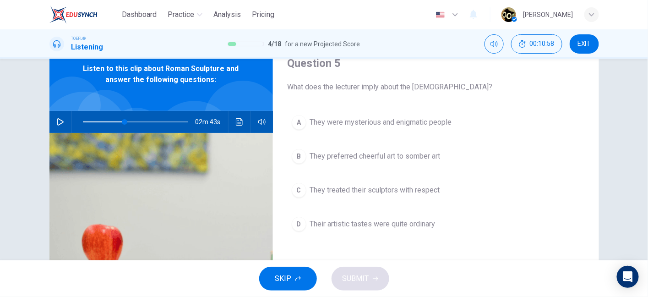
drag, startPoint x: 330, startPoint y: 84, endPoint x: 427, endPoint y: 81, distance: 97.1
click at [427, 82] on span "What does the lecturer imply about the Romans?" at bounding box center [436, 87] width 297 height 11
click at [424, 126] on span "They were mysterious and enigmatic people" at bounding box center [381, 122] width 142 height 11
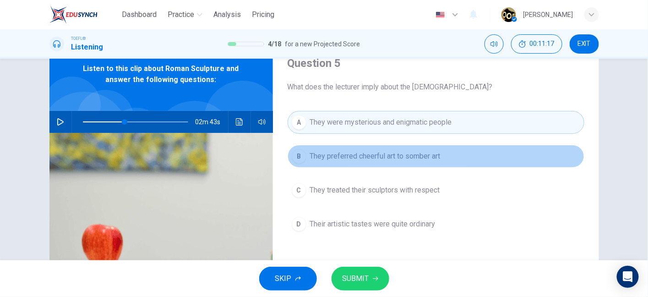
click at [406, 155] on span "They preferred cheerful art to somber art" at bounding box center [375, 156] width 130 height 11
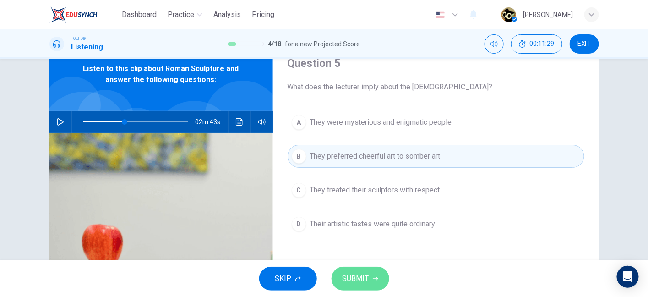
click at [369, 270] on button "SUBMIT" at bounding box center [360, 278] width 58 height 24
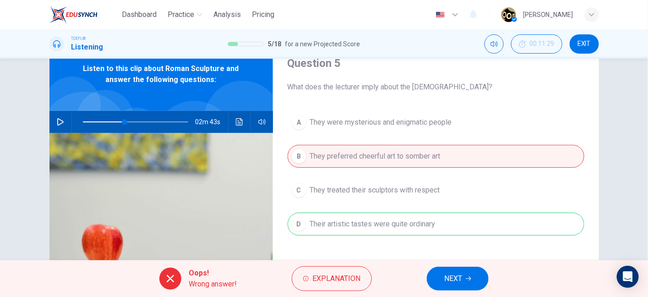
drag, startPoint x: 347, startPoint y: 222, endPoint x: 407, endPoint y: 225, distance: 60.1
click at [407, 225] on div "A They were mysterious and enigmatic people B They preferred cheerful art to so…" at bounding box center [436, 182] width 297 height 143
click at [457, 277] on span "NEXT" at bounding box center [453, 278] width 18 height 13
type input "40"
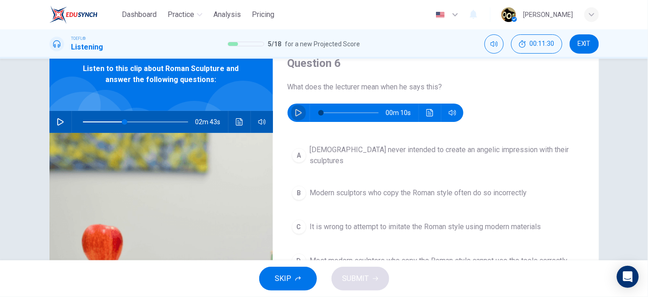
click at [295, 114] on icon "button" at bounding box center [298, 112] width 7 height 7
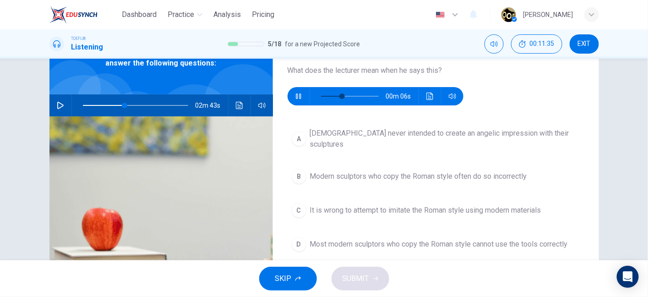
scroll to position [58, 0]
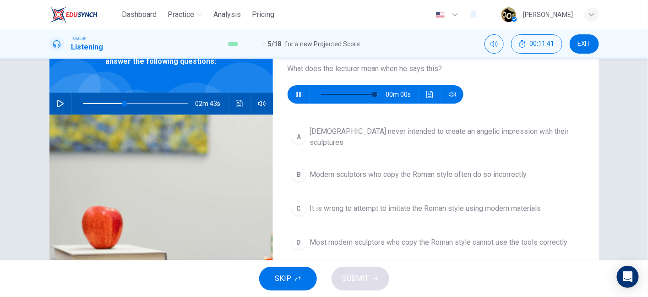
type input "0"
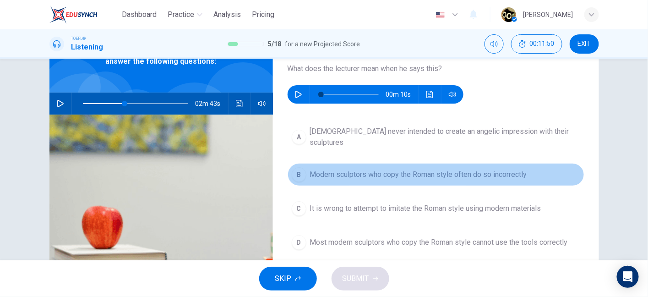
click at [395, 169] on span "Modern sculptors who copy the Roman style often do so incorrectly" at bounding box center [418, 174] width 217 height 11
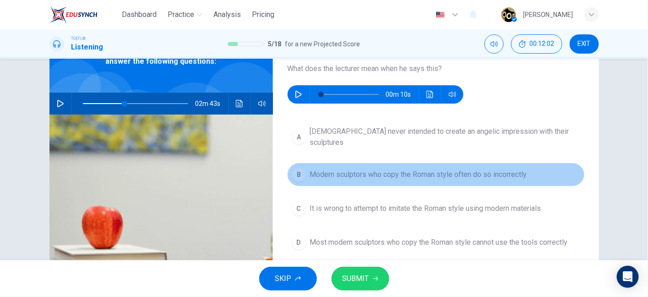
click at [390, 174] on button "B Modern sculptors who copy the Roman style often do so incorrectly" at bounding box center [436, 174] width 297 height 23
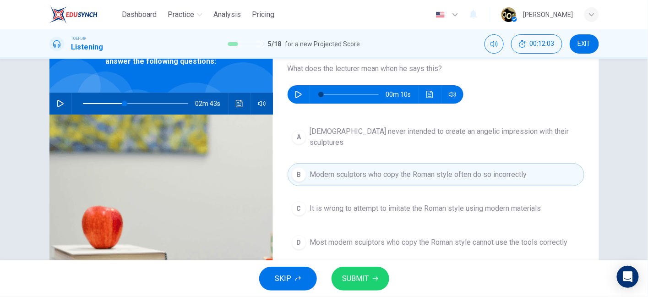
click at [390, 174] on button "B Modern sculptors who copy the Roman style often do so incorrectly" at bounding box center [436, 174] width 297 height 23
click at [352, 280] on span "SUBMIT" at bounding box center [355, 278] width 27 height 13
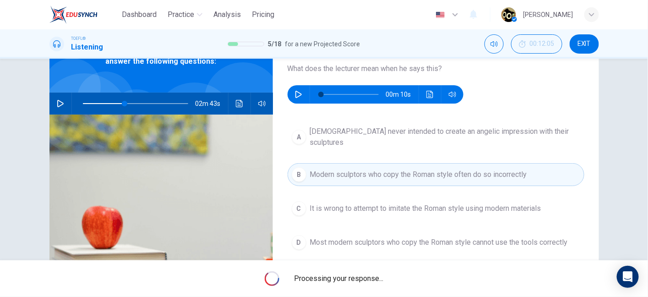
type input "40"
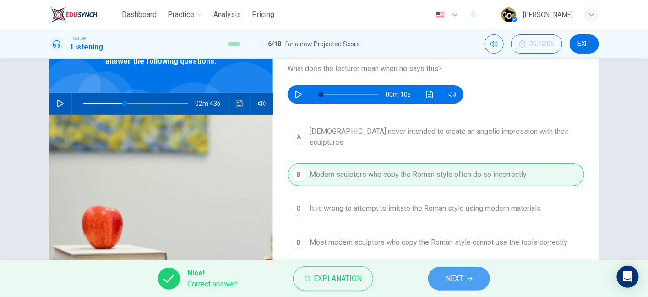
click at [453, 280] on span "NEXT" at bounding box center [455, 278] width 18 height 13
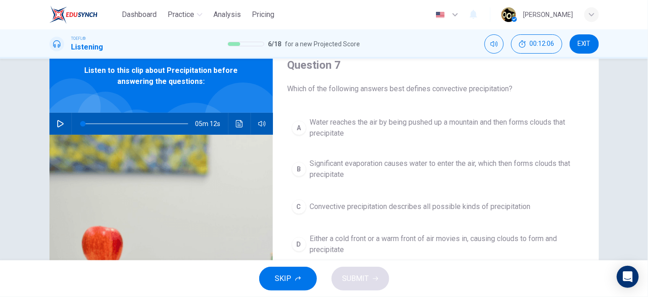
scroll to position [38, 0]
click at [60, 116] on button "button" at bounding box center [60, 123] width 15 height 22
click at [57, 126] on icon "button" at bounding box center [60, 123] width 7 height 7
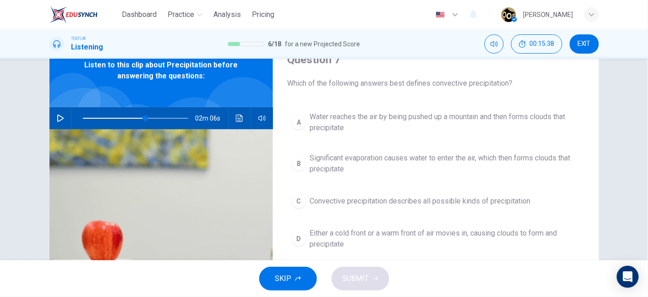
scroll to position [39, 0]
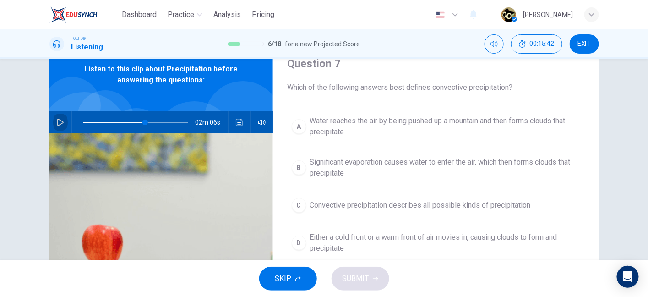
click at [53, 120] on button "button" at bounding box center [60, 122] width 15 height 22
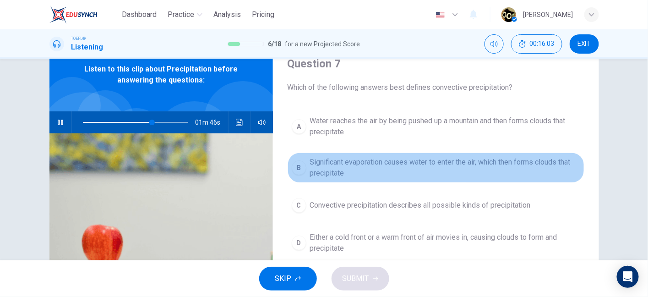
click at [295, 168] on div "B" at bounding box center [299, 167] width 15 height 15
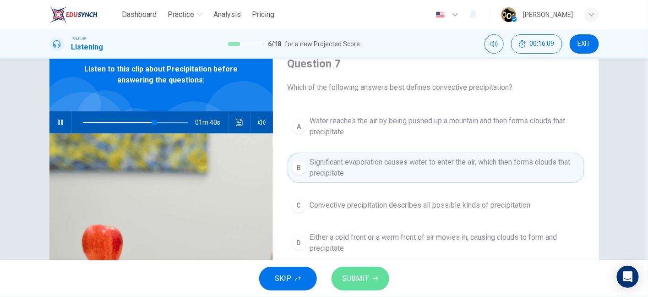
click at [369, 281] on button "SUBMIT" at bounding box center [360, 278] width 58 height 24
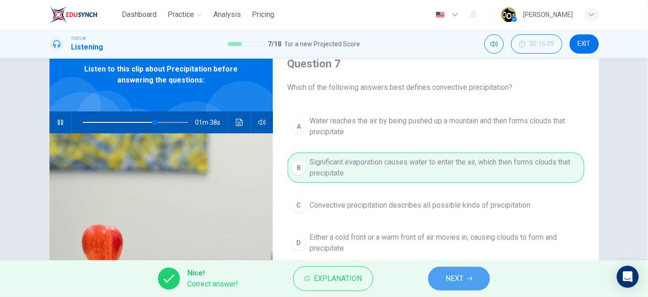
click at [449, 271] on button "NEXT" at bounding box center [459, 278] width 62 height 24
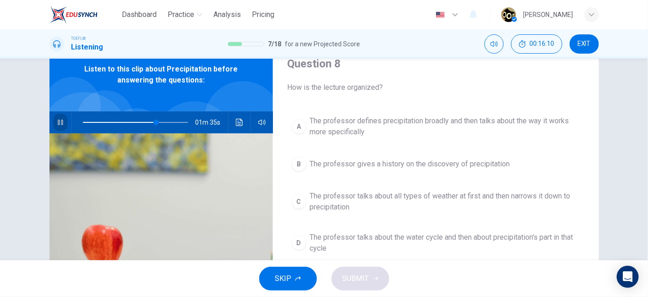
click at [63, 122] on button "button" at bounding box center [60, 122] width 15 height 22
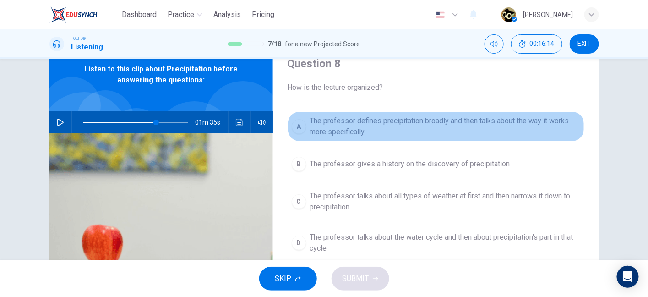
click at [403, 132] on span "The professor defines precipitation broadly and then talks about the way it wor…" at bounding box center [445, 126] width 270 height 22
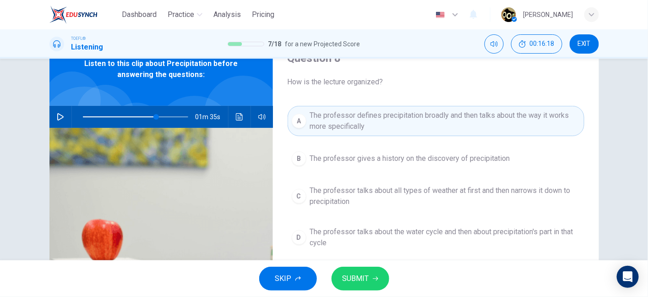
scroll to position [44, 0]
click at [373, 273] on button "SUBMIT" at bounding box center [360, 278] width 58 height 24
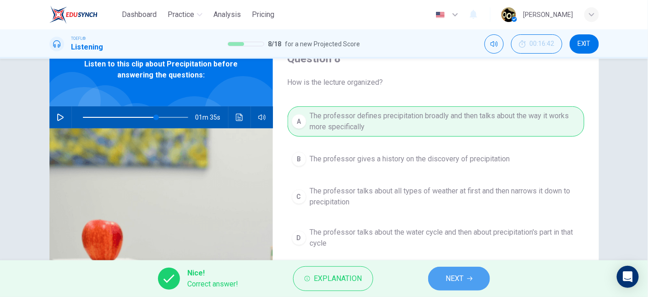
click at [455, 274] on span "NEXT" at bounding box center [455, 278] width 18 height 13
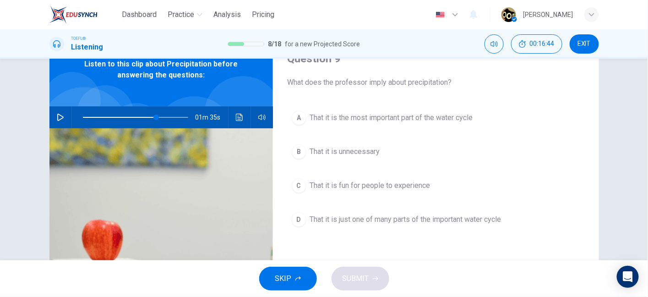
drag, startPoint x: 377, startPoint y: 84, endPoint x: 429, endPoint y: 83, distance: 51.3
click at [429, 83] on span "What does the professor imply about precipitation?" at bounding box center [436, 82] width 297 height 11
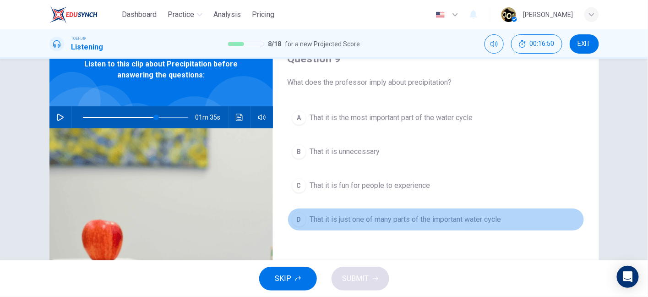
click at [396, 221] on span "That it is just one of many parts of the important water cycle" at bounding box center [405, 219] width 191 height 11
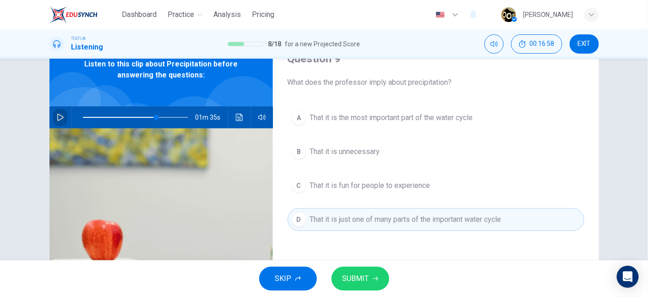
click at [53, 116] on button "button" at bounding box center [60, 117] width 15 height 22
drag, startPoint x: 52, startPoint y: 116, endPoint x: 38, endPoint y: 122, distance: 14.7
click at [38, 122] on div "Question 9 What does the professor imply about precipitation? A That it is the …" at bounding box center [324, 192] width 579 height 318
type input "0"
click at [368, 280] on button "SUBMIT" at bounding box center [360, 278] width 58 height 24
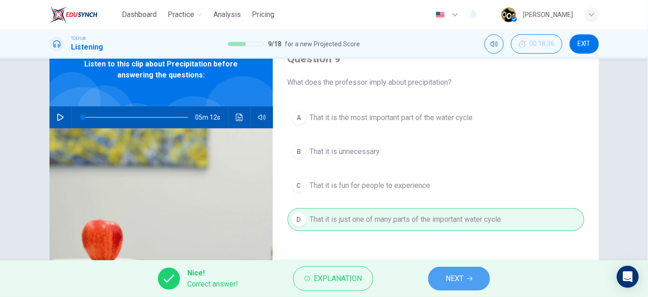
click at [448, 270] on button "NEXT" at bounding box center [459, 278] width 62 height 24
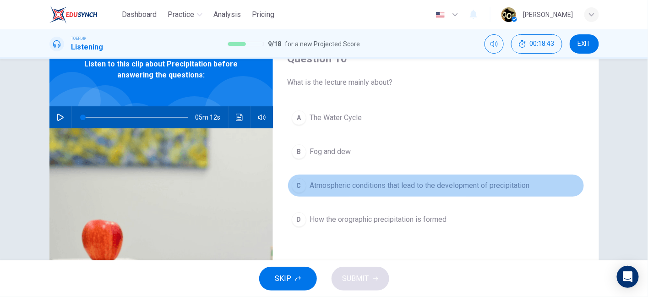
click at [326, 188] on span "Atmospheric conditions that lead to the development of precipitation" at bounding box center [420, 185] width 220 height 11
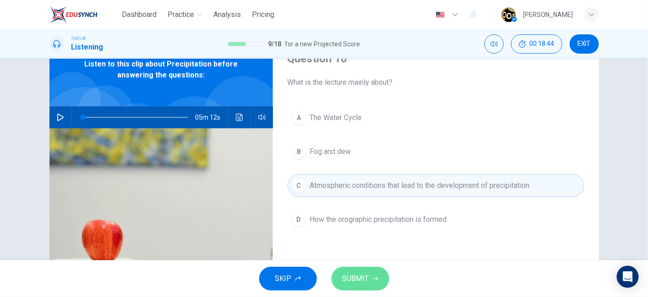
click at [351, 272] on span "SUBMIT" at bounding box center [355, 278] width 27 height 13
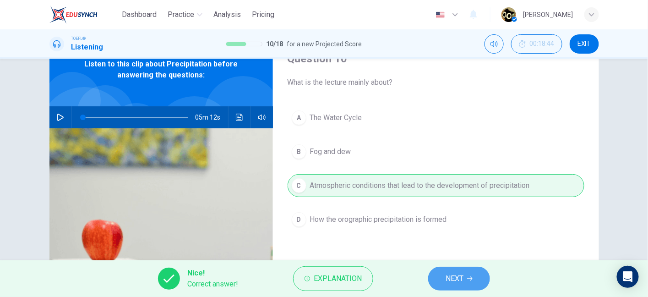
click at [439, 270] on button "NEXT" at bounding box center [459, 278] width 62 height 24
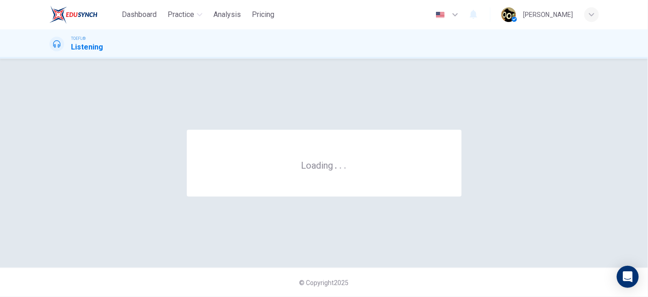
scroll to position [0, 0]
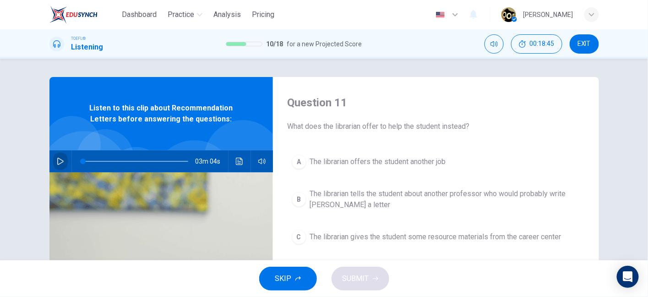
click at [59, 155] on button "button" at bounding box center [60, 161] width 15 height 22
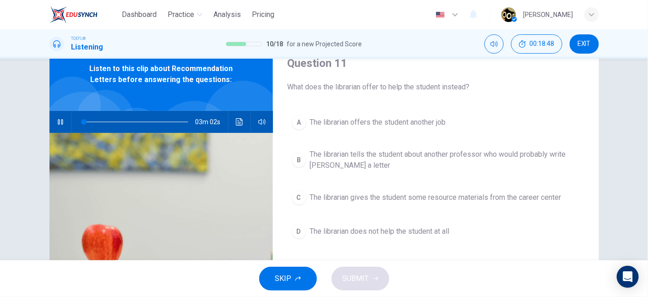
scroll to position [41, 0]
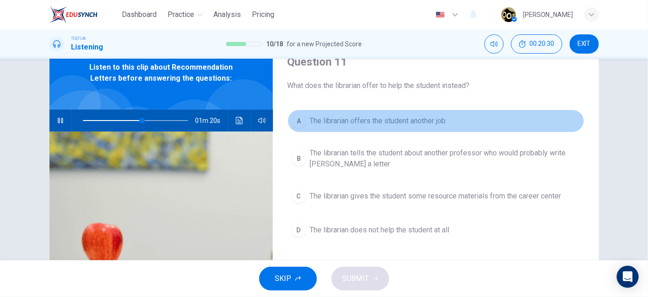
click at [318, 126] on button "A The librarian offers the student another job" at bounding box center [436, 120] width 297 height 23
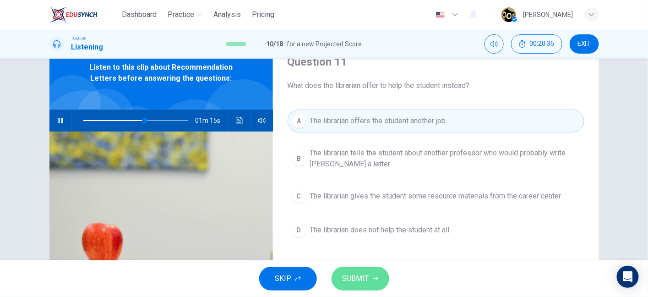
click at [374, 284] on button "SUBMIT" at bounding box center [360, 278] width 58 height 24
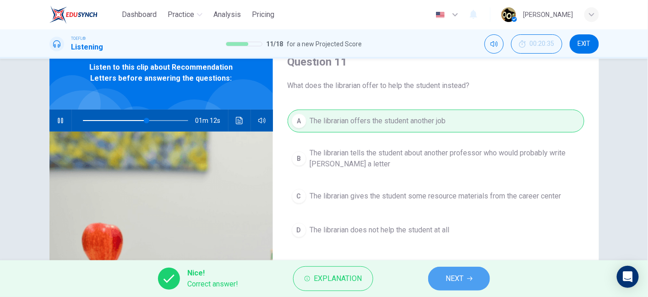
click at [451, 272] on span "NEXT" at bounding box center [455, 278] width 18 height 13
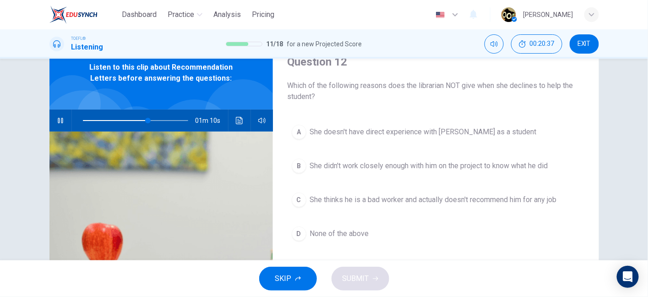
click at [59, 115] on button "button" at bounding box center [60, 120] width 15 height 22
click at [446, 90] on span "Which of the following reasons does the librarian NOT give when she declines to…" at bounding box center [436, 91] width 297 height 22
click at [423, 141] on button "A She doesn't have direct experience with Grant as a student" at bounding box center [436, 131] width 297 height 23
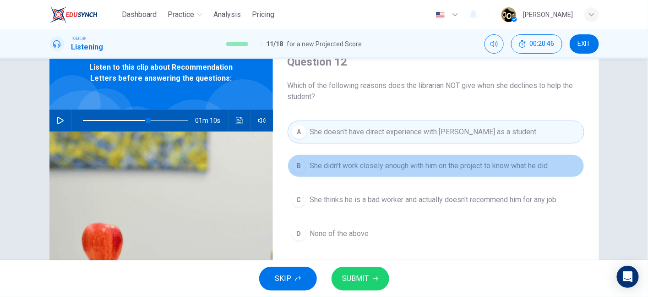
click at [424, 167] on span "She didn't work closely enough with him on the project to know what he did" at bounding box center [429, 165] width 238 height 11
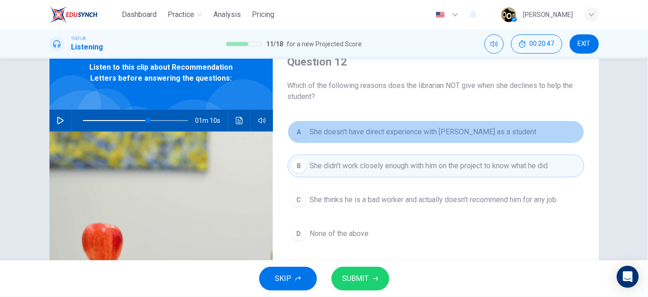
click at [440, 136] on span "She doesn't have direct experience with Grant as a student" at bounding box center [423, 131] width 227 height 11
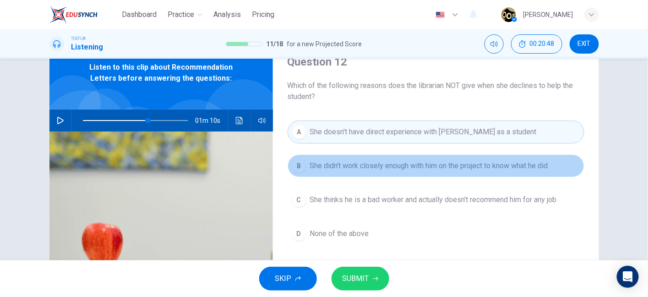
click at [426, 176] on button "B She didn't work closely enough with him on the project to know what he did" at bounding box center [436, 165] width 297 height 23
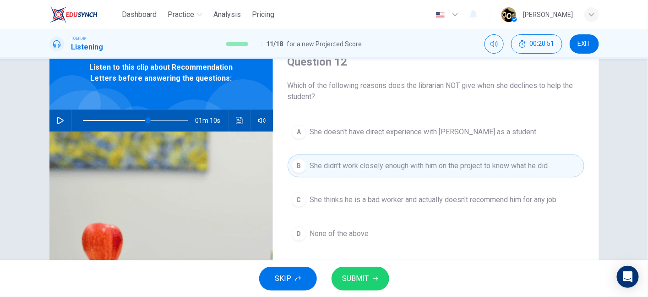
click at [432, 211] on div "A She doesn't have direct experience with Grant as a student B She didn't work …" at bounding box center [436, 191] width 297 height 143
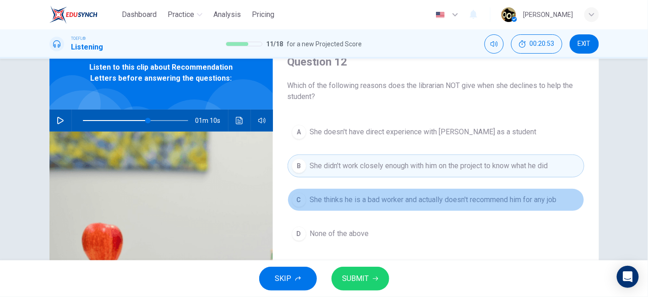
click at [389, 191] on button "C She thinks he is a bad worker and actually doesn't recommend him for any job" at bounding box center [436, 199] width 297 height 23
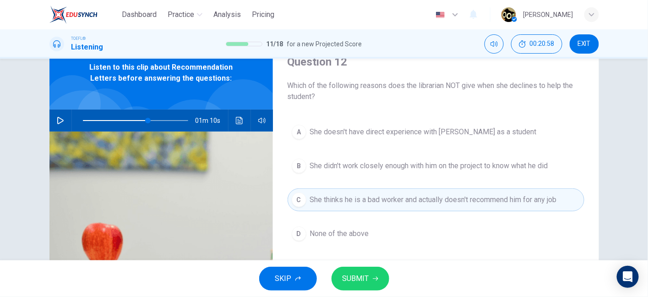
click at [363, 272] on span "SUBMIT" at bounding box center [355, 278] width 27 height 13
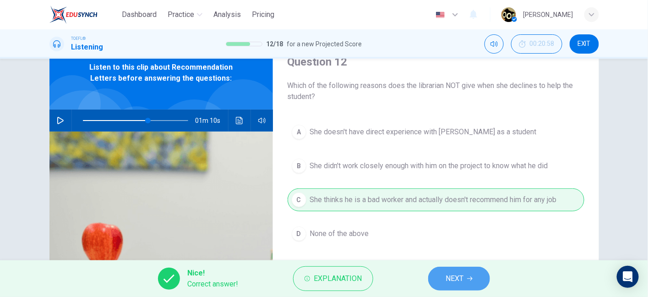
click at [467, 278] on icon "button" at bounding box center [469, 279] width 5 height 4
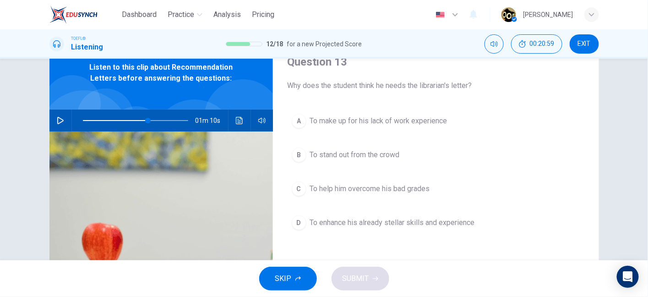
drag, startPoint x: 342, startPoint y: 85, endPoint x: 437, endPoint y: 88, distance: 94.8
click at [437, 88] on span "Why does the student think he needs the librarian's letter?" at bounding box center [436, 85] width 297 height 11
drag, startPoint x: 437, startPoint y: 88, endPoint x: 470, endPoint y: 88, distance: 33.0
click at [470, 88] on span "Why does the student think he needs the librarian's letter?" at bounding box center [436, 85] width 297 height 11
click at [348, 127] on button "A To make up for his lack of work experience" at bounding box center [436, 120] width 297 height 23
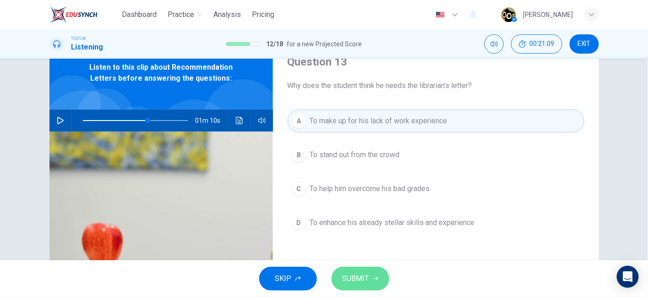
click at [369, 282] on button "SUBMIT" at bounding box center [360, 278] width 58 height 24
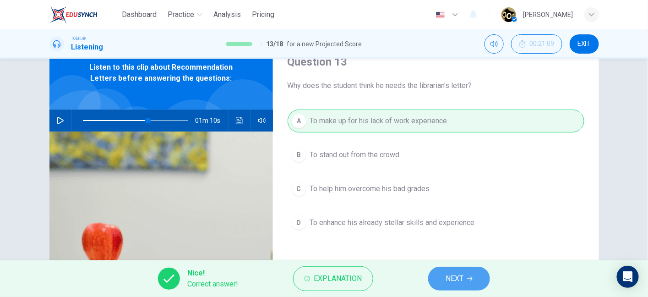
click at [451, 279] on span "NEXT" at bounding box center [455, 278] width 18 height 13
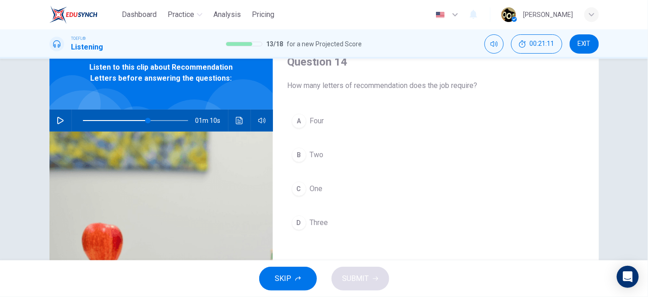
drag, startPoint x: 401, startPoint y: 83, endPoint x: 456, endPoint y: 91, distance: 56.0
click at [456, 91] on div "Question 14 How many letters of recommendation does the job require? A Four B T…" at bounding box center [436, 195] width 326 height 318
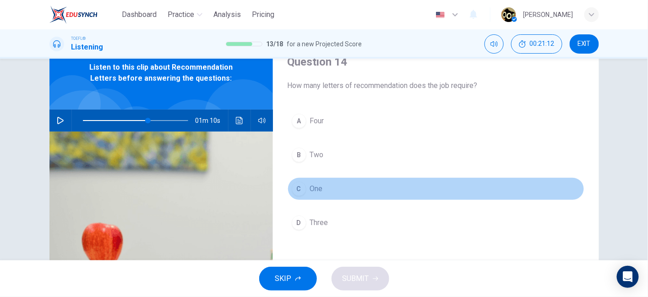
click at [315, 194] on button "C One" at bounding box center [436, 188] width 297 height 23
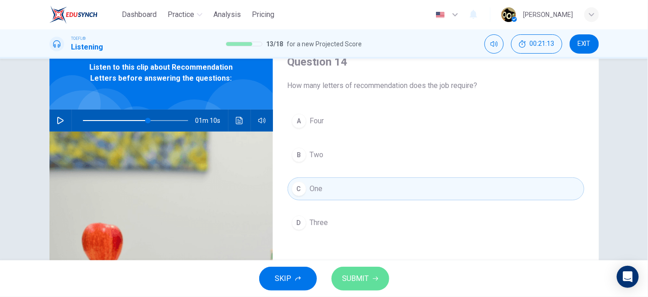
click at [358, 277] on span "SUBMIT" at bounding box center [355, 278] width 27 height 13
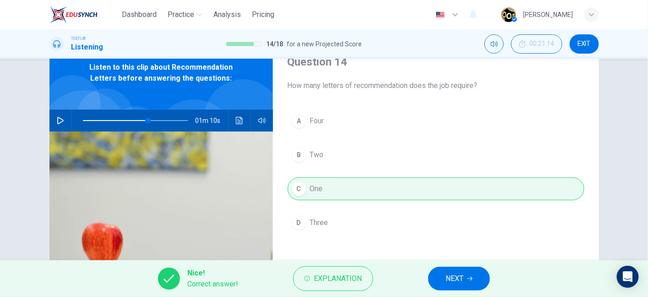
click at [446, 265] on div "Nice! Correct answer! Explanation NEXT" at bounding box center [324, 278] width 648 height 37
click at [450, 271] on button "NEXT" at bounding box center [459, 278] width 62 height 24
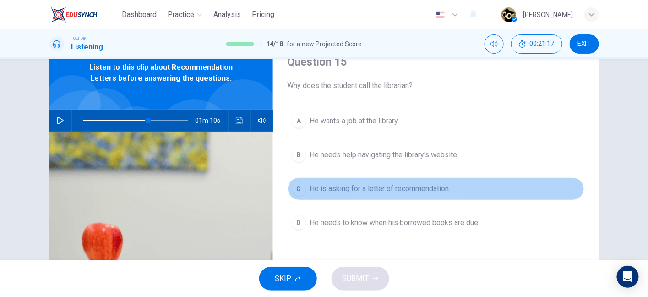
click at [403, 185] on span "He is asking for a letter of recommendation" at bounding box center [379, 188] width 139 height 11
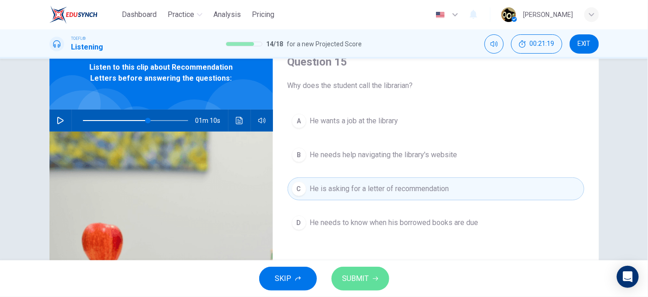
click at [376, 275] on button "SUBMIT" at bounding box center [360, 278] width 58 height 24
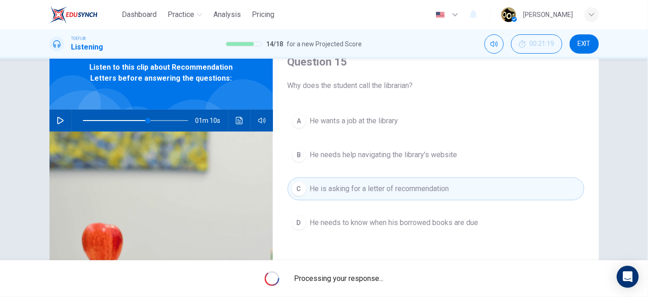
type input "62"
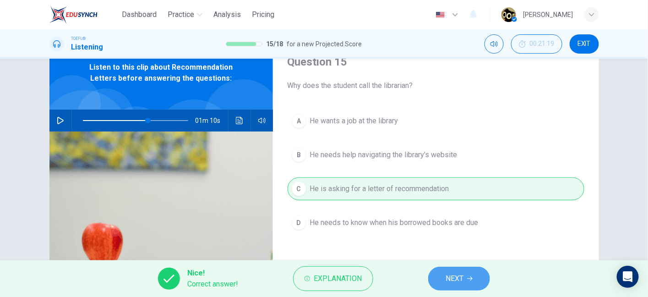
click at [450, 281] on span "NEXT" at bounding box center [455, 278] width 18 height 13
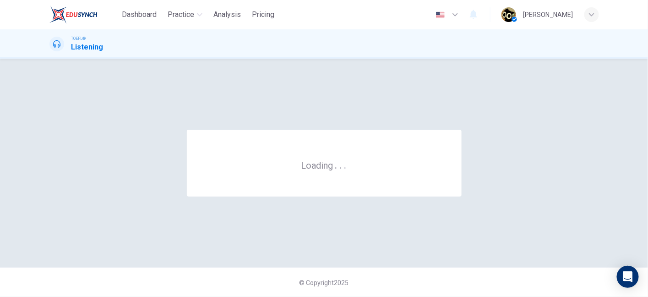
scroll to position [0, 0]
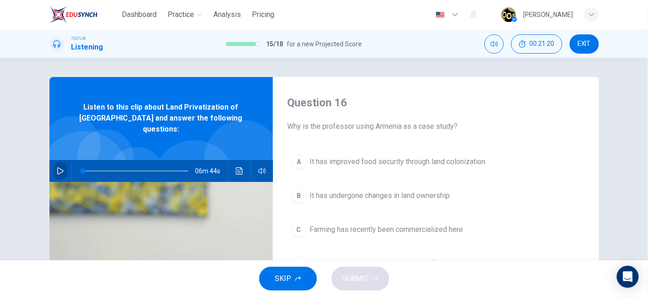
click at [58, 165] on button "button" at bounding box center [60, 171] width 15 height 22
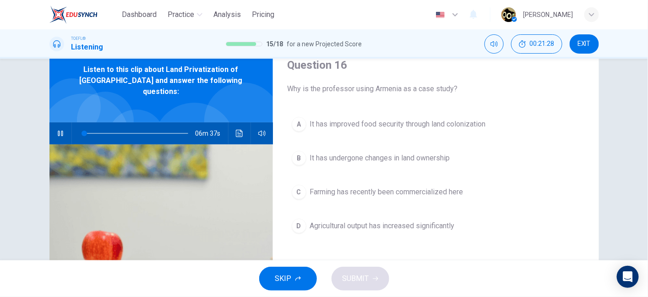
scroll to position [40, 0]
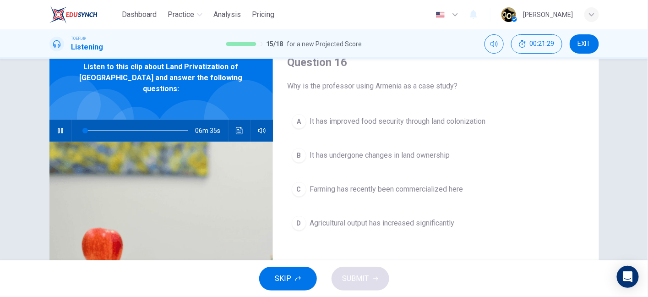
click at [56, 125] on button "button" at bounding box center [60, 131] width 15 height 22
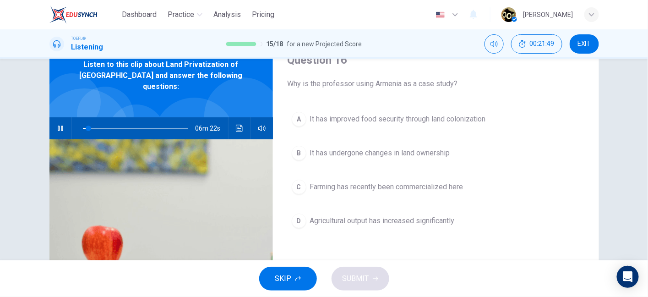
scroll to position [35, 0]
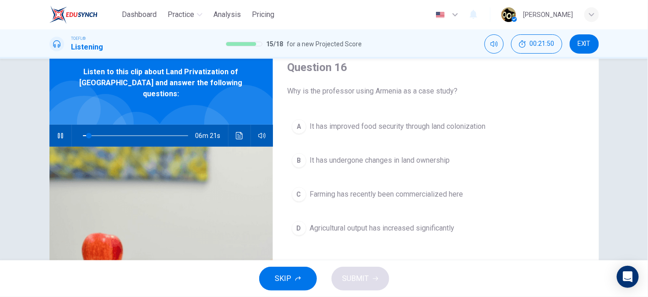
drag, startPoint x: 356, startPoint y: 96, endPoint x: 386, endPoint y: 97, distance: 30.2
click at [386, 97] on div "Question 16 Why is the professor using Armenia as a case study? A It has improv…" at bounding box center [436, 201] width 326 height 318
drag, startPoint x: 87, startPoint y: 128, endPoint x: 55, endPoint y: 127, distance: 32.1
click at [55, 127] on div "06m 44s" at bounding box center [160, 136] width 223 height 22
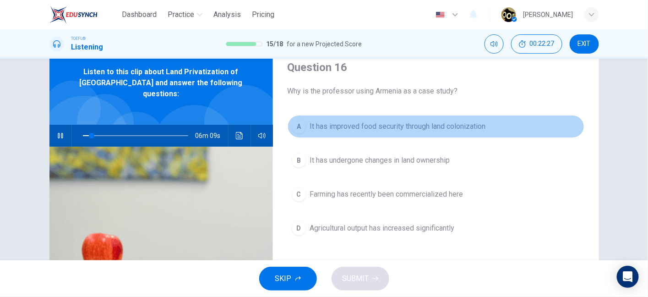
click at [331, 122] on span "It has improved food security through land colonization" at bounding box center [398, 126] width 176 height 11
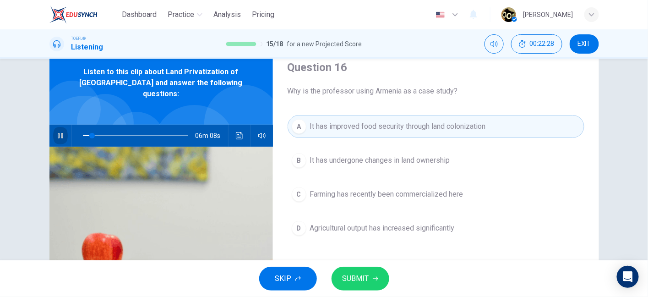
click at [57, 132] on icon "button" at bounding box center [60, 135] width 7 height 7
click at [57, 132] on icon "button" at bounding box center [60, 135] width 6 height 7
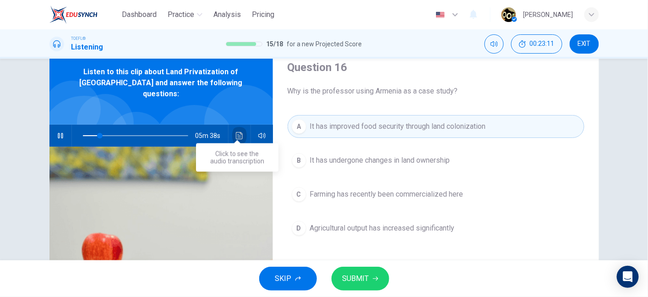
click at [236, 132] on icon "Click to see the audio transcription" at bounding box center [239, 135] width 7 height 7
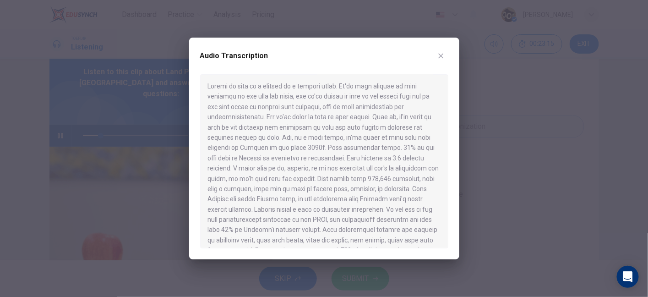
scroll to position [0, 0]
drag, startPoint x: 336, startPoint y: 117, endPoint x: 377, endPoint y: 119, distance: 41.2
click at [377, 119] on div at bounding box center [324, 161] width 248 height 174
drag, startPoint x: 345, startPoint y: 97, endPoint x: 297, endPoint y: 112, distance: 50.1
click at [297, 112] on div at bounding box center [324, 161] width 248 height 174
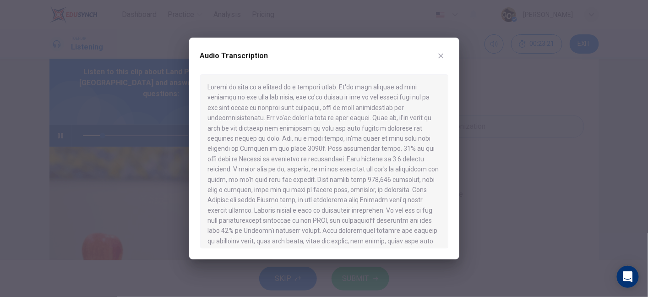
click at [297, 112] on div at bounding box center [324, 161] width 248 height 174
drag, startPoint x: 325, startPoint y: 108, endPoint x: 223, endPoint y: 115, distance: 102.8
click at [223, 115] on div at bounding box center [324, 161] width 248 height 174
drag, startPoint x: 223, startPoint y: 115, endPoint x: 246, endPoint y: 119, distance: 24.1
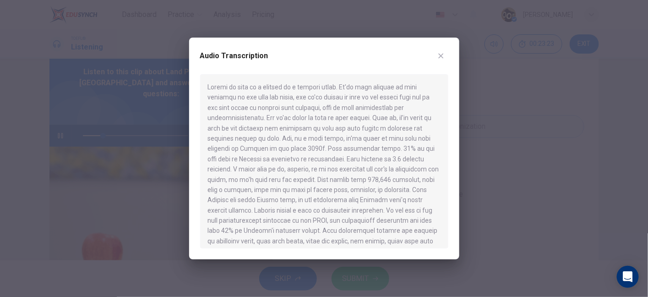
click at [246, 119] on div at bounding box center [324, 161] width 248 height 174
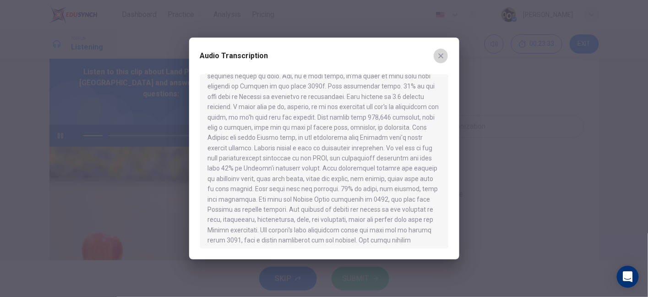
click at [445, 56] on button "button" at bounding box center [441, 56] width 15 height 15
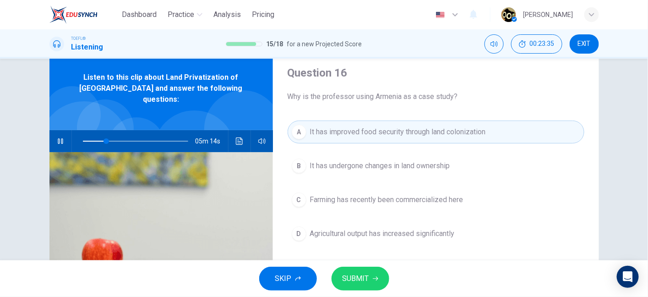
scroll to position [30, 0]
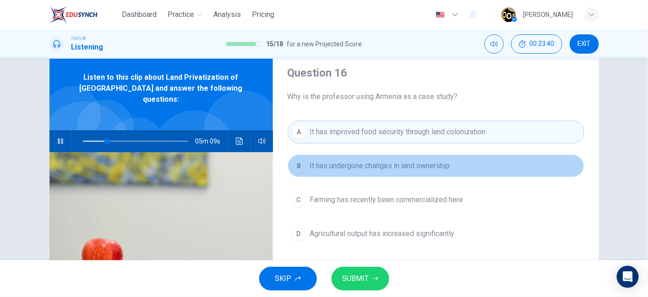
click at [441, 163] on span "It has undergone changes in land ownership" at bounding box center [380, 165] width 140 height 11
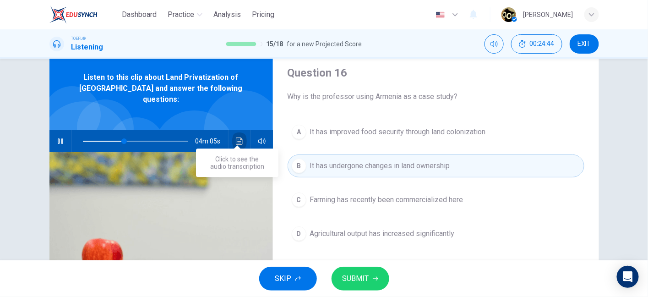
click at [239, 137] on icon "Click to see the audio transcription" at bounding box center [239, 140] width 7 height 7
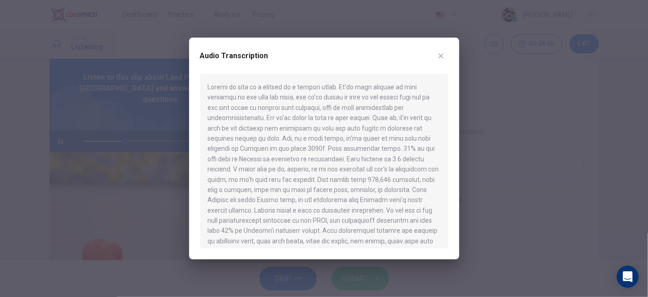
drag, startPoint x: 306, startPoint y: 96, endPoint x: 351, endPoint y: 102, distance: 45.3
click at [351, 102] on div at bounding box center [324, 161] width 248 height 174
drag, startPoint x: 226, startPoint y: 95, endPoint x: 299, endPoint y: 104, distance: 73.3
click at [299, 104] on div at bounding box center [324, 161] width 248 height 174
drag, startPoint x: 310, startPoint y: 108, endPoint x: 378, endPoint y: 110, distance: 68.2
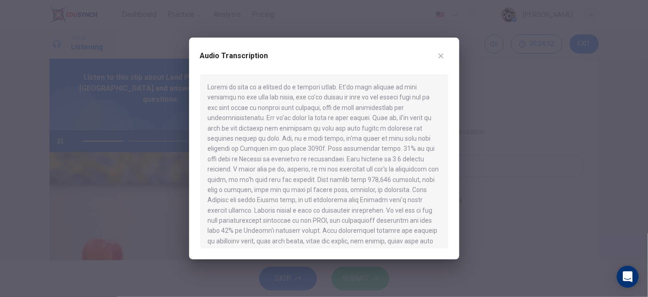
click at [378, 110] on div at bounding box center [324, 161] width 248 height 174
drag, startPoint x: 298, startPoint y: 125, endPoint x: 386, endPoint y: 103, distance: 90.1
click at [386, 103] on div at bounding box center [324, 161] width 248 height 174
click at [443, 56] on icon "button" at bounding box center [440, 55] width 7 height 7
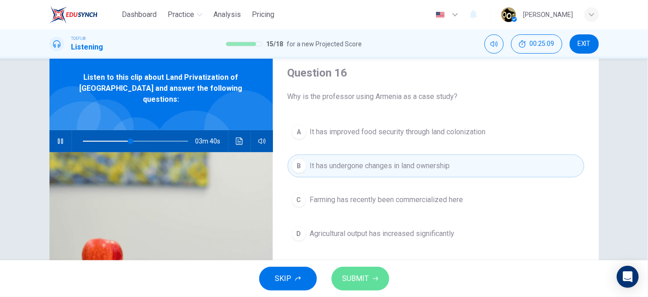
click at [356, 282] on span "SUBMIT" at bounding box center [355, 278] width 27 height 13
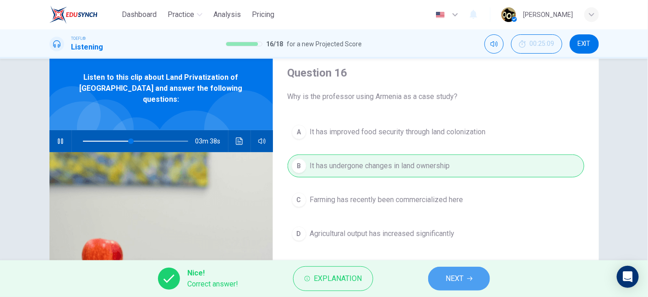
click at [473, 276] on button "NEXT" at bounding box center [459, 278] width 62 height 24
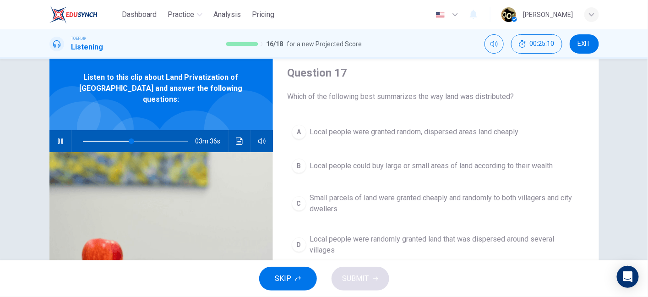
click at [60, 138] on icon "button" at bounding box center [60, 140] width 5 height 5
drag, startPoint x: 383, startPoint y: 94, endPoint x: 420, endPoint y: 92, distance: 37.1
click at [420, 92] on span "Which of the following best summarizes the way land was distributed?" at bounding box center [436, 96] width 297 height 11
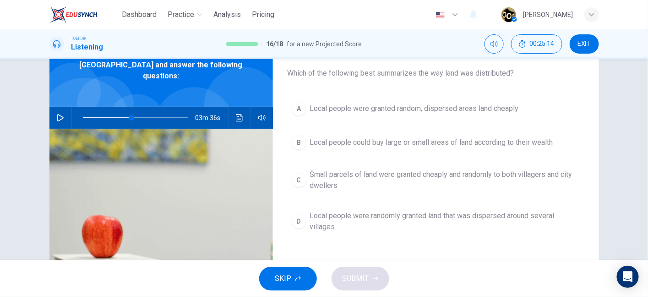
scroll to position [52, 0]
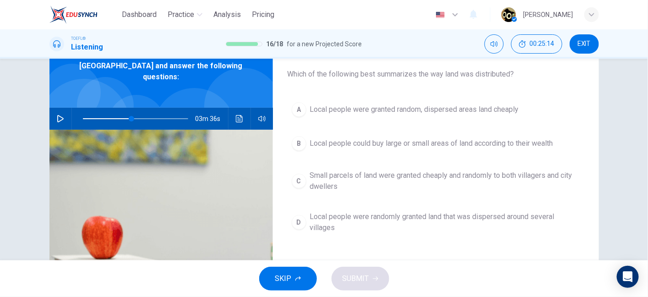
click at [57, 115] on icon "button" at bounding box center [60, 118] width 7 height 7
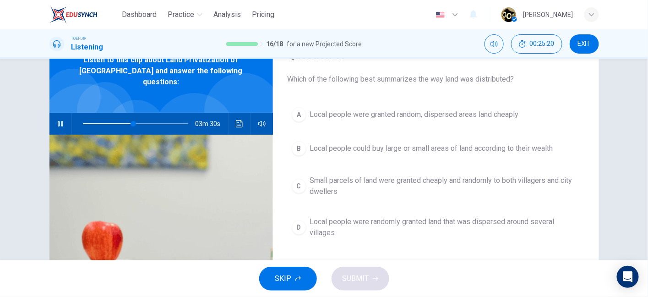
scroll to position [47, 0]
click at [57, 113] on button "button" at bounding box center [60, 124] width 15 height 22
click at [57, 120] on icon "button" at bounding box center [60, 123] width 7 height 7
click at [64, 114] on button "button" at bounding box center [60, 124] width 15 height 22
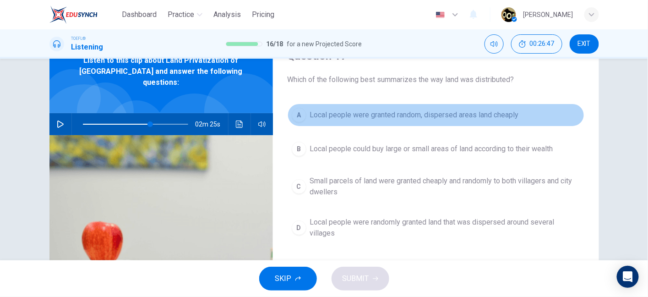
click at [448, 111] on span "Local people were granted random, dispersed areas land cheaply" at bounding box center [414, 114] width 209 height 11
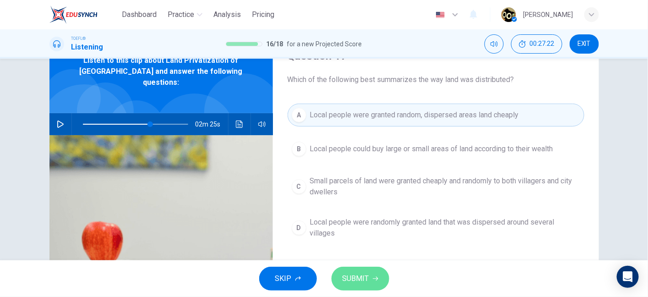
click at [364, 286] on button "SUBMIT" at bounding box center [360, 278] width 58 height 24
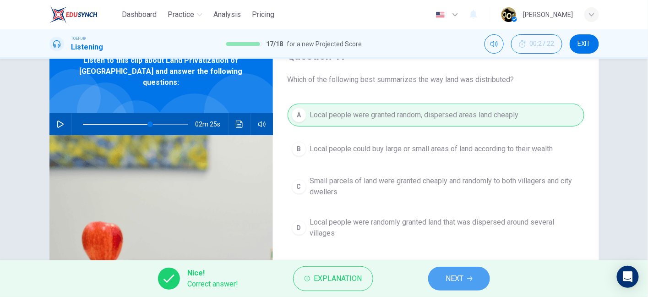
click at [469, 284] on button "NEXT" at bounding box center [459, 278] width 62 height 24
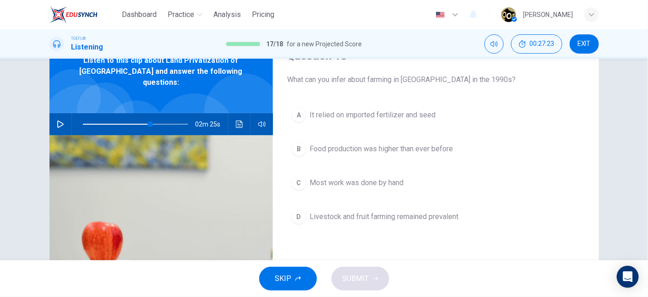
drag, startPoint x: 325, startPoint y: 82, endPoint x: 451, endPoint y: 90, distance: 126.2
click at [451, 90] on div "Question 18 What can you infer about farming in Armenia in the 1990s? A It reli…" at bounding box center [436, 189] width 326 height 318
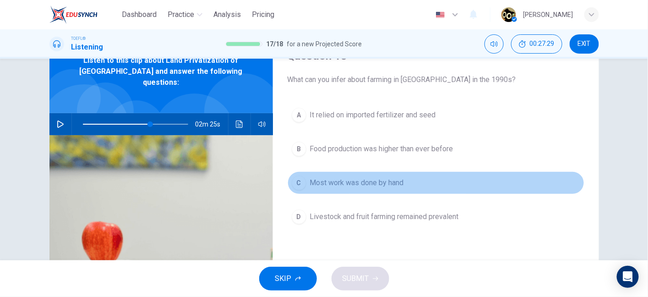
click at [382, 187] on button "C Most work was done by hand" at bounding box center [436, 182] width 297 height 23
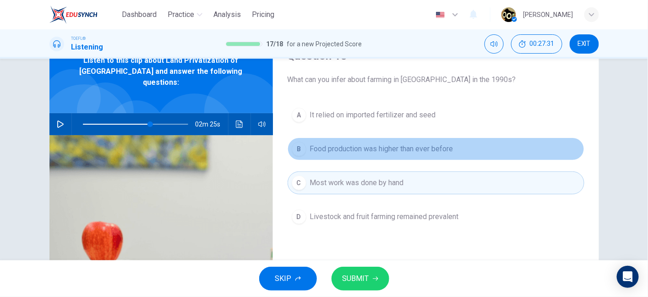
click at [386, 157] on button "B Food production was higher than ever before" at bounding box center [436, 148] width 297 height 23
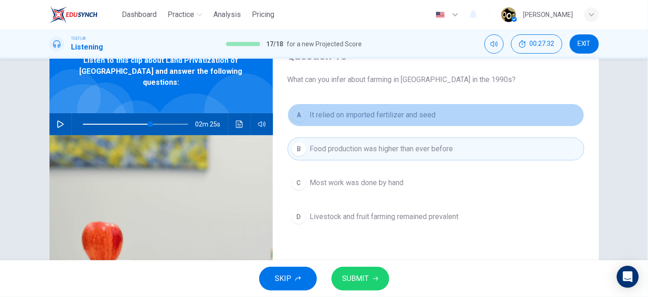
click at [388, 117] on span "It relied on imported fertilizer and seed" at bounding box center [373, 114] width 126 height 11
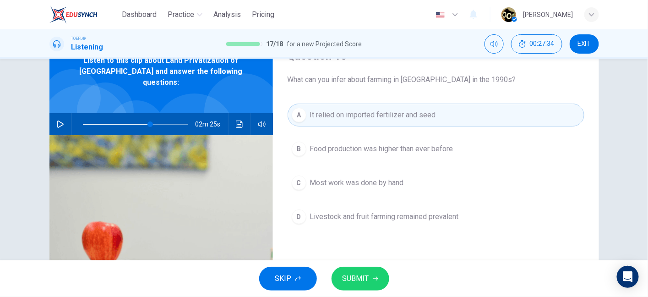
click at [372, 282] on button "SUBMIT" at bounding box center [360, 278] width 58 height 24
type input "64"
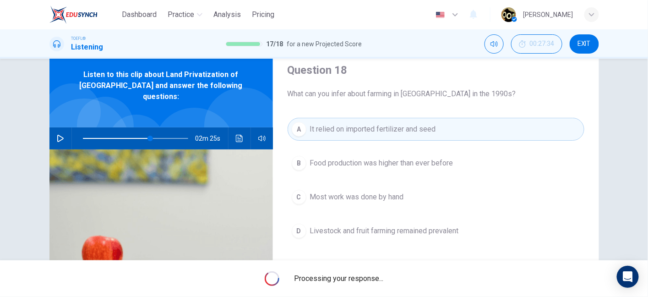
scroll to position [0, 0]
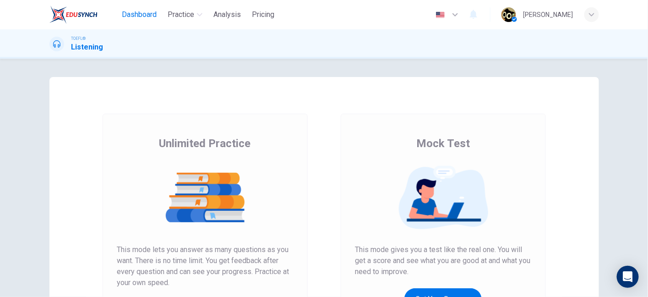
click at [141, 17] on span "Dashboard" at bounding box center [139, 14] width 35 height 11
click at [131, 15] on span "Dashboard" at bounding box center [139, 14] width 35 height 11
